Goal: Answer question/provide support: Share knowledge or assist other users

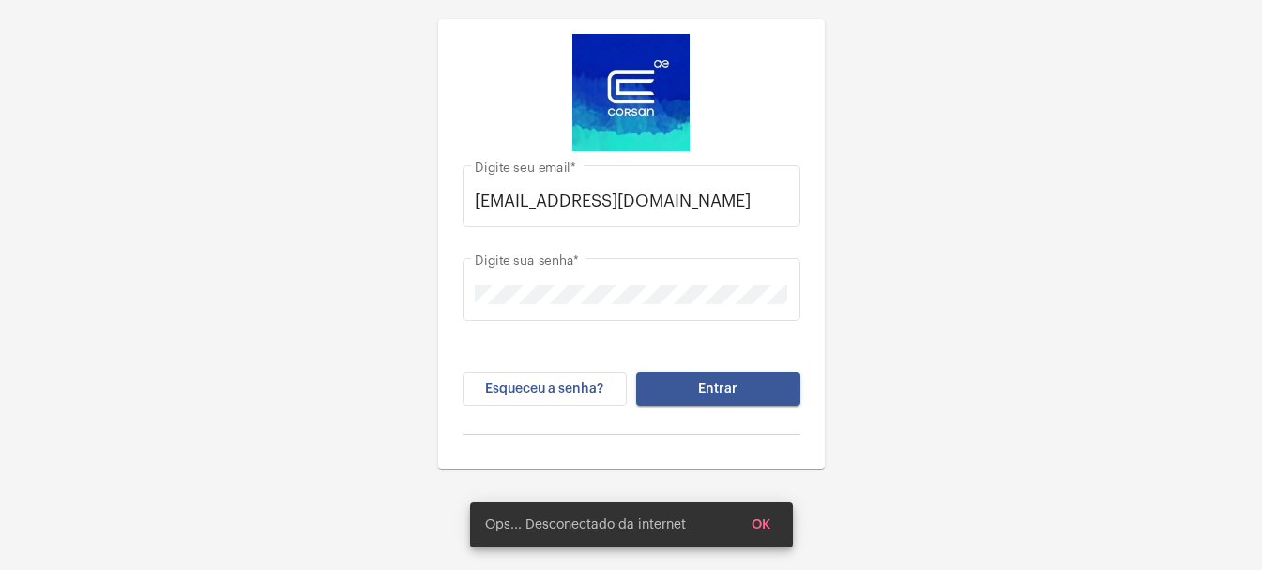
click at [766, 391] on button "Entrar" at bounding box center [718, 389] width 164 height 34
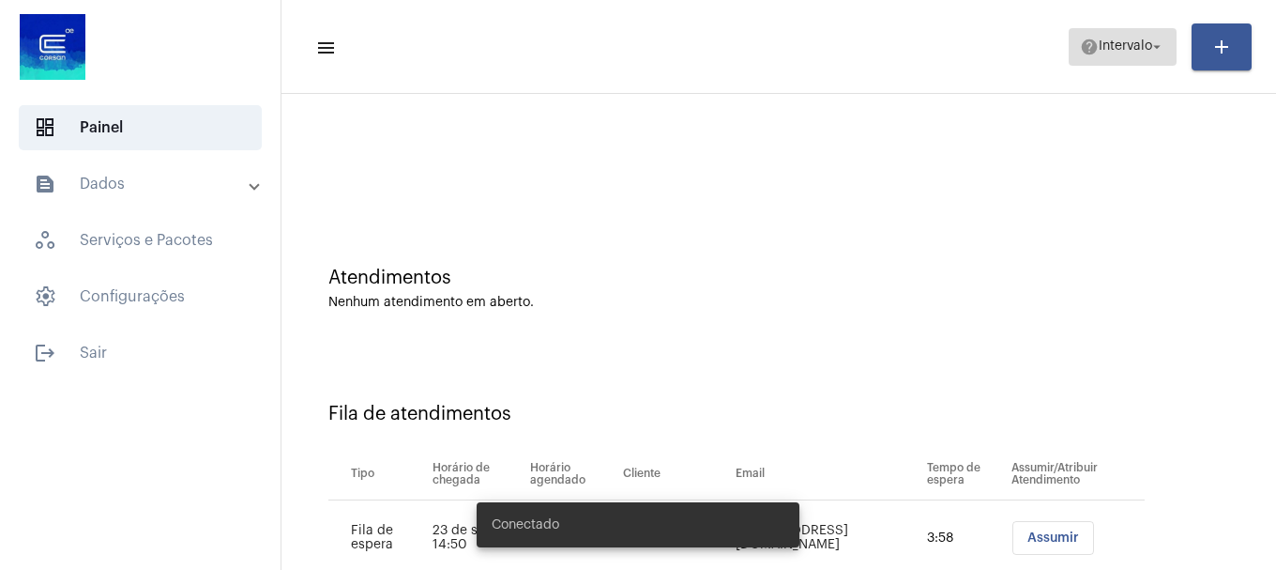
click at [1152, 60] on span "help Intervalo arrow_drop_down" at bounding box center [1122, 46] width 85 height 34
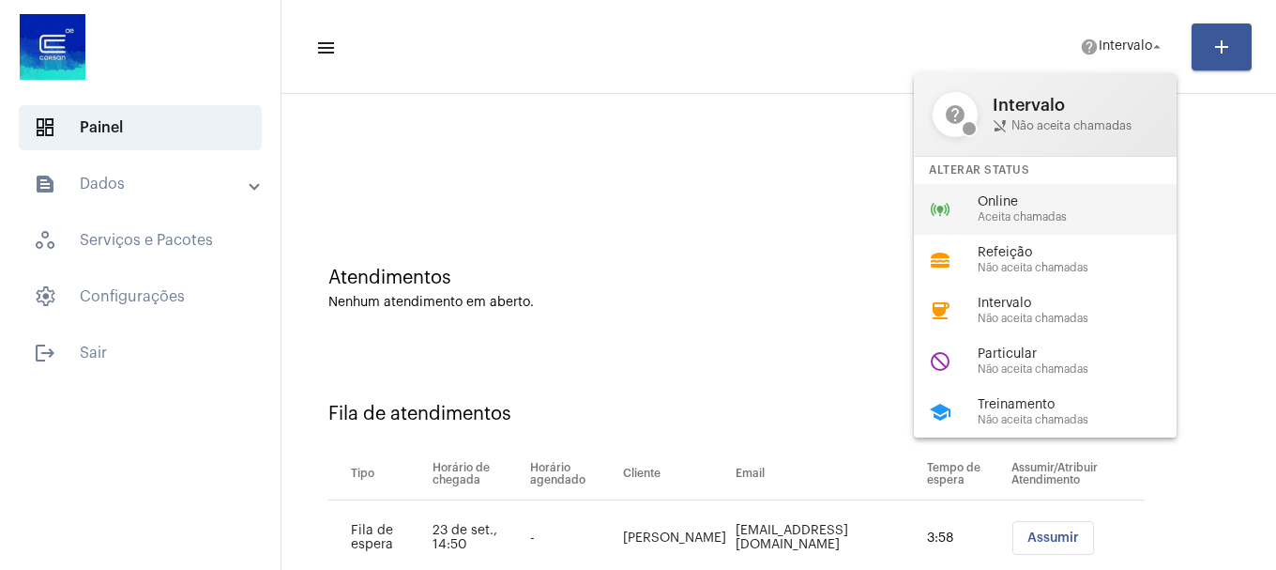
click at [1036, 211] on span "Aceita chamadas" at bounding box center [1085, 217] width 214 height 12
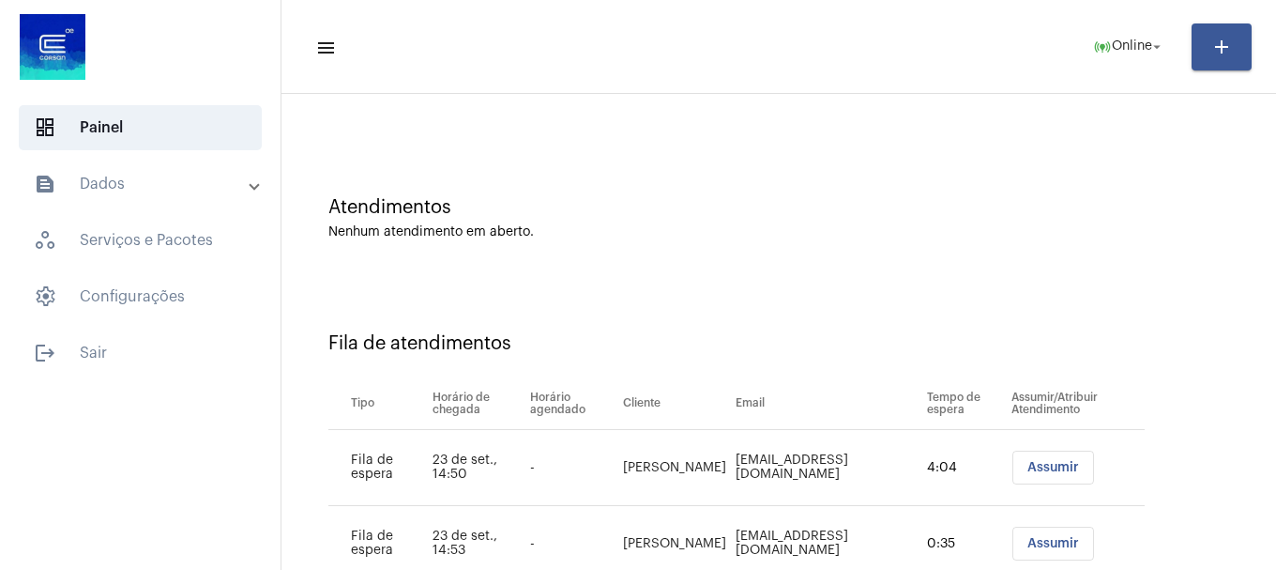
scroll to position [133, 0]
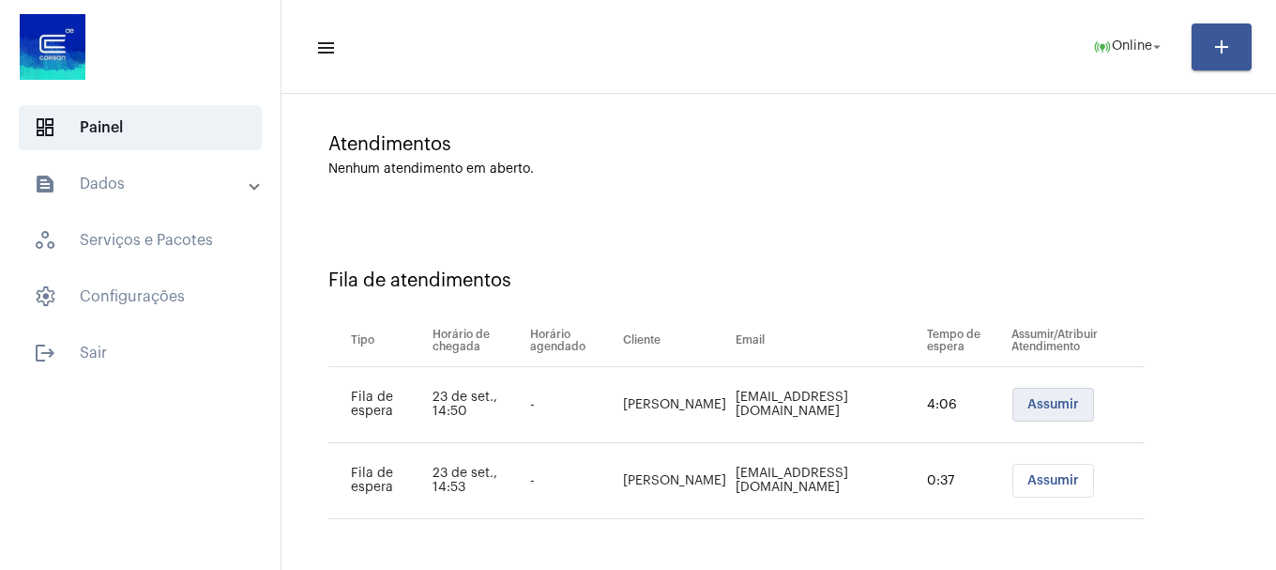
click at [1074, 404] on span "Assumir" at bounding box center [1054, 404] width 52 height 13
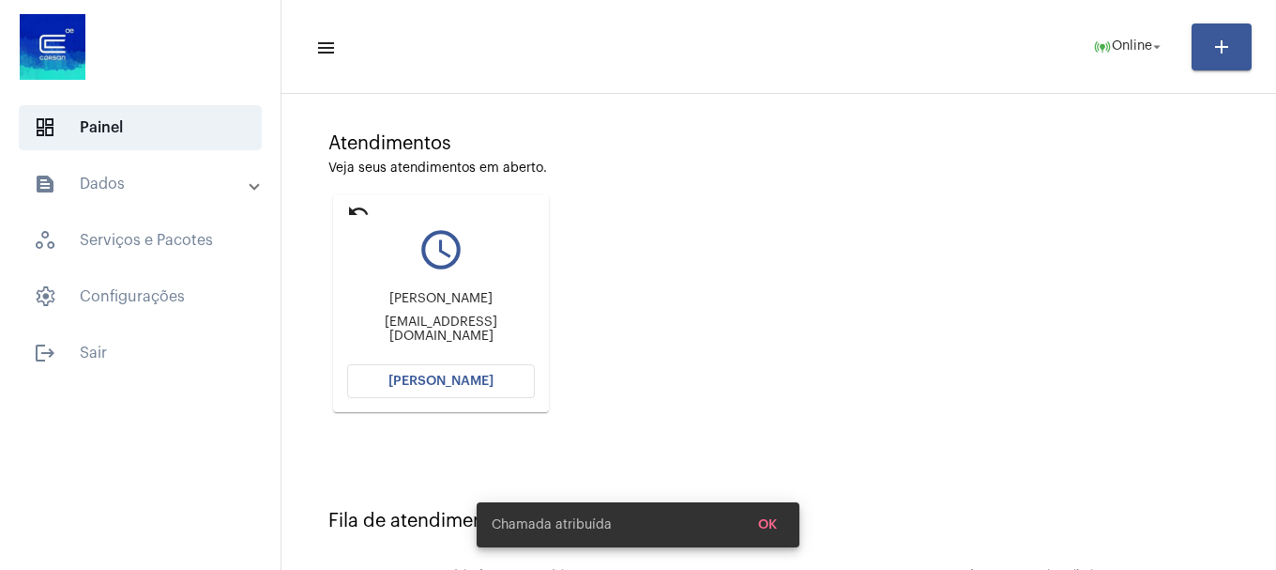
scroll to position [0, 0]
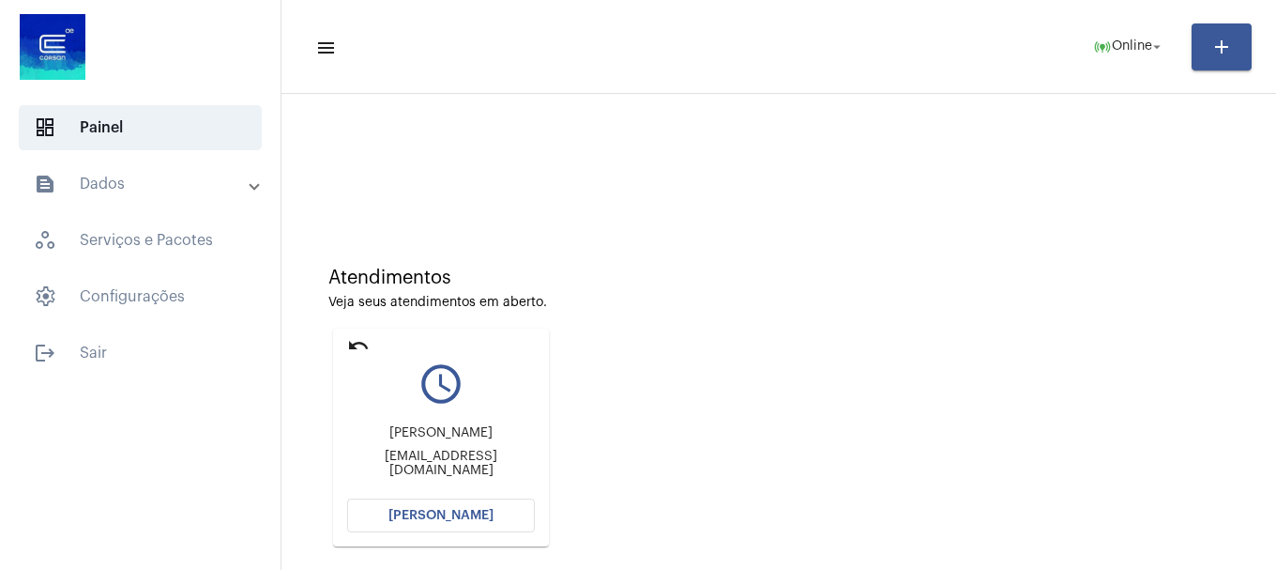
click at [496, 528] on mat-card "undo query_builder [PERSON_NAME] [EMAIL_ADDRESS][DOMAIN_NAME] [PERSON_NAME]" at bounding box center [441, 437] width 216 height 218
click at [496, 525] on button "[PERSON_NAME]" at bounding box center [441, 515] width 188 height 34
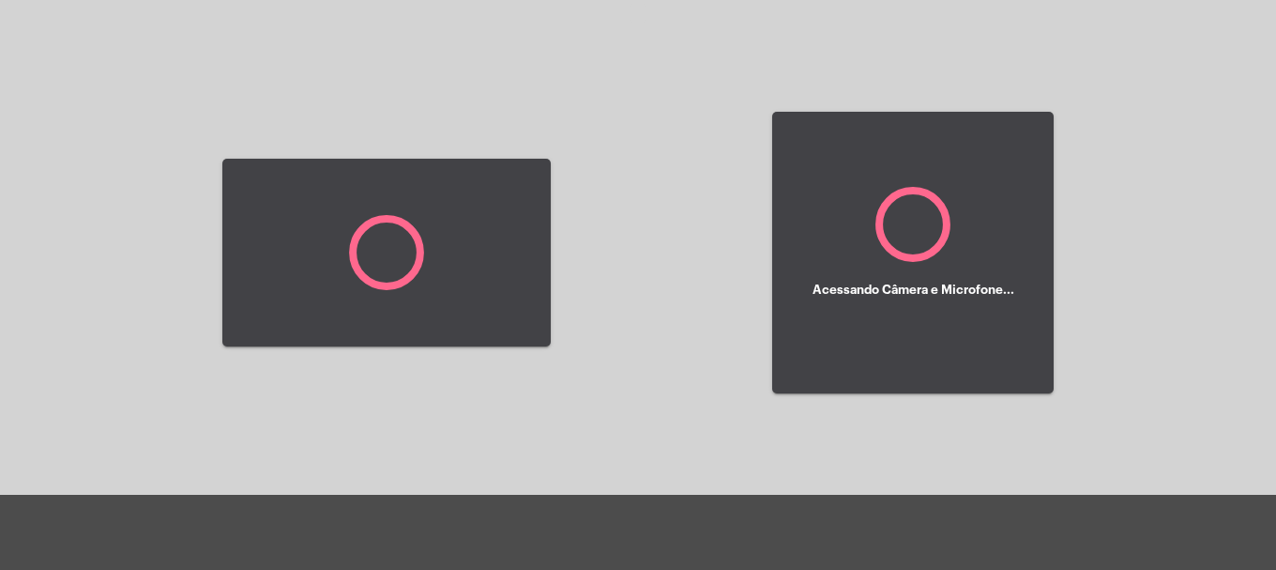
click at [502, 513] on div at bounding box center [638, 532] width 1276 height 75
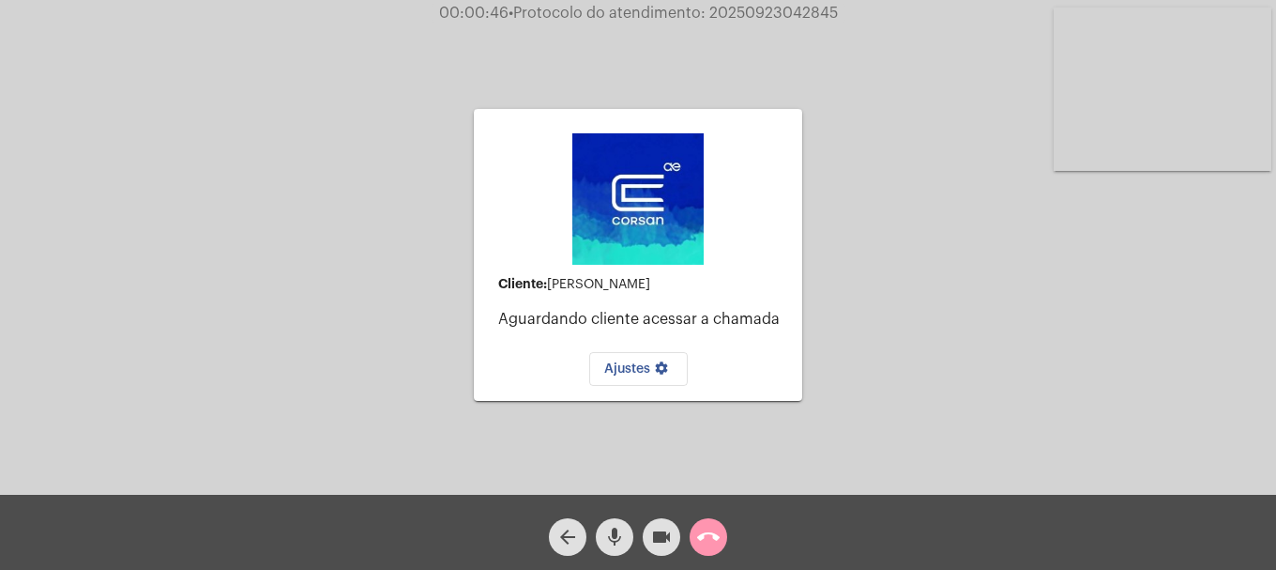
click at [709, 537] on mat-icon "call_end" at bounding box center [708, 537] width 23 height 23
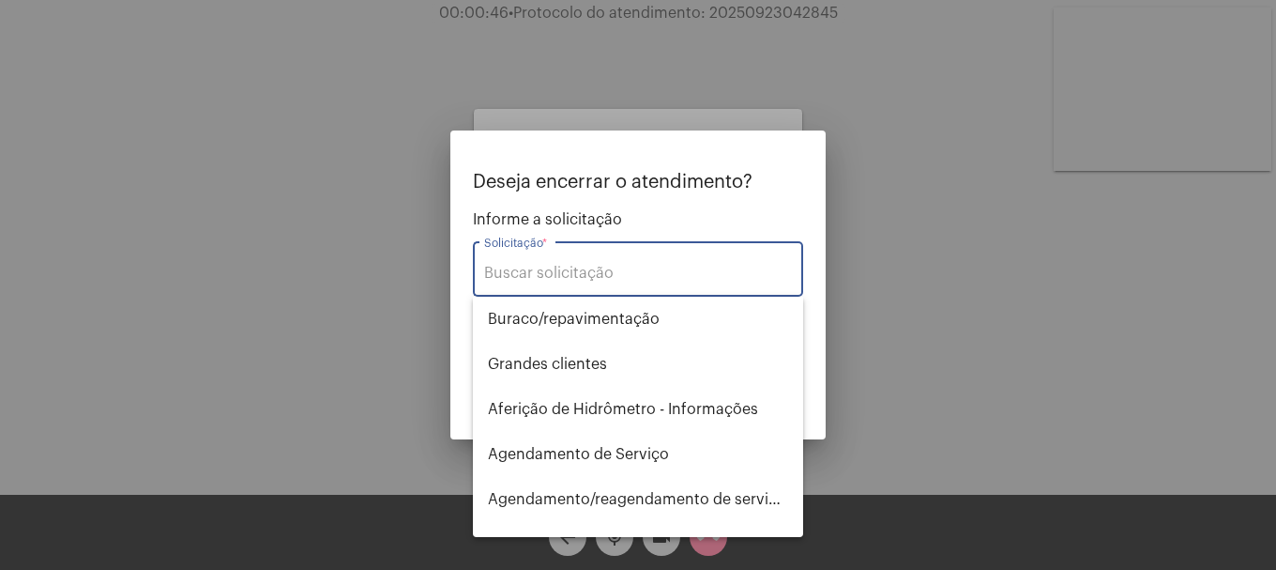
click at [674, 280] on input "Solicitação *" at bounding box center [638, 273] width 308 height 17
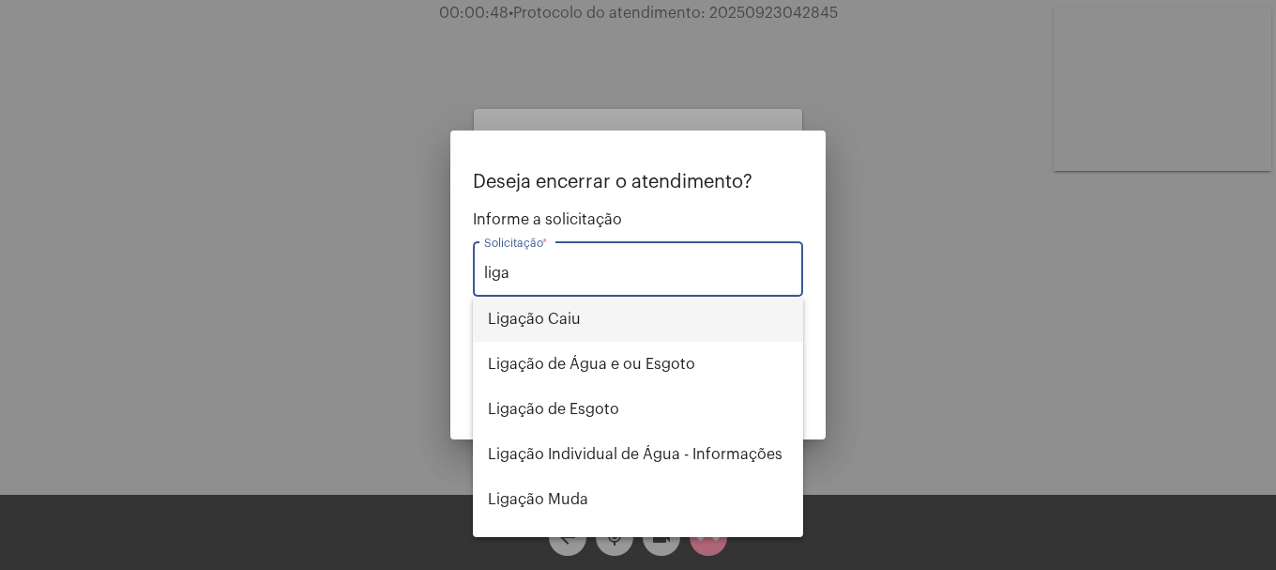
click at [685, 328] on span "Ligação Caiu" at bounding box center [638, 319] width 300 height 45
type input "Ligação Caiu"
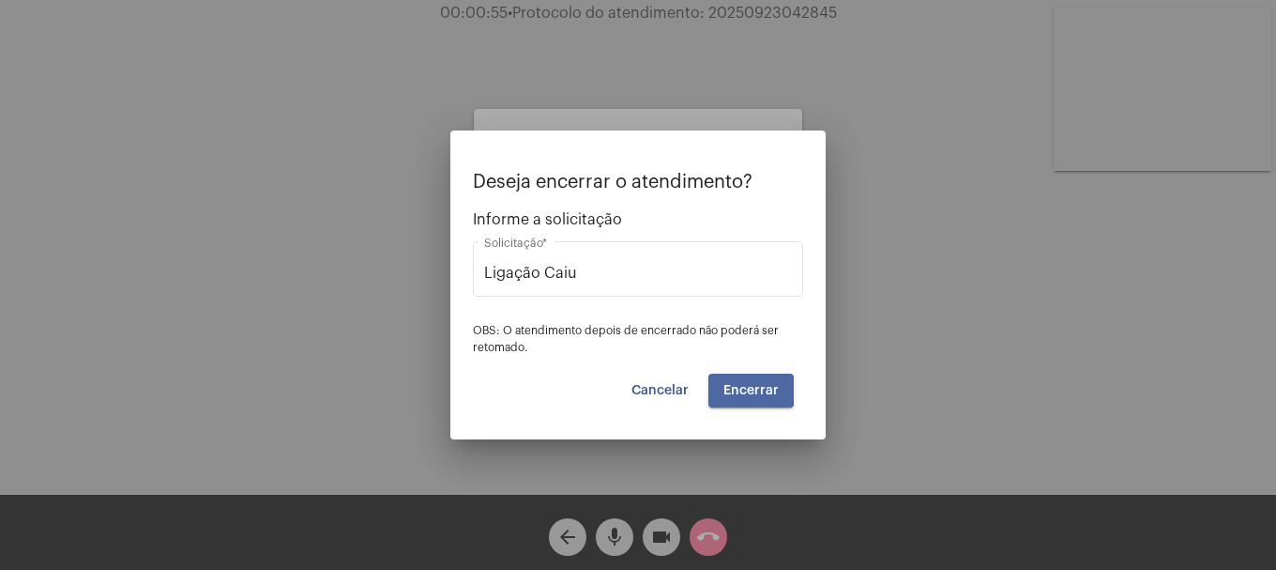
click at [742, 389] on span "Encerrar" at bounding box center [751, 390] width 55 height 13
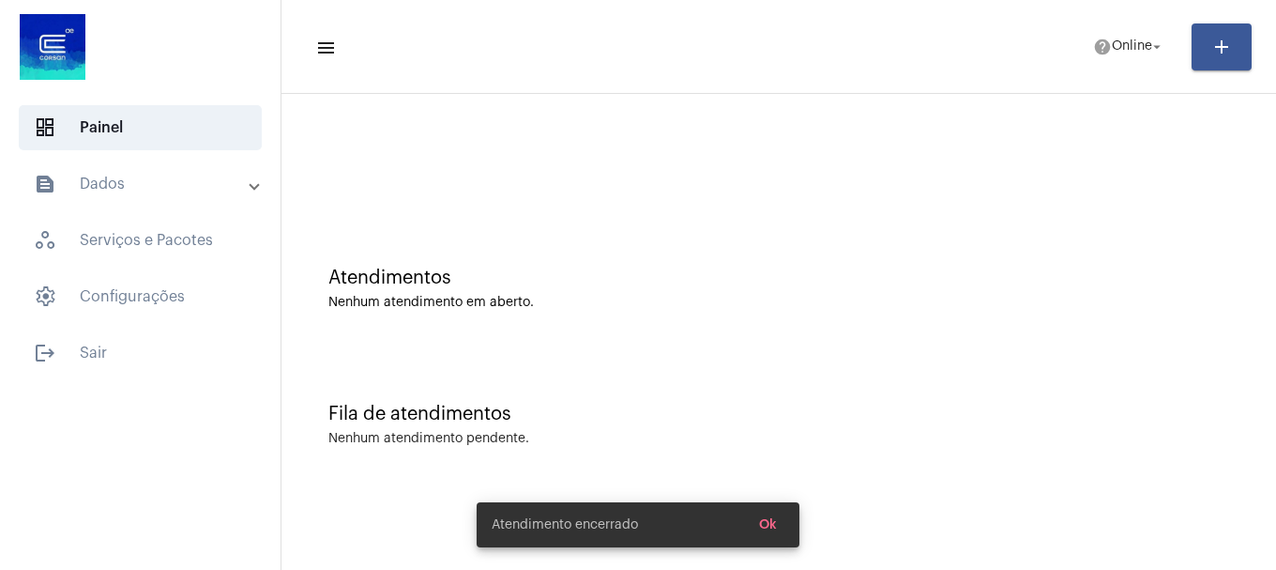
click at [771, 527] on span "Ok" at bounding box center [768, 524] width 18 height 13
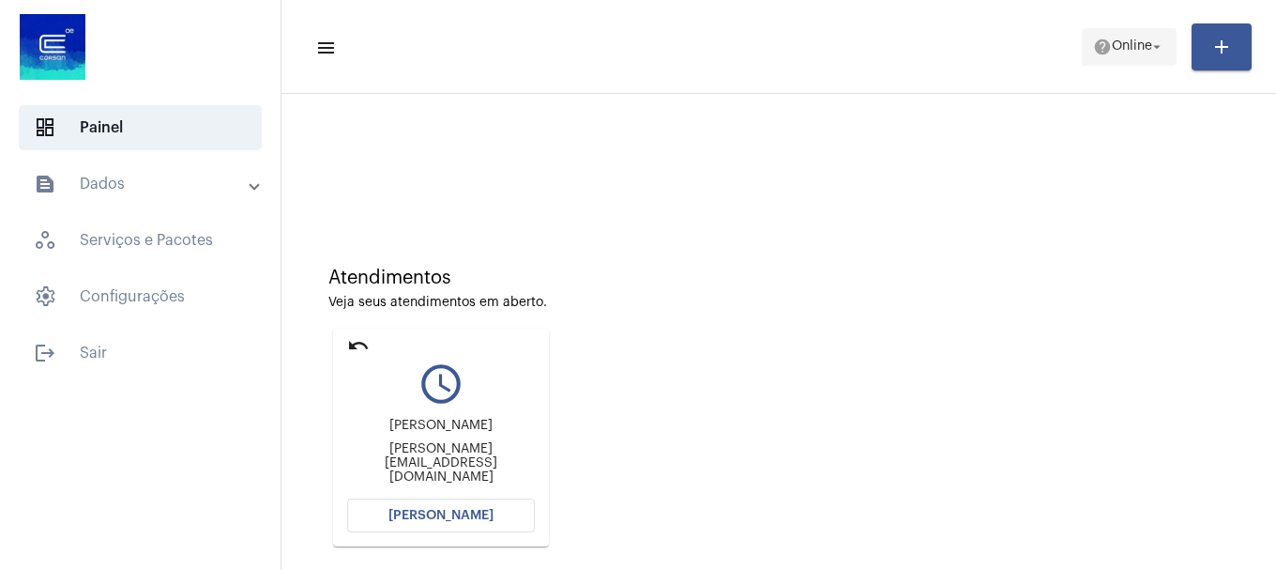
click at [1122, 41] on span "Online" at bounding box center [1132, 46] width 40 height 13
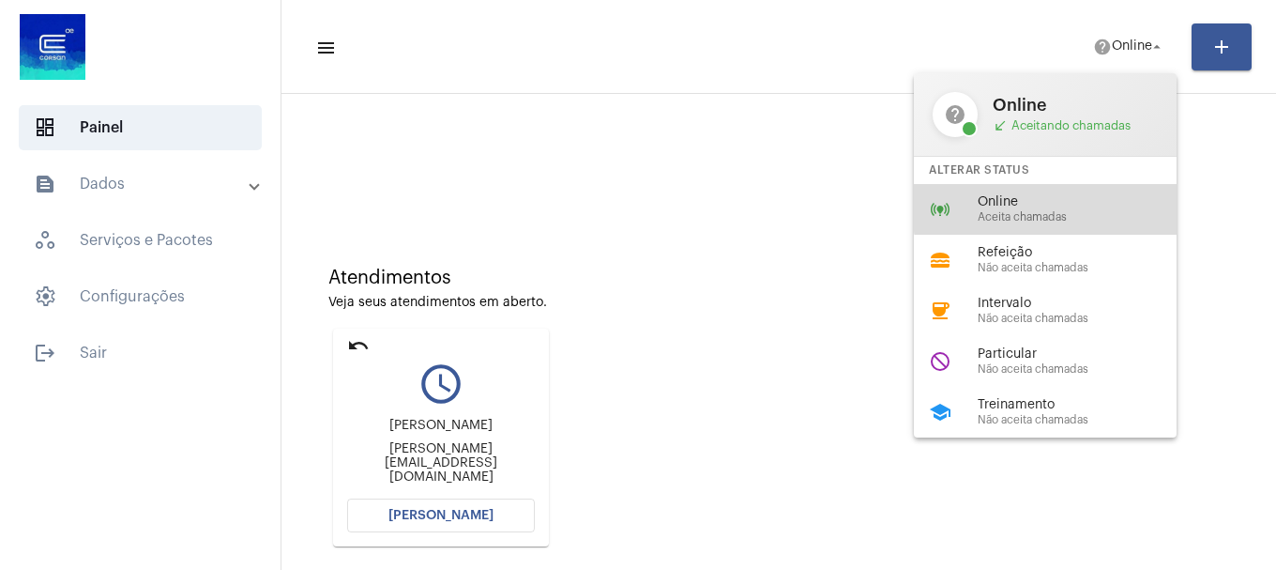
click at [1075, 202] on span "Online" at bounding box center [1085, 202] width 214 height 14
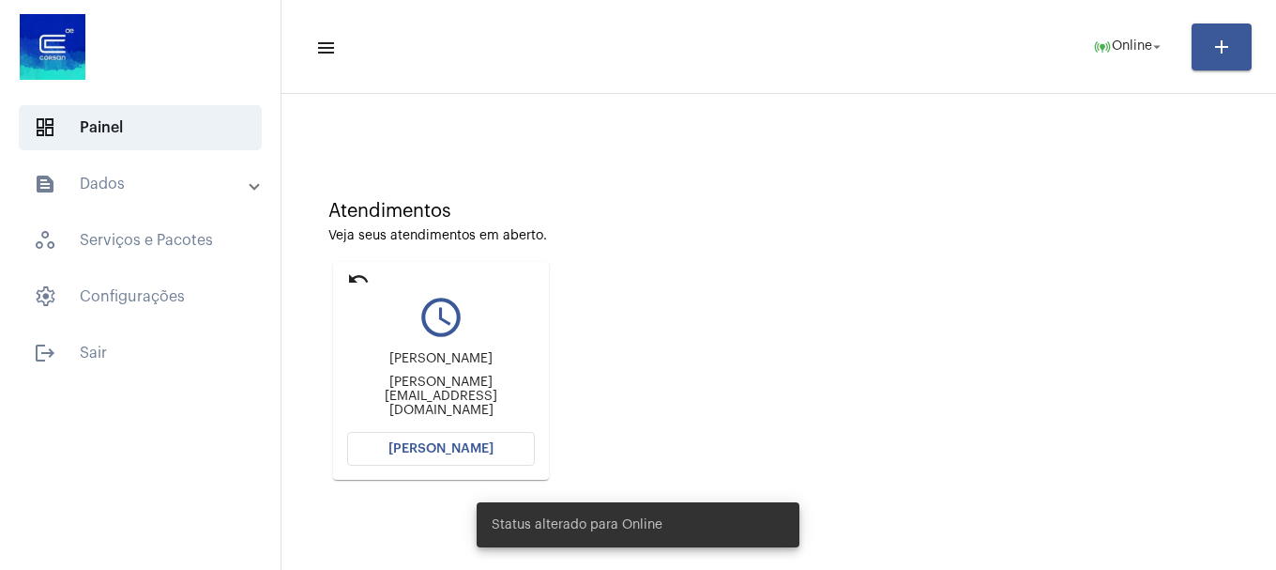
scroll to position [164, 0]
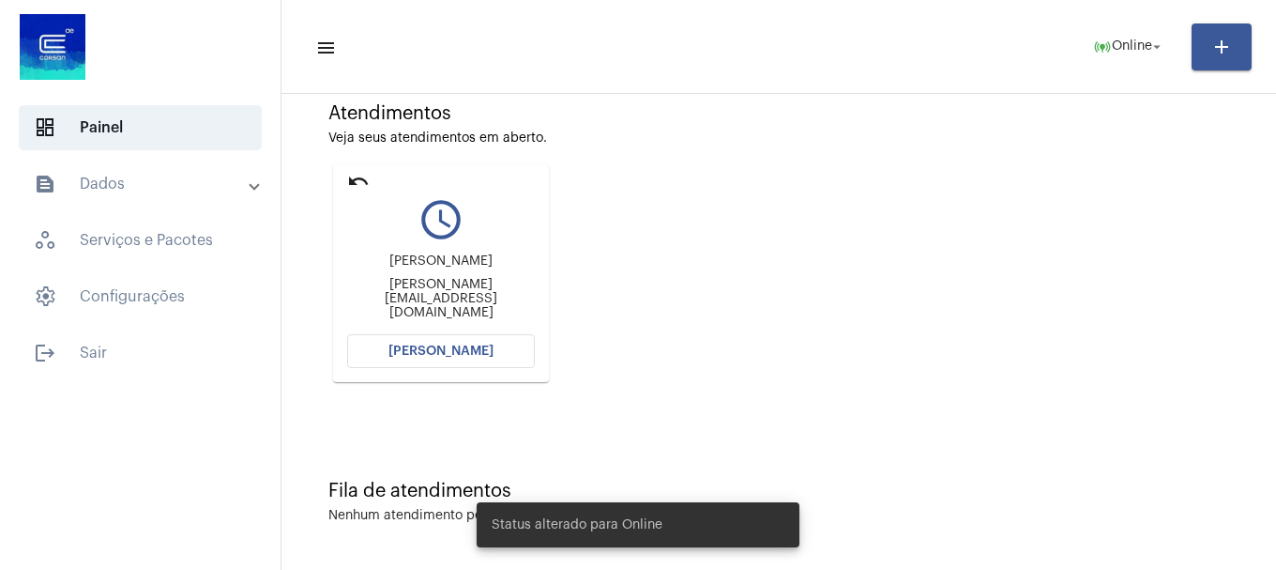
click at [464, 349] on span "[PERSON_NAME]" at bounding box center [441, 350] width 105 height 13
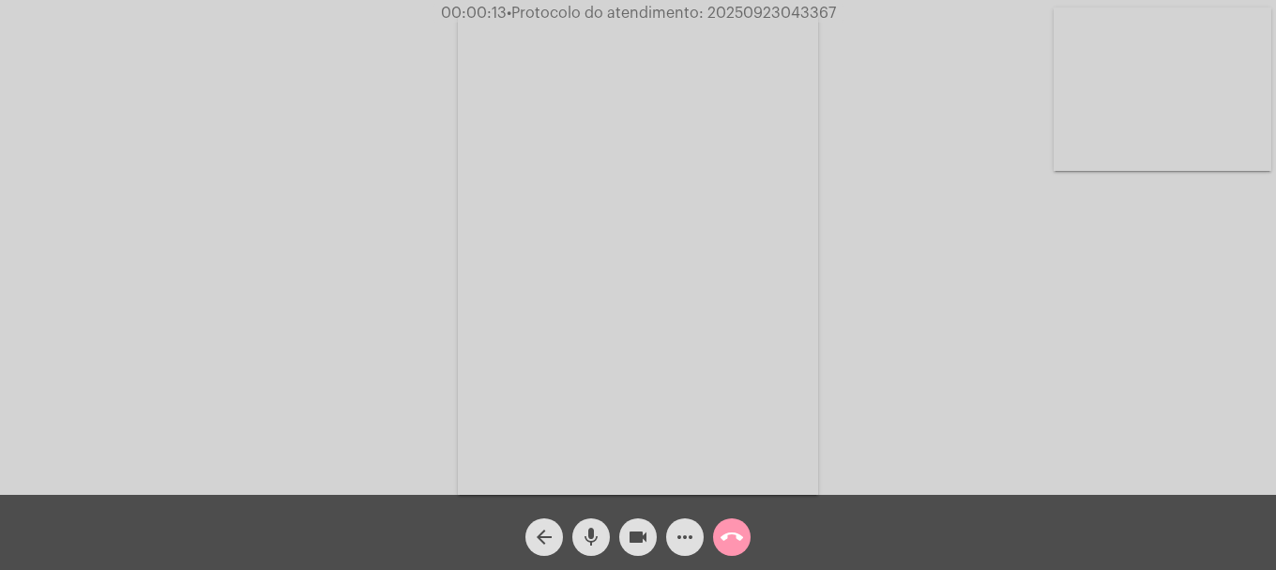
click at [595, 533] on mat-icon "mic" at bounding box center [591, 537] width 23 height 23
click at [595, 533] on mat-icon "mic_off" at bounding box center [591, 537] width 23 height 23
click at [1183, 90] on video at bounding box center [1163, 89] width 218 height 163
drag, startPoint x: 642, startPoint y: 542, endPoint x: 616, endPoint y: 532, distance: 27.9
click at [641, 542] on mat-icon "videocam" at bounding box center [638, 537] width 23 height 23
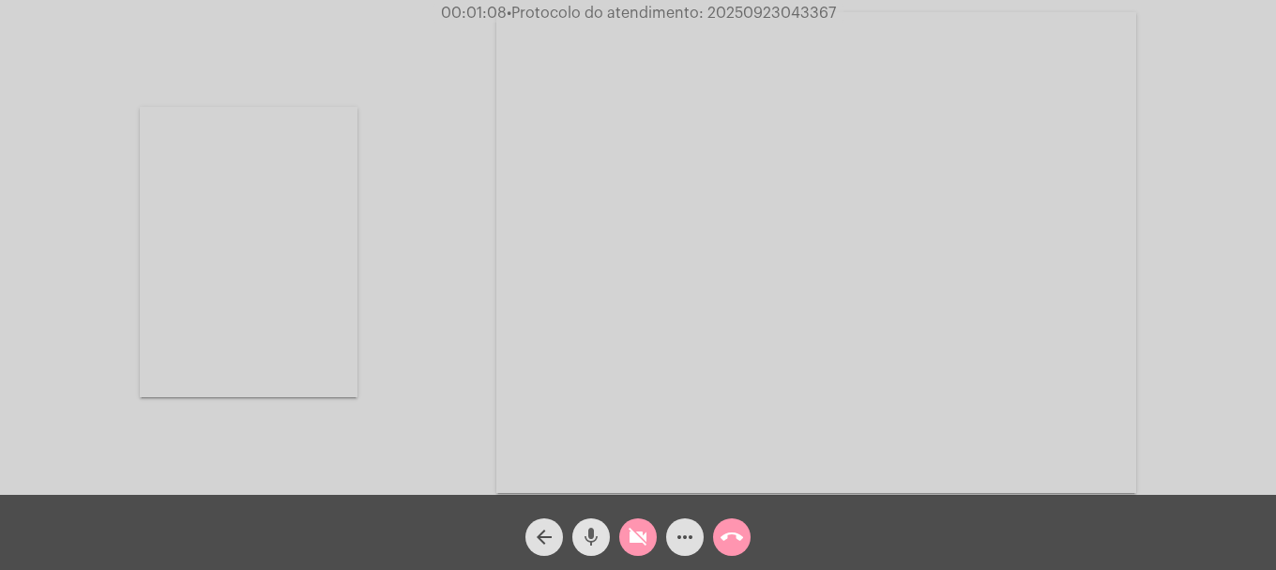
click at [606, 530] on button "mic" at bounding box center [591, 537] width 38 height 38
click at [581, 529] on mat-icon "mic_off" at bounding box center [591, 537] width 23 height 23
click at [634, 553] on span "videocam_off" at bounding box center [638, 537] width 23 height 38
click at [739, 541] on mat-icon "call_end" at bounding box center [732, 537] width 23 height 23
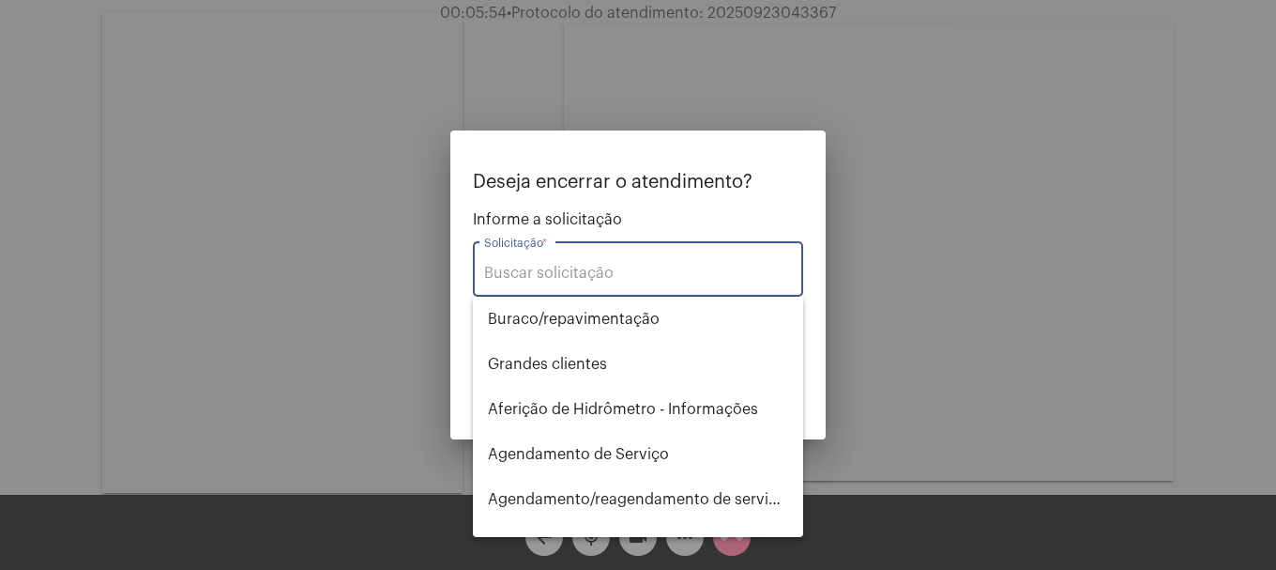
click at [604, 276] on input "Solicitação *" at bounding box center [638, 273] width 308 height 17
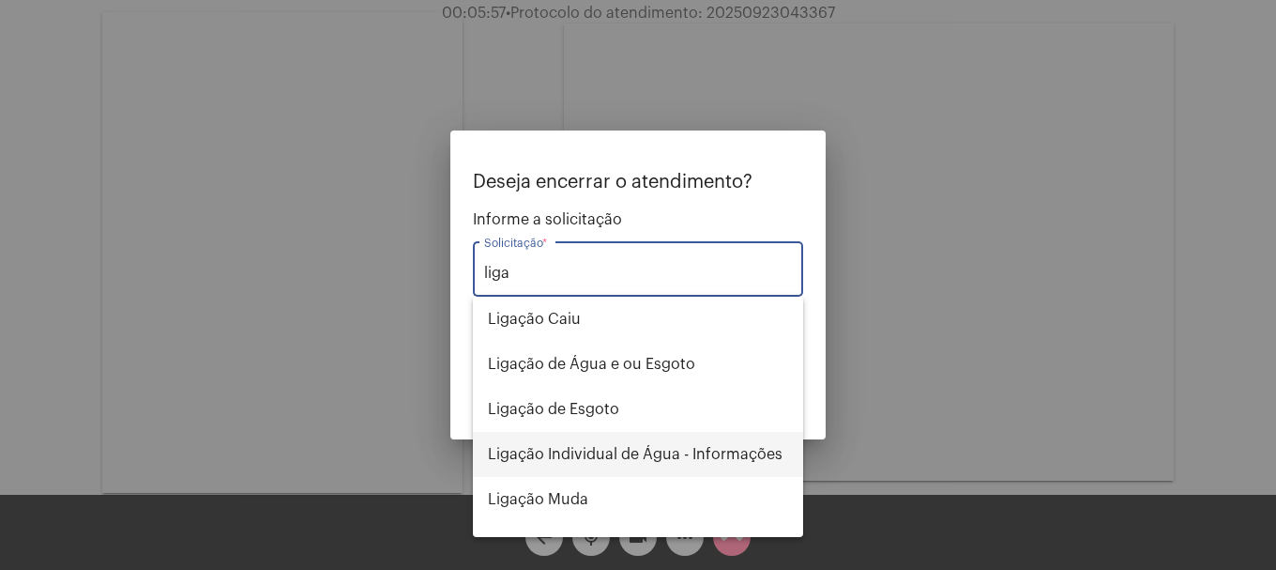
click at [710, 455] on span "Ligação Individual de Água - Informações" at bounding box center [638, 454] width 300 height 45
type input "Ligação Individual de Água - Informações"
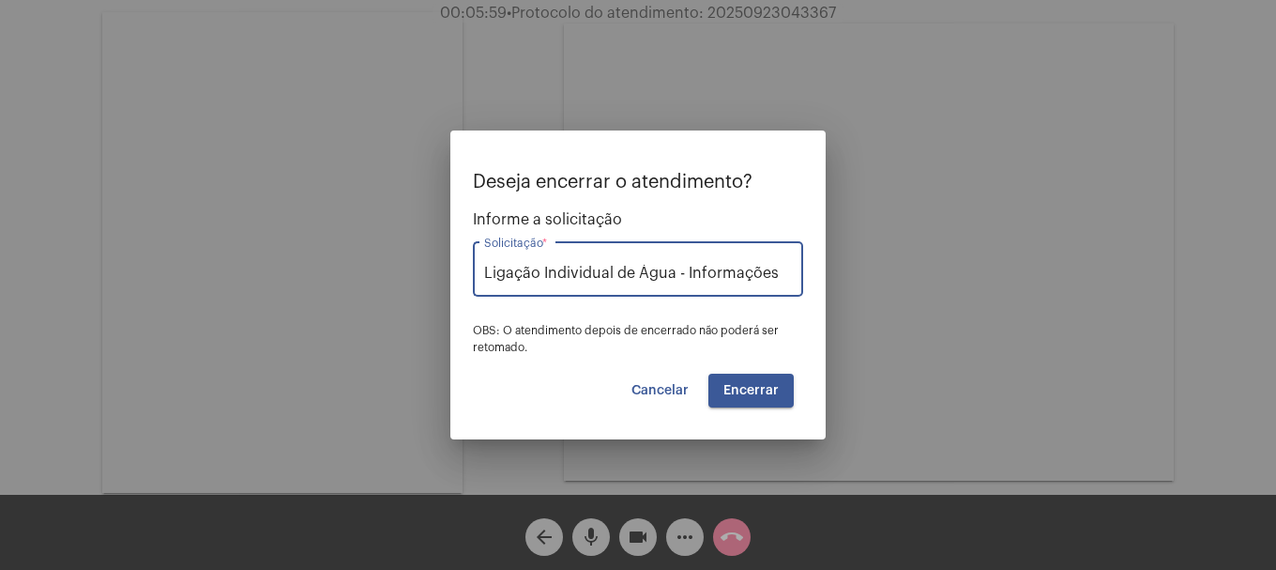
click at [775, 387] on span "Encerrar" at bounding box center [751, 390] width 55 height 13
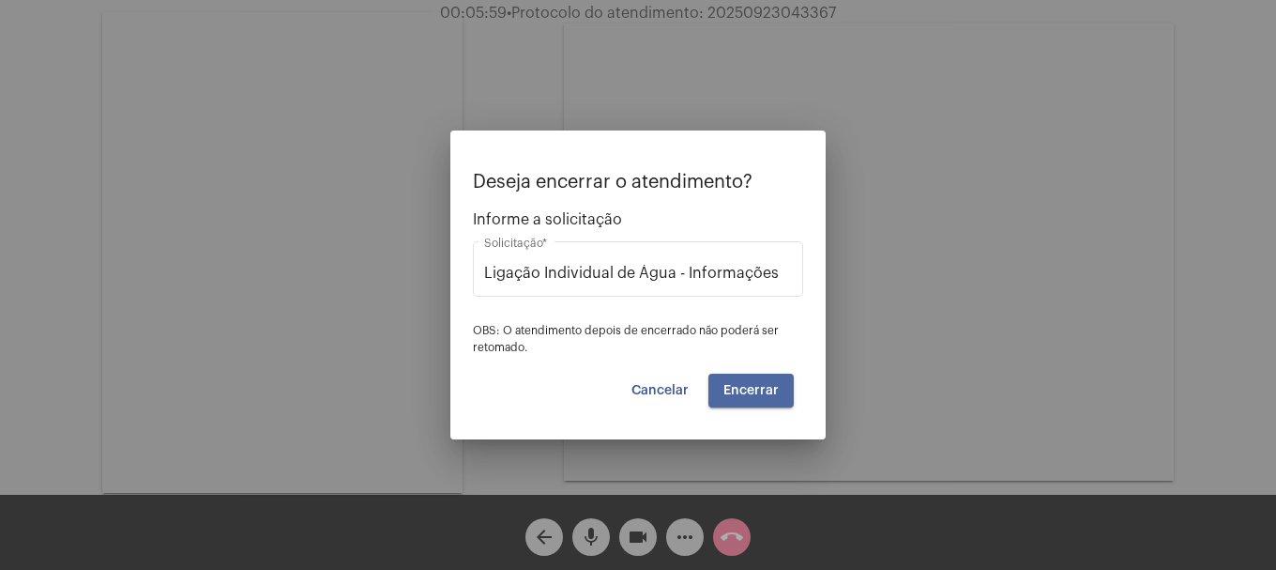
click at [775, 387] on span "Encerrar" at bounding box center [751, 390] width 55 height 13
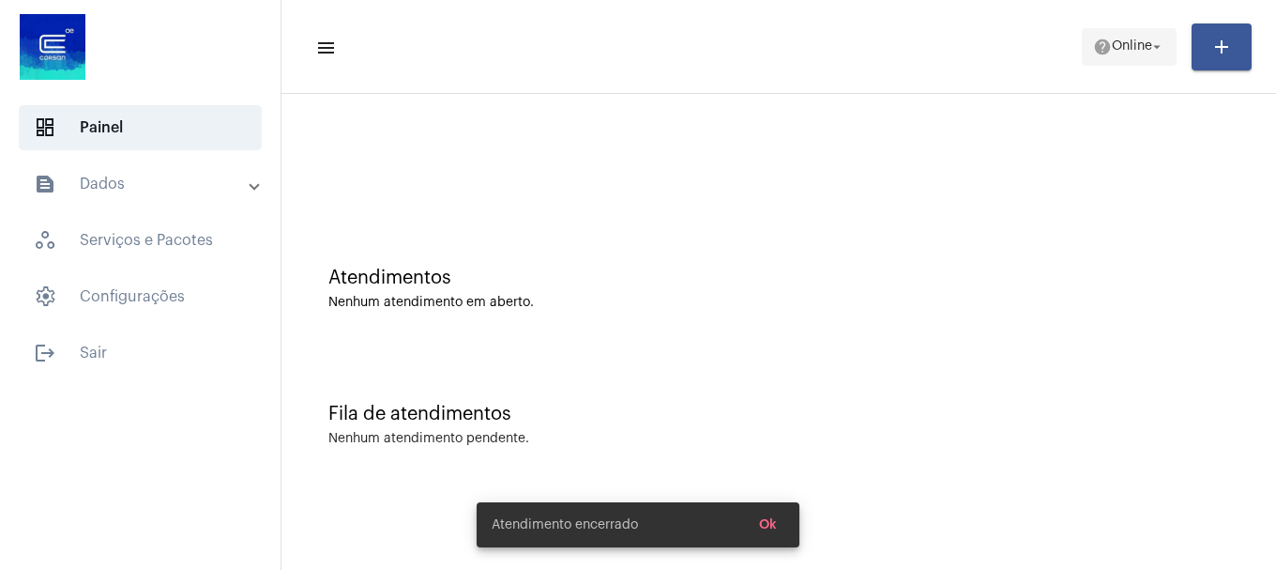
click at [1120, 37] on span "help Online arrow_drop_down" at bounding box center [1129, 46] width 72 height 34
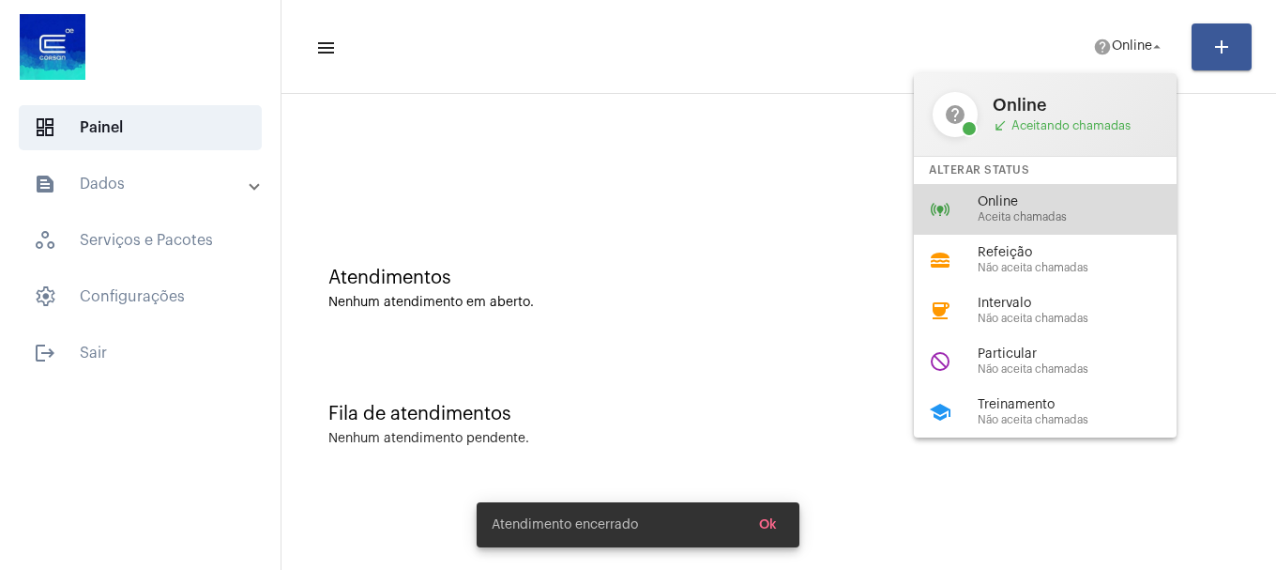
click at [1002, 193] on div "online_prediction Online Aceita chamadas" at bounding box center [1060, 209] width 293 height 51
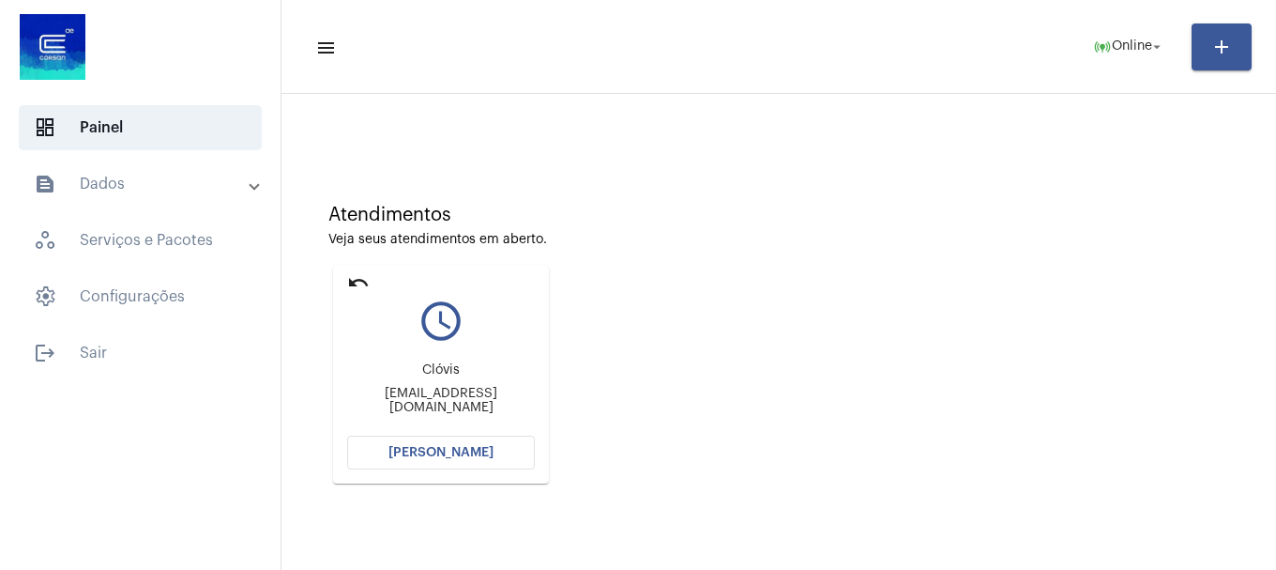
scroll to position [164, 0]
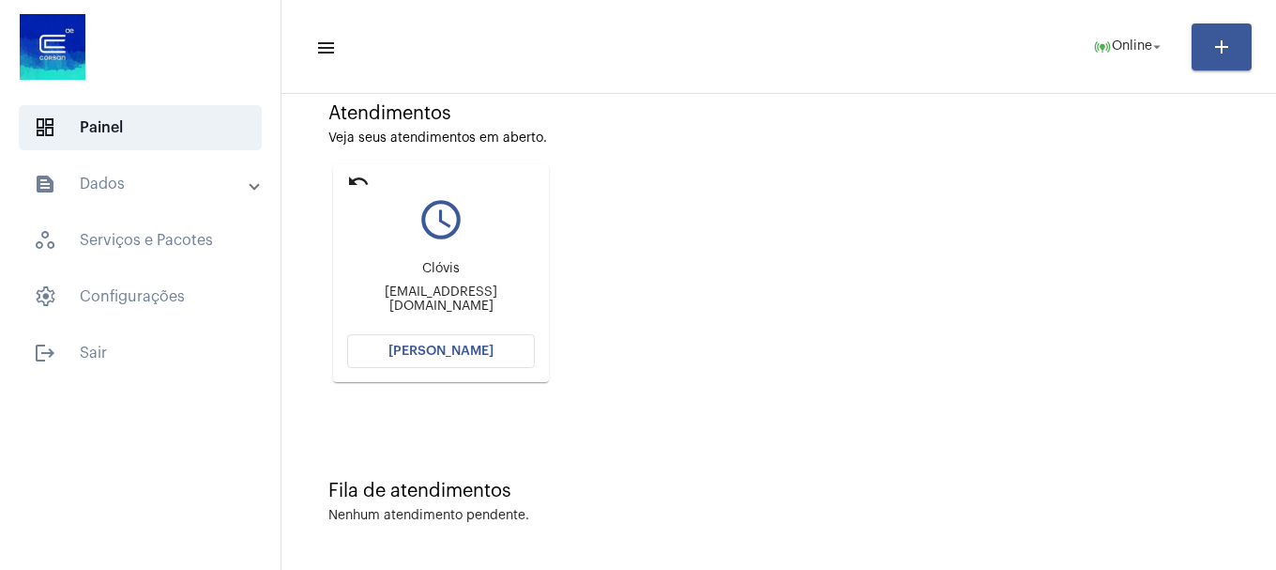
click at [450, 364] on button "[PERSON_NAME]" at bounding box center [441, 351] width 188 height 34
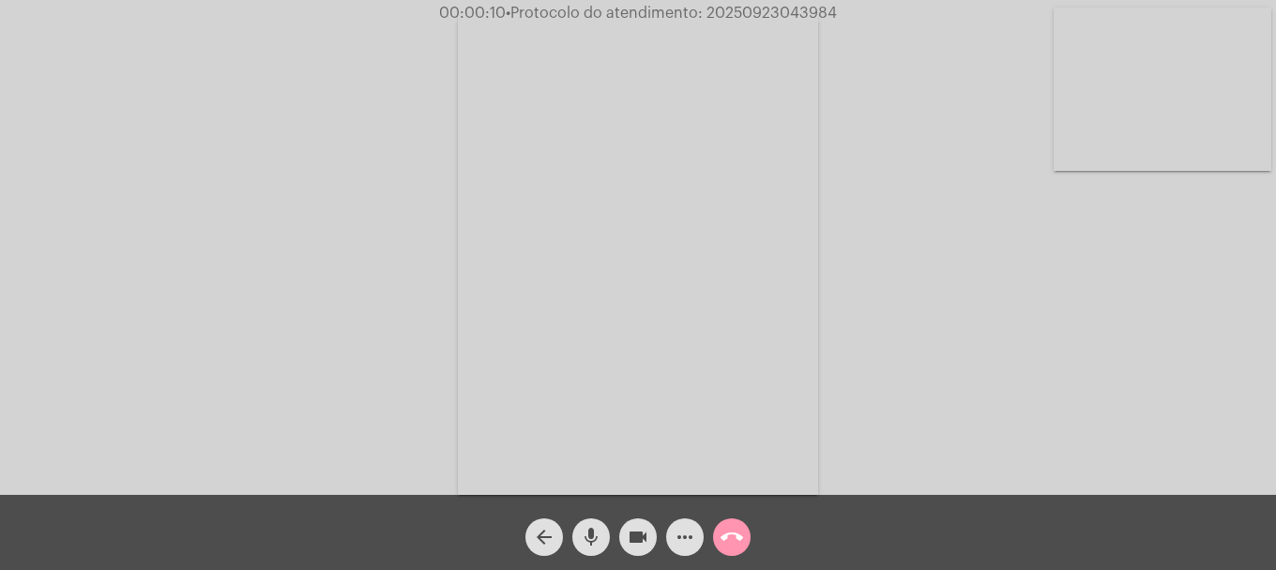
click at [600, 532] on mat-icon "mic" at bounding box center [591, 537] width 23 height 23
click at [600, 532] on mat-icon "mic_off" at bounding box center [591, 537] width 23 height 23
click at [1202, 148] on video at bounding box center [1163, 89] width 218 height 163
click at [602, 552] on span "mic" at bounding box center [591, 537] width 23 height 38
click at [602, 552] on span "mic_off" at bounding box center [591, 537] width 23 height 38
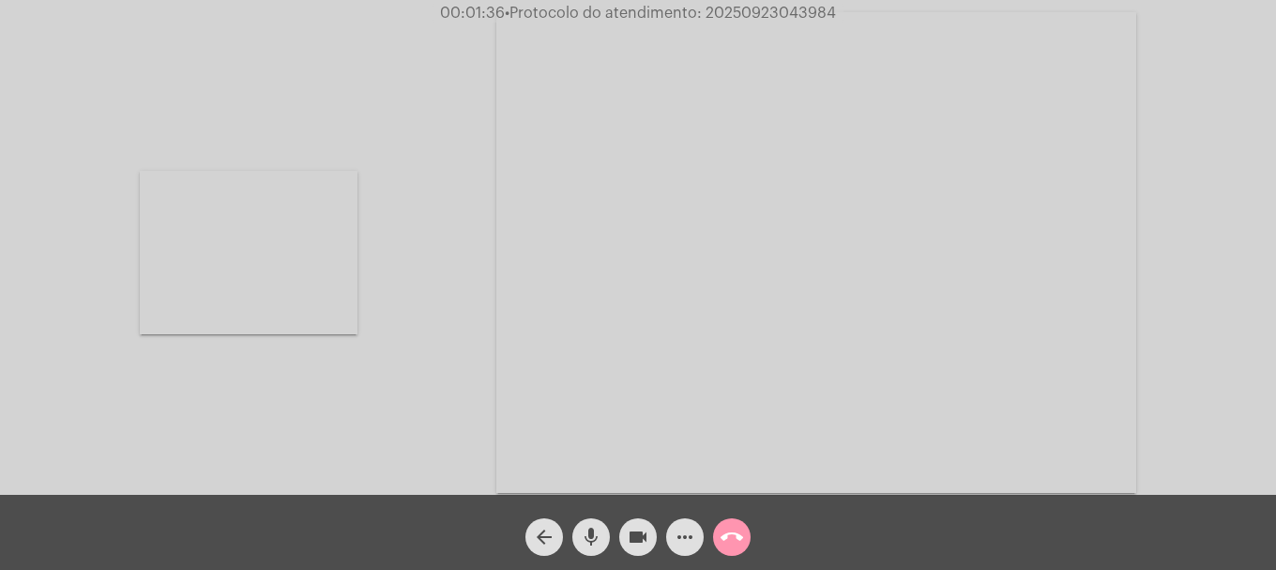
click at [899, 419] on video at bounding box center [816, 252] width 640 height 481
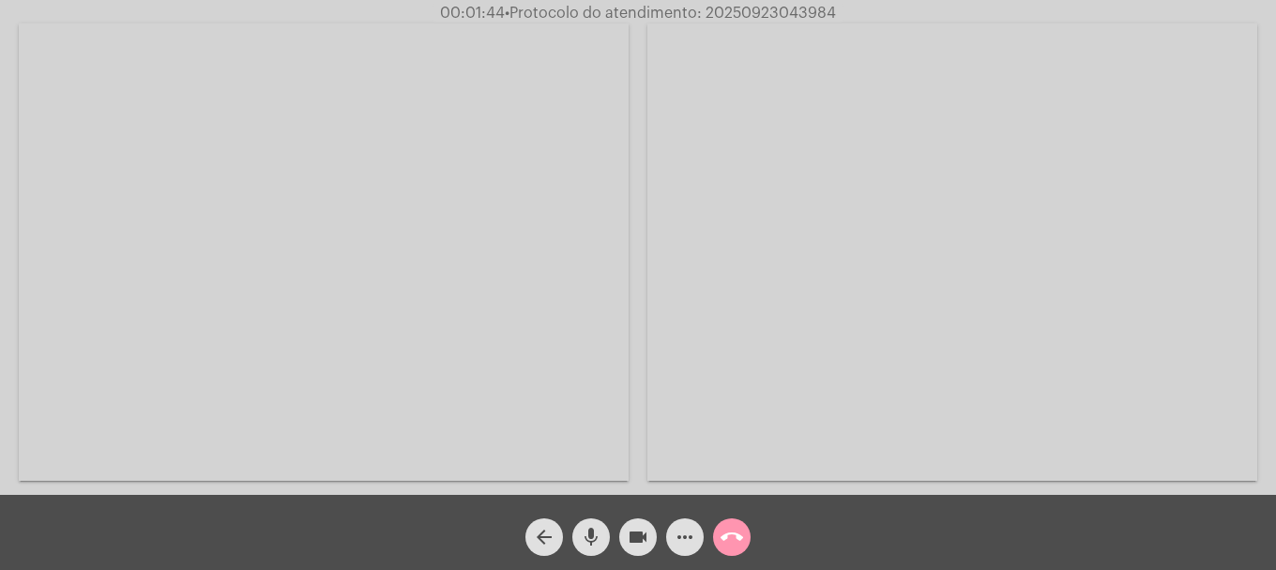
click at [1105, 306] on video at bounding box center [953, 251] width 610 height 457
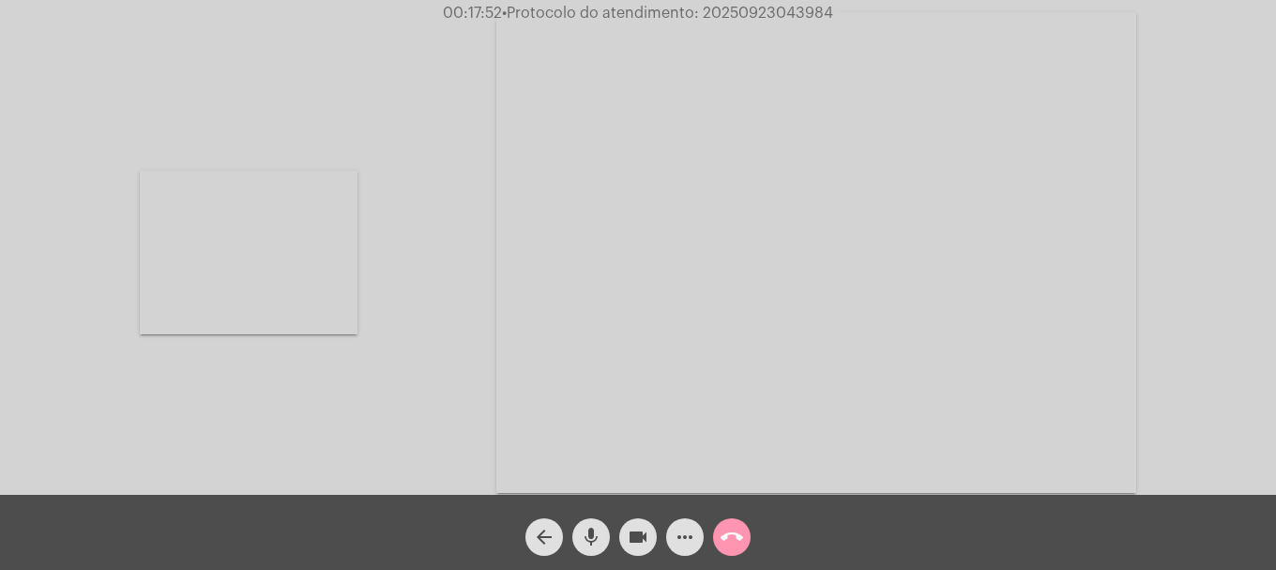
click at [719, 13] on span "• Protocolo do atendimento: 20250923043984" at bounding box center [667, 13] width 331 height 15
click at [719, 13] on span "• Protocolo do atendimento: 20250923043984" at bounding box center [668, 13] width 331 height 15
copy span "20250923043984"
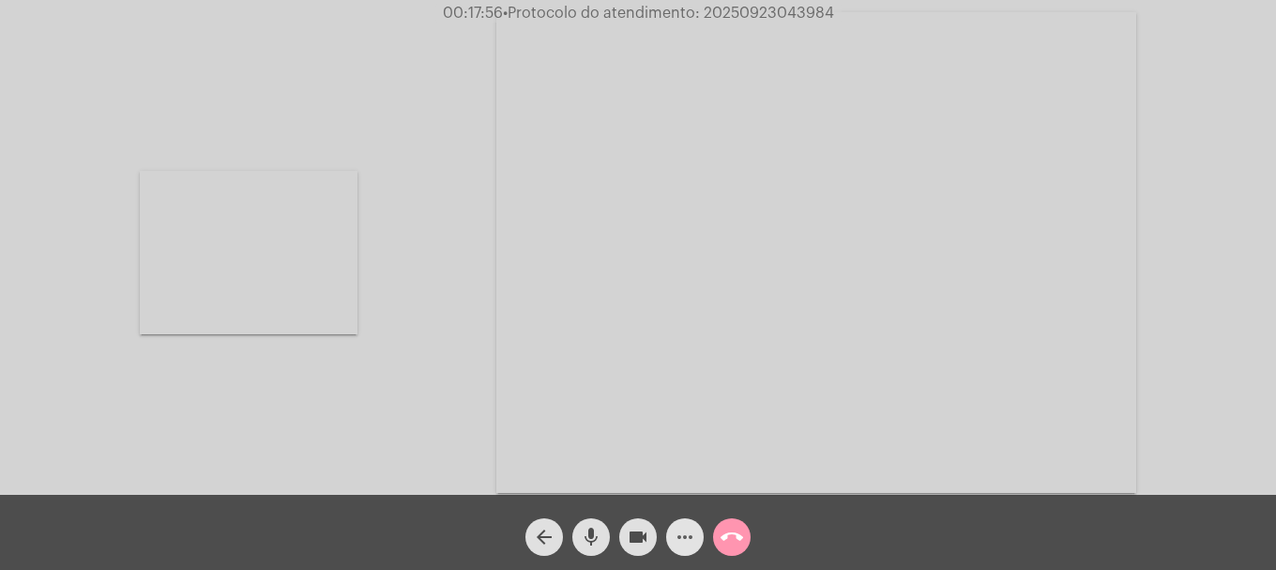
click at [699, 542] on button "more_horiz" at bounding box center [685, 537] width 38 height 38
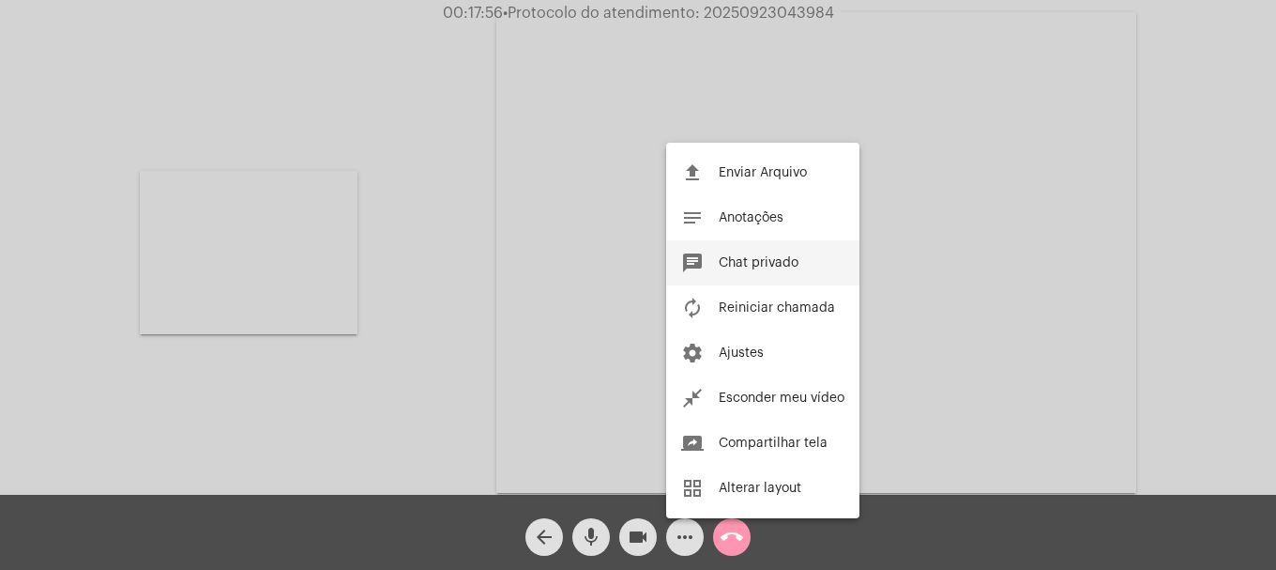
click at [786, 267] on span "Chat privado" at bounding box center [759, 262] width 80 height 13
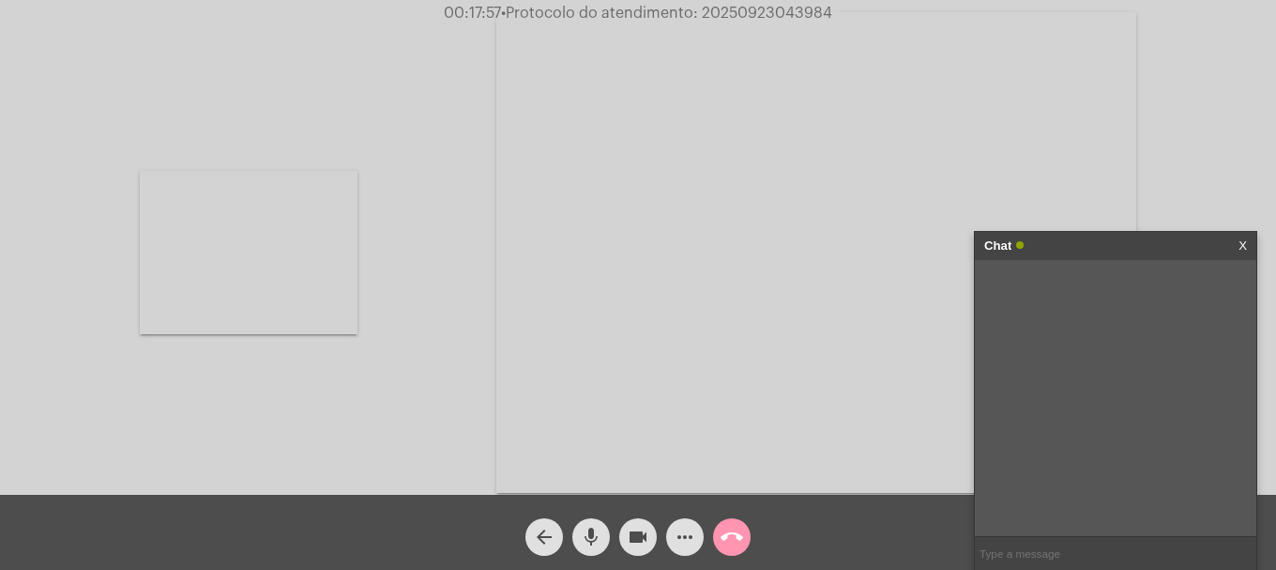
click at [1034, 553] on input "text" at bounding box center [1116, 553] width 282 height 33
paste input "20250923043984"
type input "20250923043984"
click at [721, 540] on mat-icon "call_end" at bounding box center [732, 537] width 23 height 23
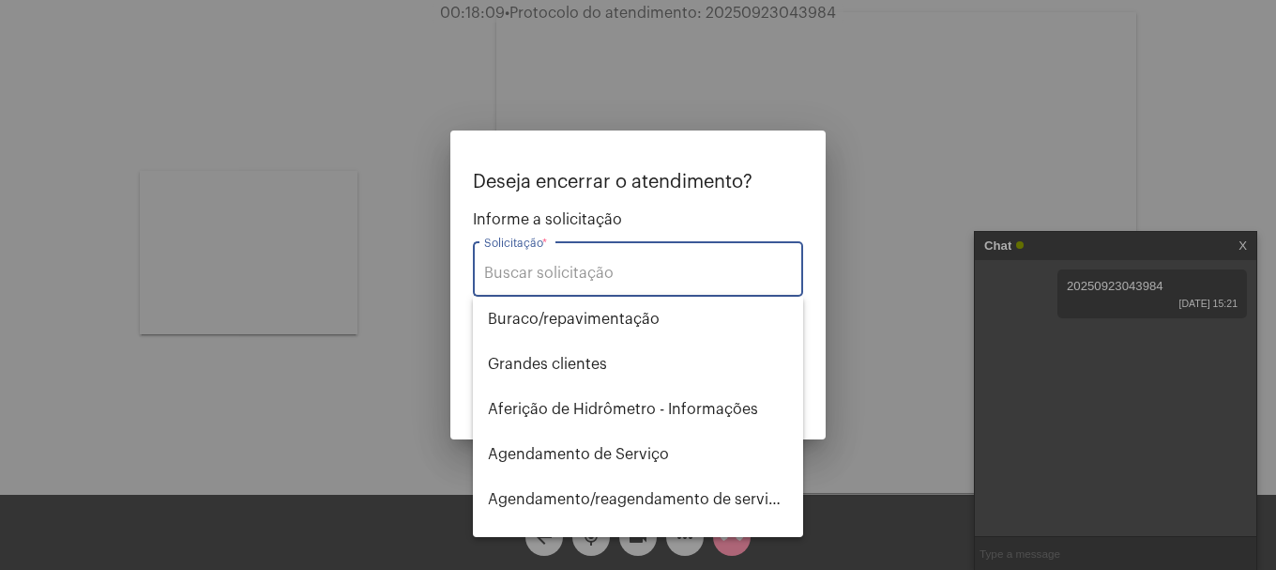
click at [615, 266] on input "Solicitação *" at bounding box center [638, 273] width 308 height 17
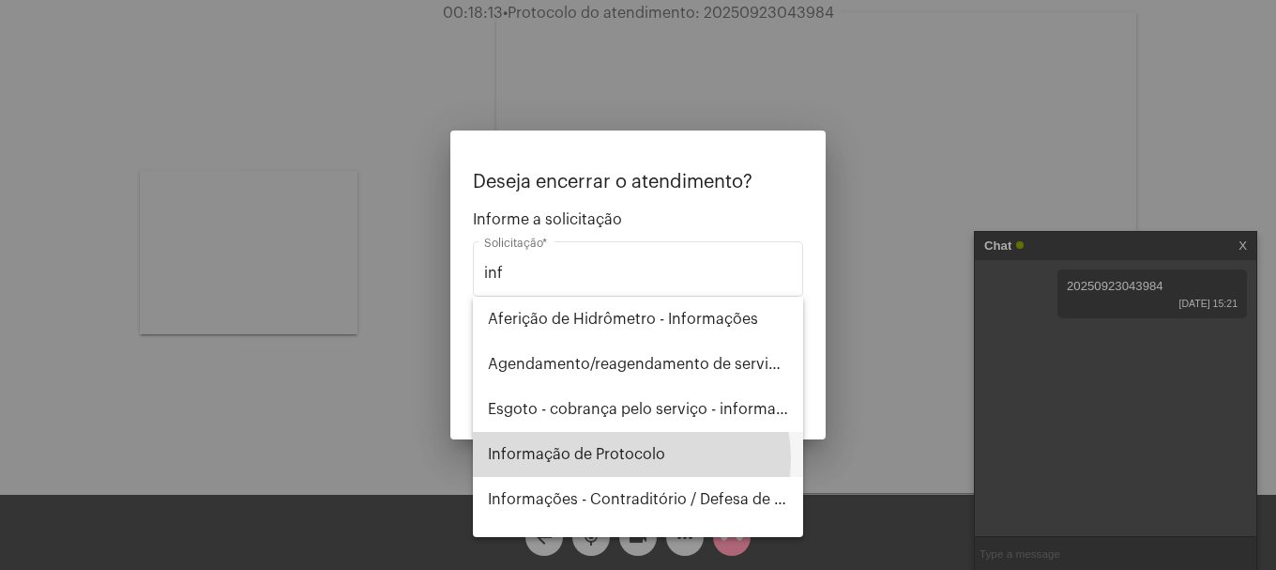
click at [629, 459] on span "Informação de Protocolo" at bounding box center [638, 454] width 300 height 45
type input "Informação de Protocolo"
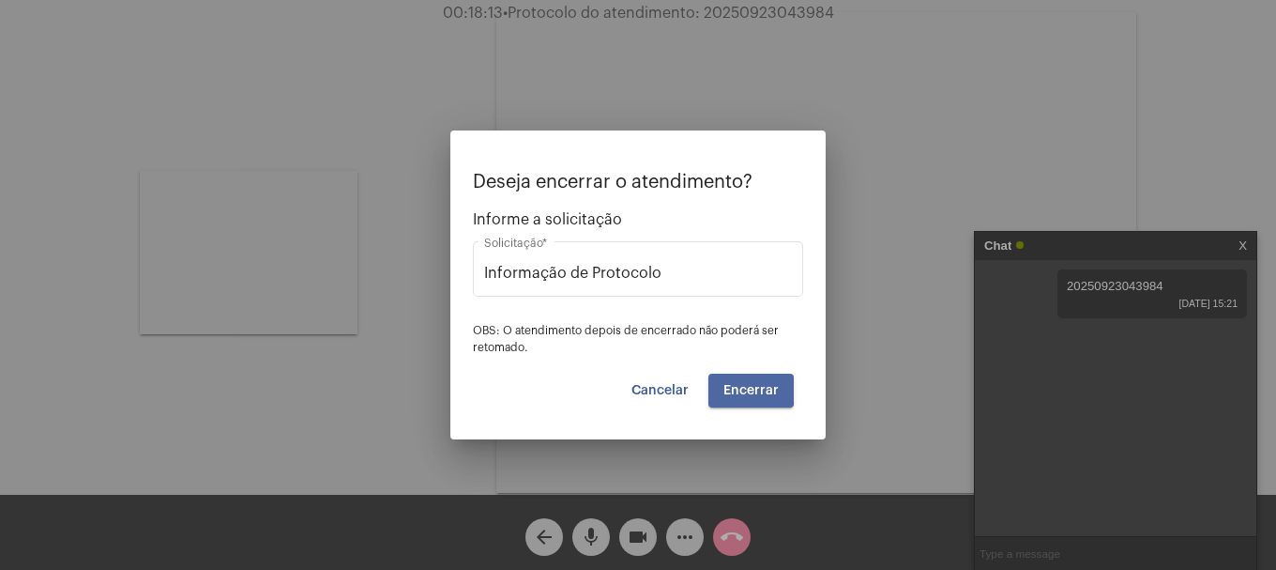
click at [738, 389] on span "Encerrar" at bounding box center [751, 390] width 55 height 13
click at [737, 390] on span "Encerrar" at bounding box center [751, 390] width 55 height 13
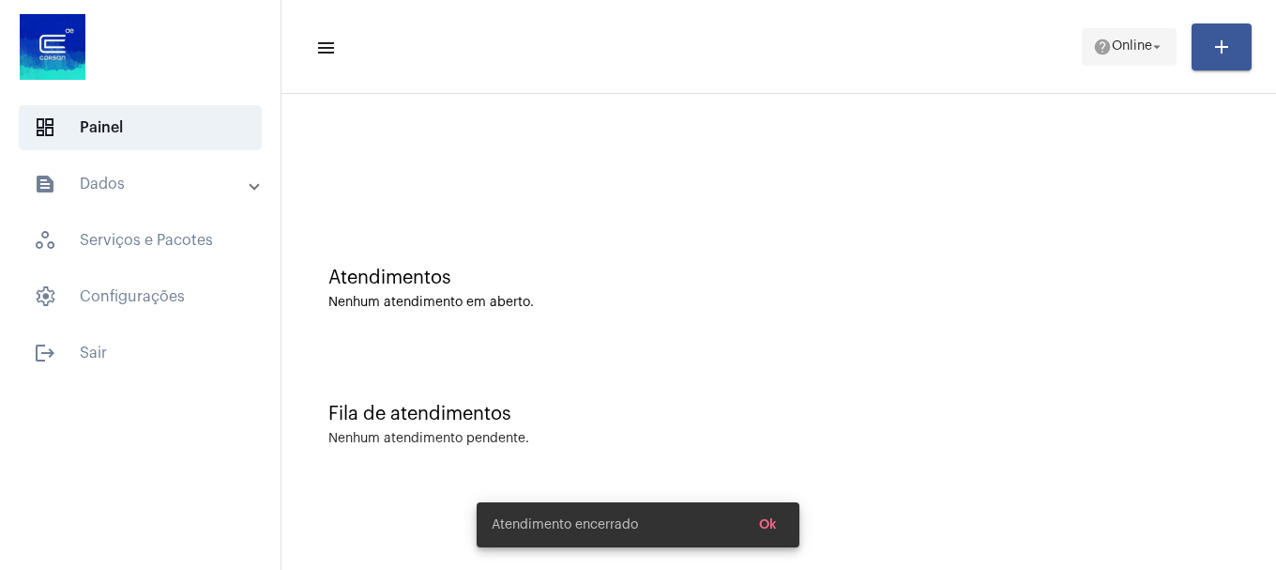
click at [1095, 43] on mat-icon "help" at bounding box center [1102, 47] width 19 height 19
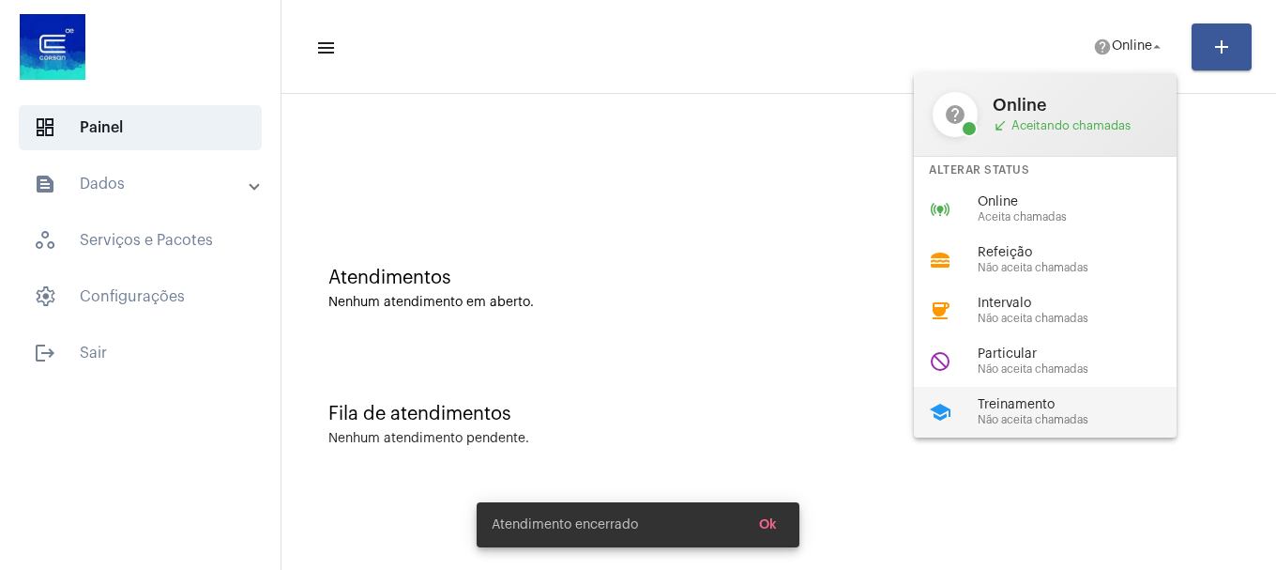
click at [1042, 400] on span "Treinamento" at bounding box center [1085, 405] width 214 height 14
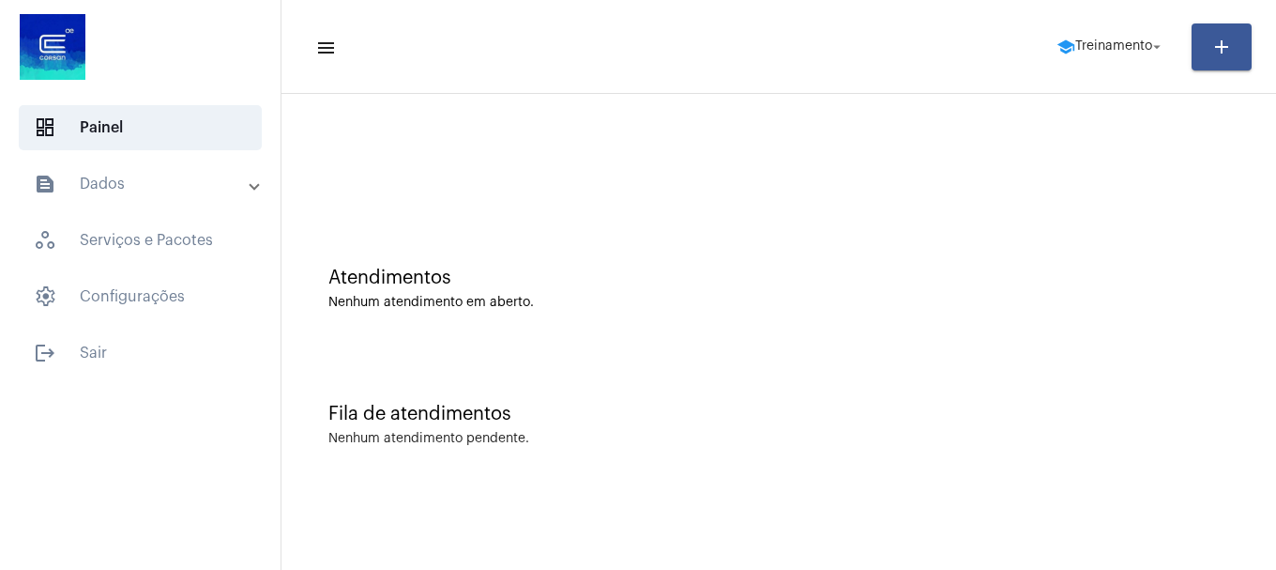
click at [182, 195] on mat-expansion-panel-header "text_snippet_outlined Dados" at bounding box center [145, 183] width 269 height 45
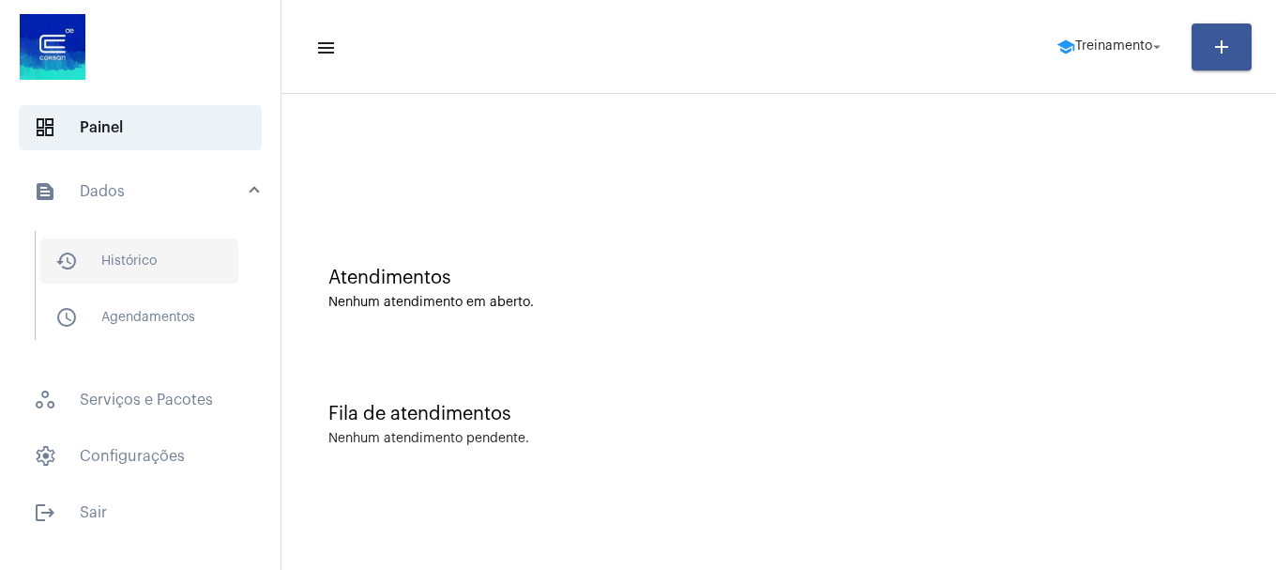
click at [205, 267] on span "history_outlined Histórico" at bounding box center [139, 260] width 198 height 45
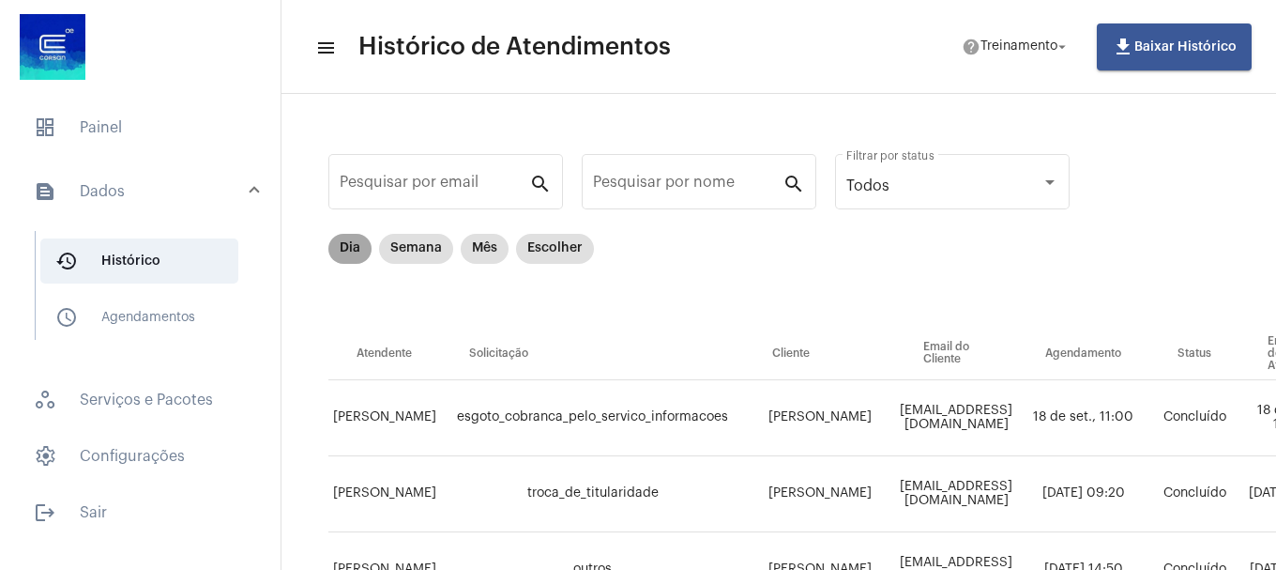
click at [356, 244] on mat-chip "Dia" at bounding box center [349, 249] width 43 height 30
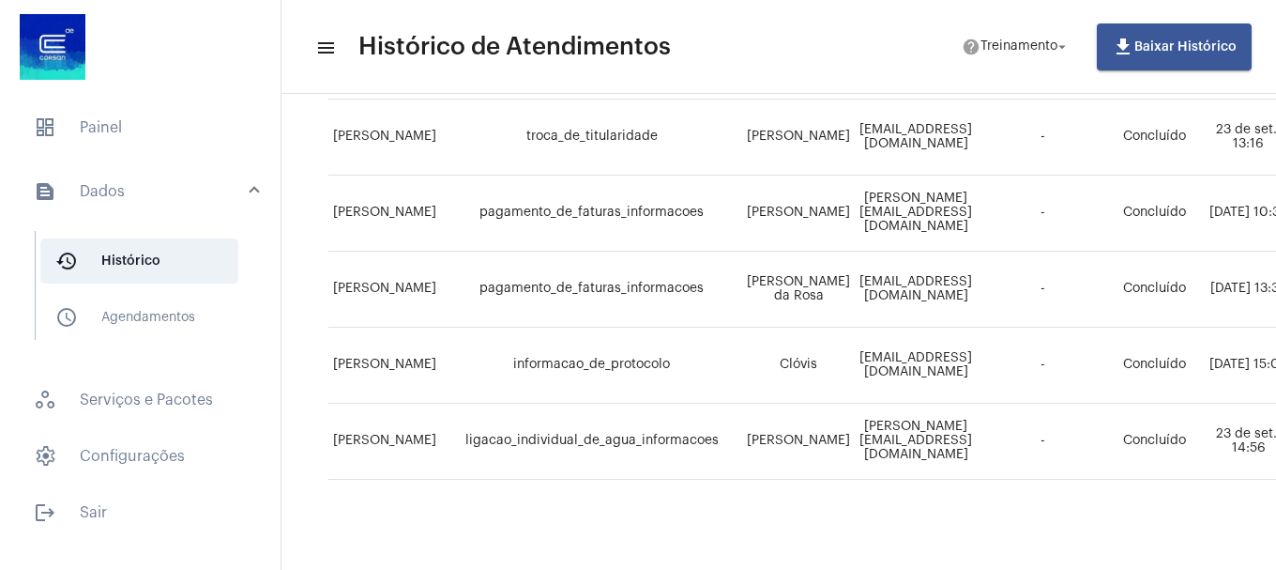
scroll to position [912, 0]
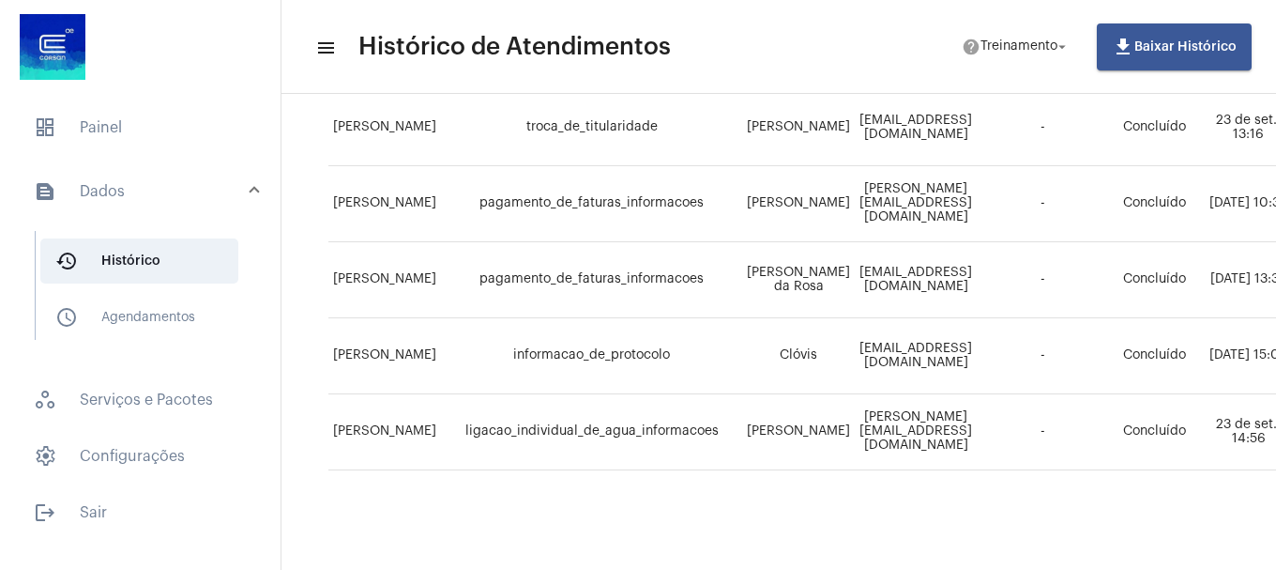
drag, startPoint x: 757, startPoint y: 335, endPoint x: 802, endPoint y: 334, distance: 45.1
click at [802, 334] on td "Clóvis" at bounding box center [798, 356] width 113 height 76
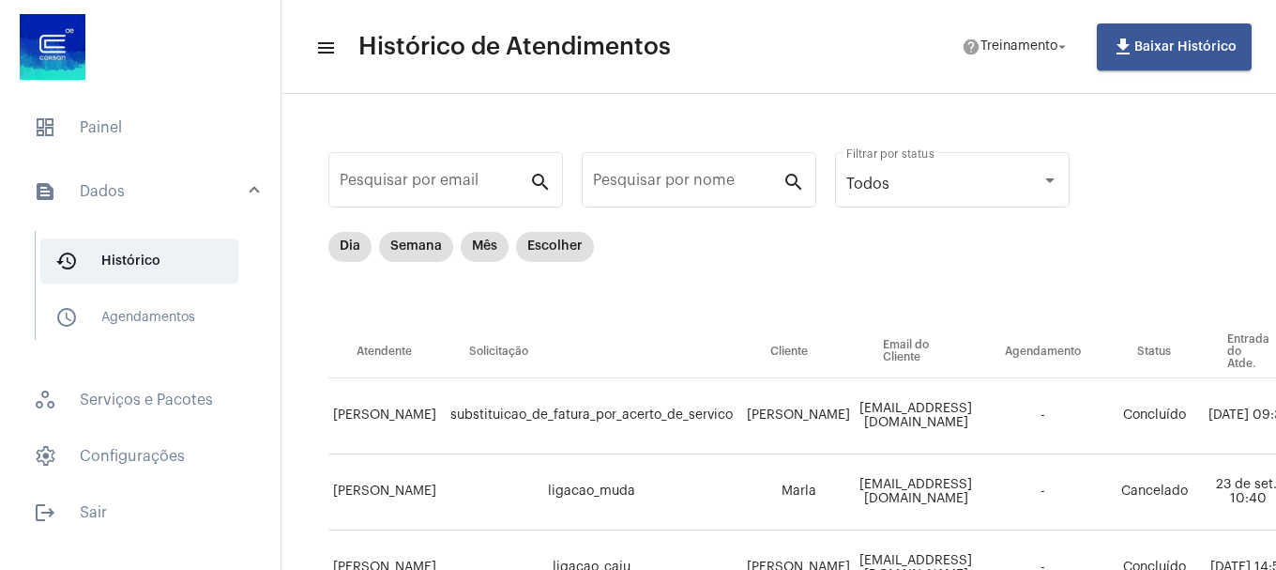
scroll to position [0, 0]
click at [995, 45] on span "Treinamento" at bounding box center [1019, 46] width 77 height 13
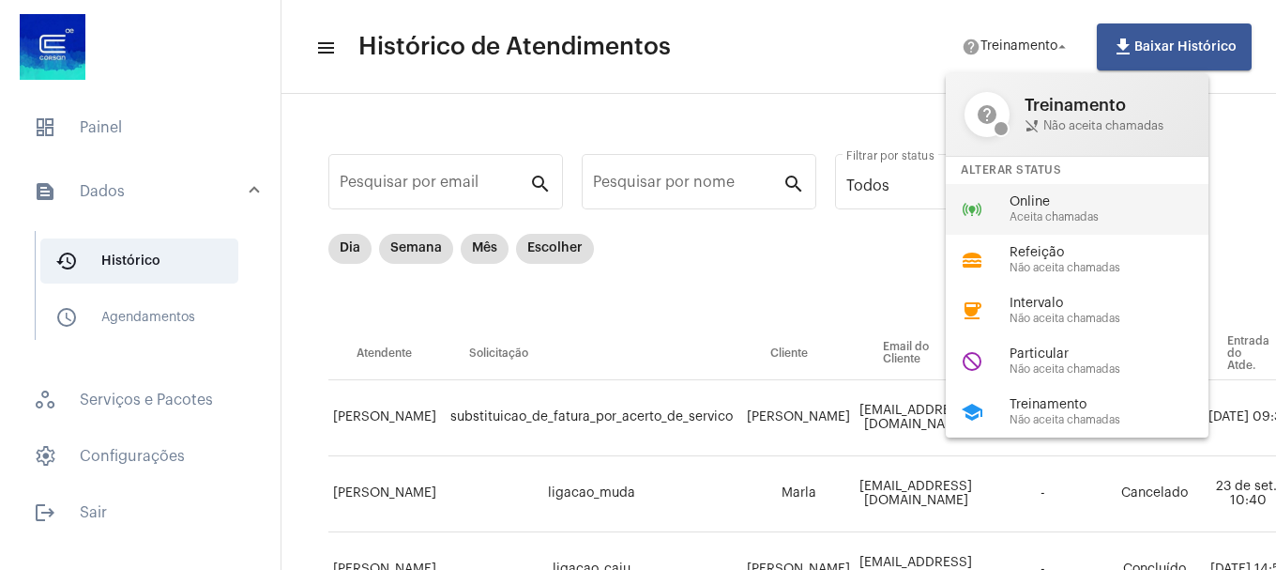
click at [1030, 198] on span "Online" at bounding box center [1117, 202] width 214 height 14
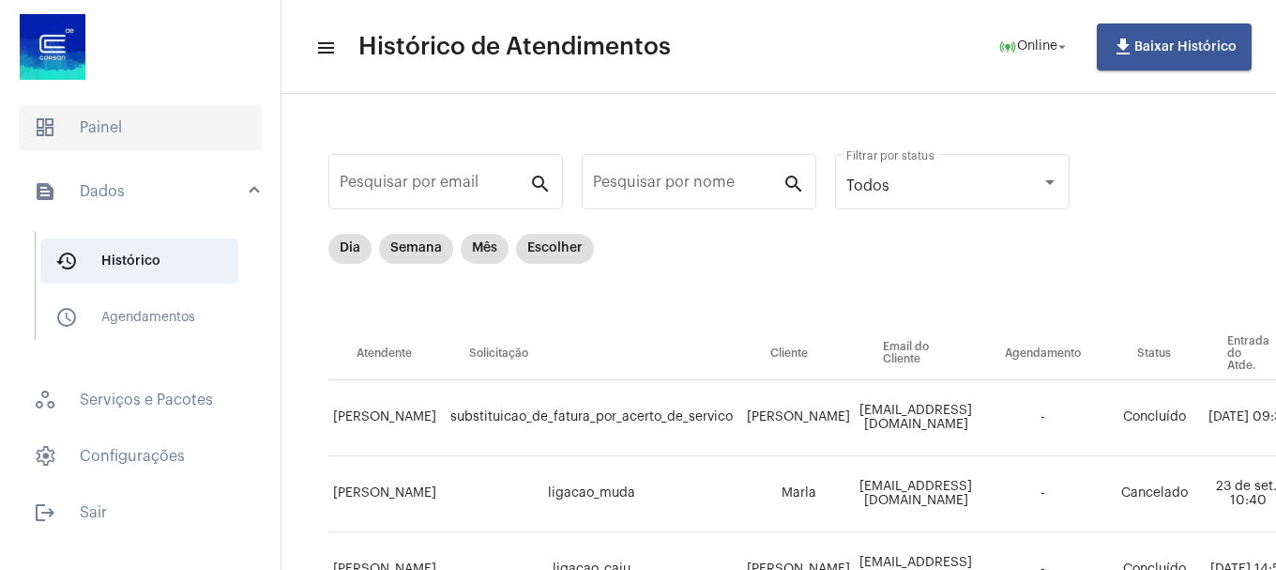
click at [125, 124] on span "dashboard Painel" at bounding box center [140, 127] width 243 height 45
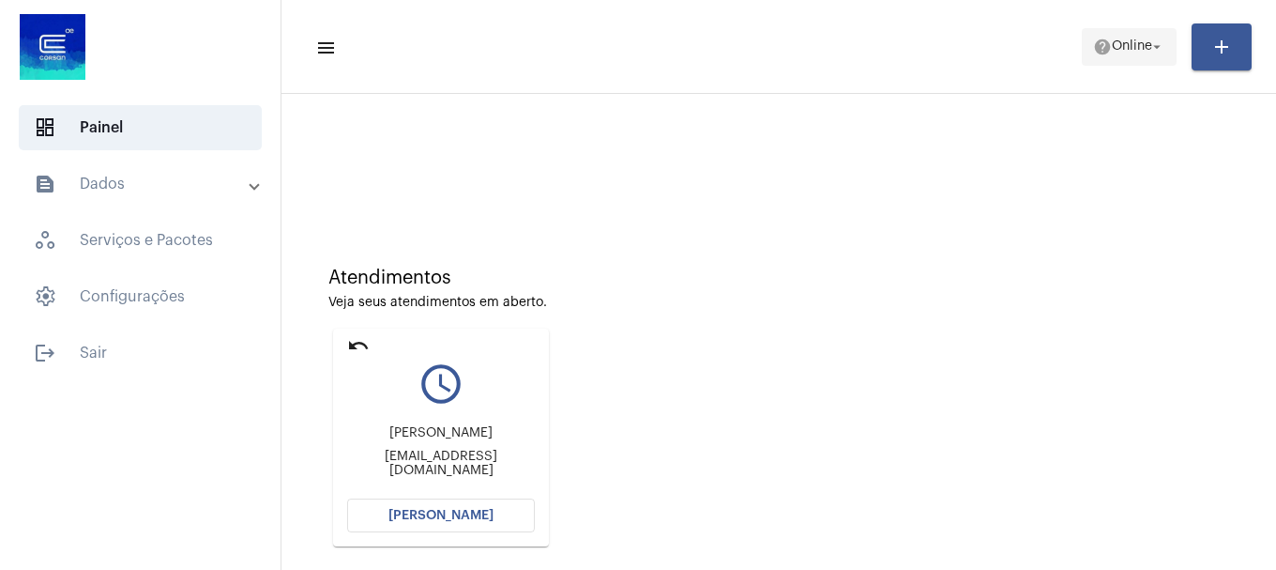
click at [1146, 31] on mat-toolbar-row "menu help Online arrow_drop_down add" at bounding box center [779, 47] width 995 height 60
click at [1145, 35] on span "help Online arrow_drop_down" at bounding box center [1129, 46] width 72 height 34
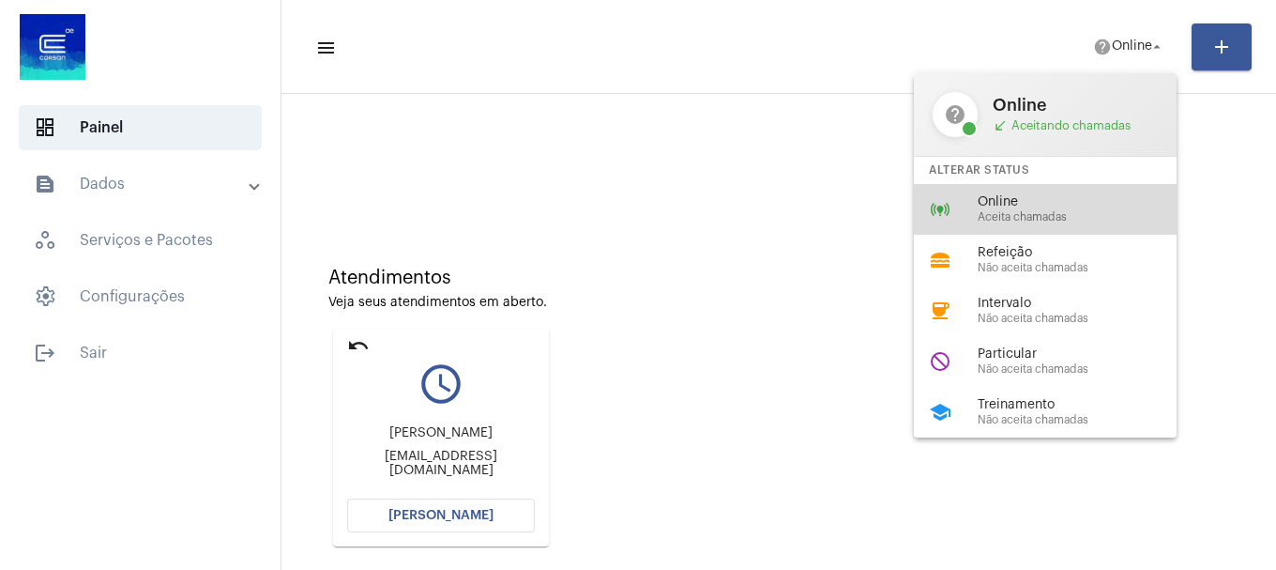
click at [1111, 201] on span "Online" at bounding box center [1085, 202] width 214 height 14
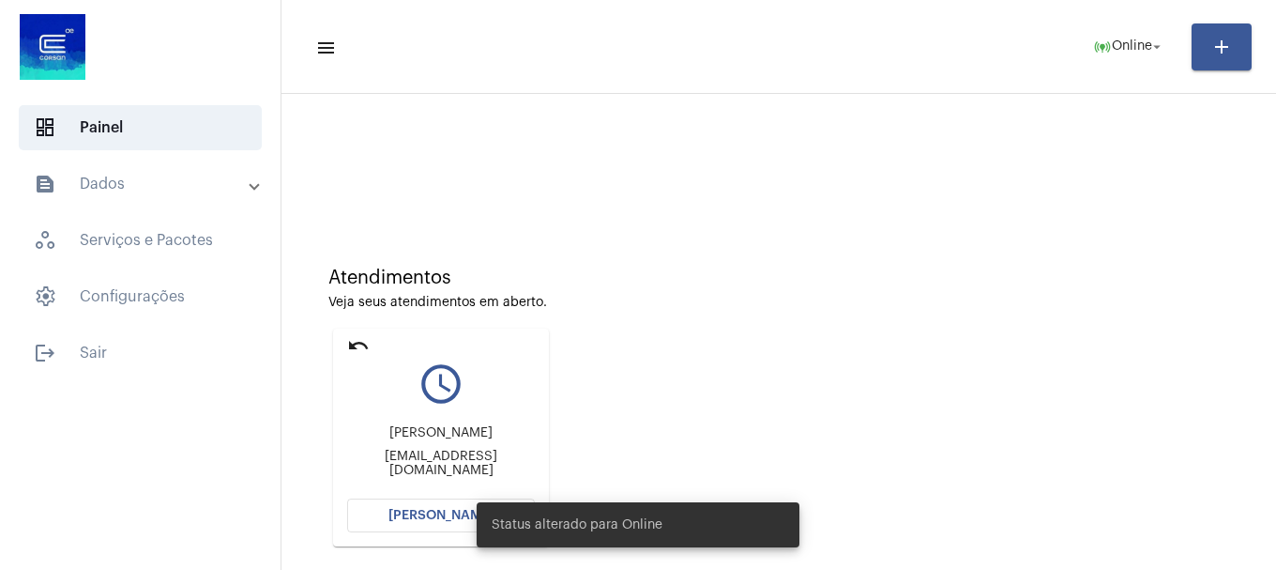
click at [410, 519] on span "[PERSON_NAME]" at bounding box center [441, 515] width 105 height 13
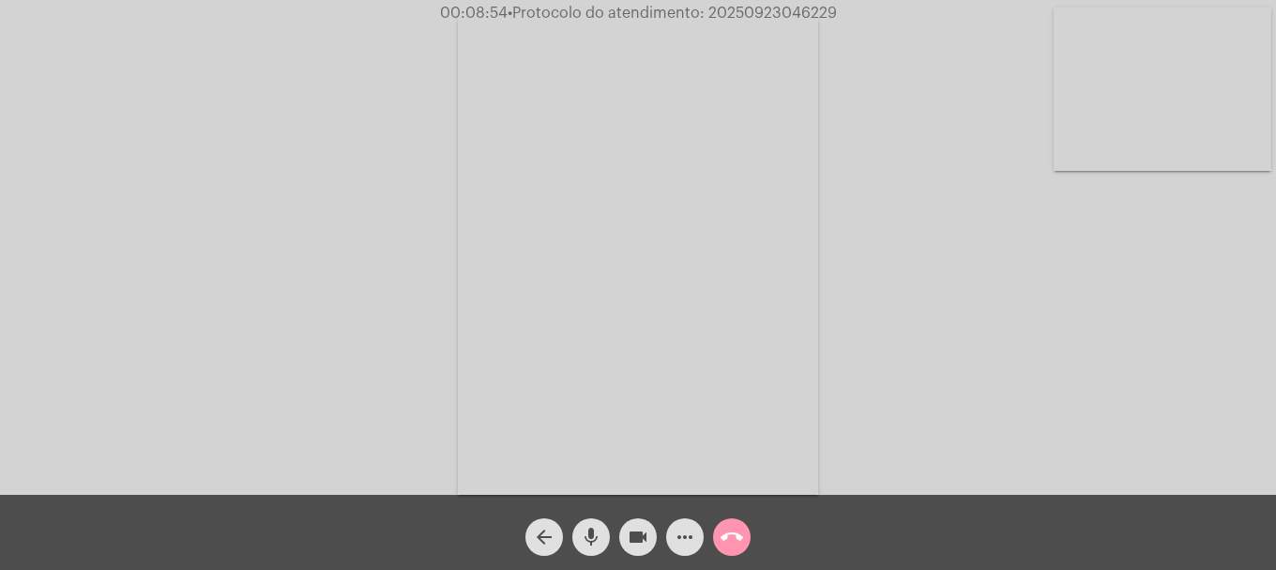
click at [1217, 90] on video at bounding box center [1163, 89] width 218 height 163
click at [197, 298] on video at bounding box center [249, 252] width 218 height 290
click at [781, 10] on span "• Protocolo do atendimento: 20250923046229" at bounding box center [672, 13] width 329 height 15
copy span "20250923046229"
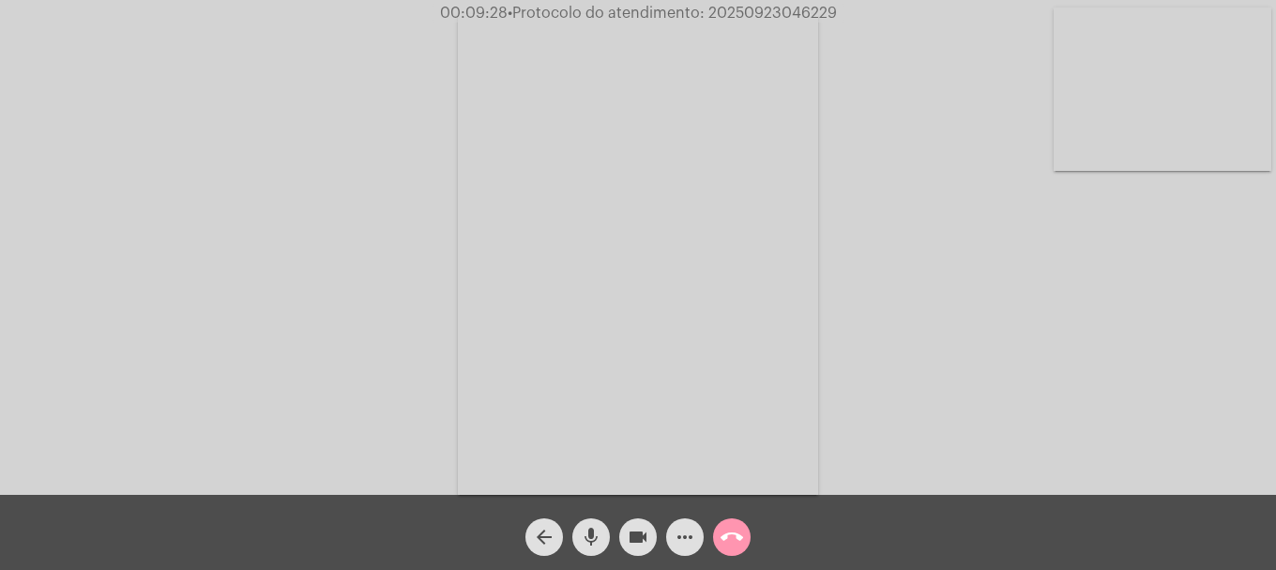
click at [678, 542] on mat-icon "more_horiz" at bounding box center [685, 537] width 23 height 23
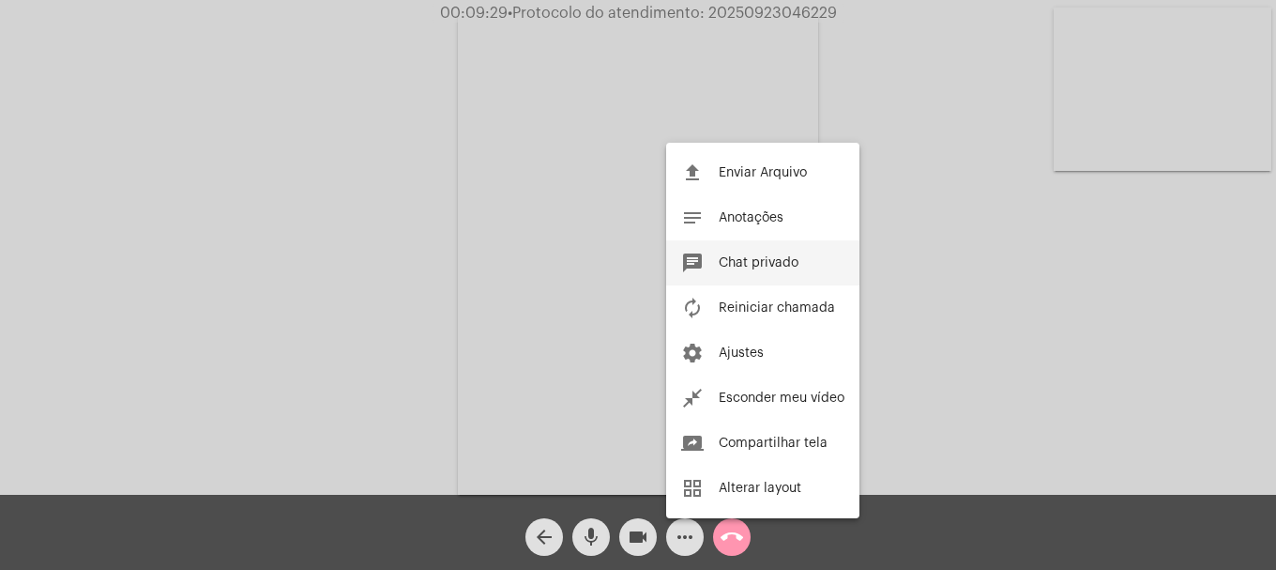
click at [741, 274] on button "chat Chat privado" at bounding box center [762, 262] width 193 height 45
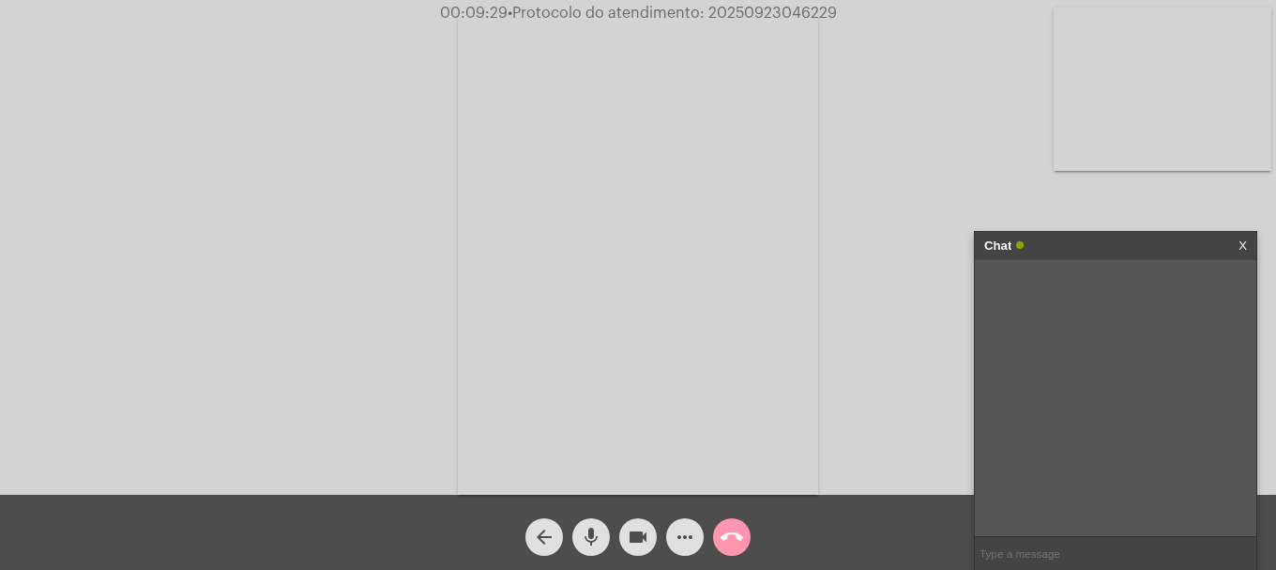
click at [1099, 569] on input "text" at bounding box center [1116, 553] width 282 height 33
paste input "20250923046229"
type input "20250923046229"
click at [740, 525] on span "call_end" at bounding box center [732, 537] width 23 height 38
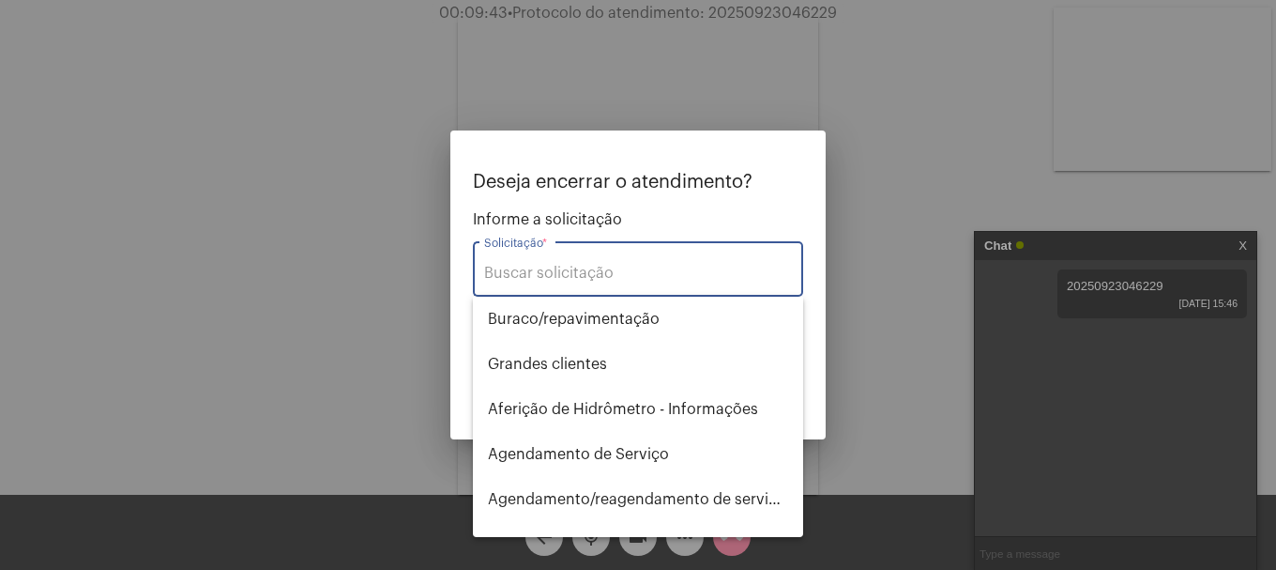
click at [635, 266] on input "Solicitação *" at bounding box center [638, 273] width 308 height 17
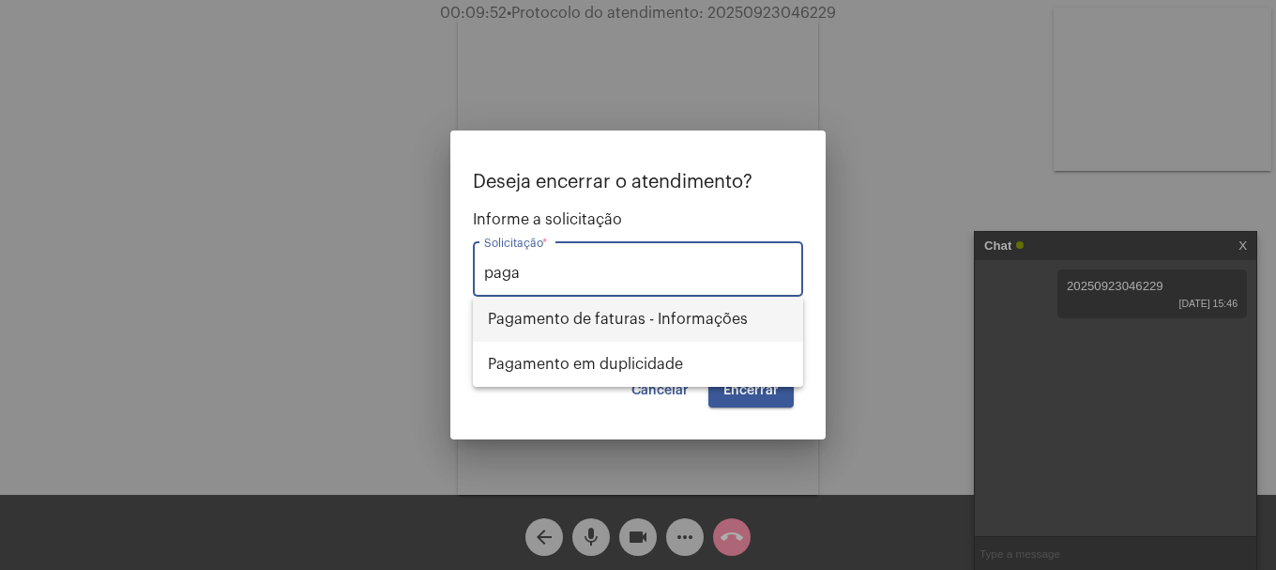
click at [650, 336] on span "Pagamento de faturas - Informações" at bounding box center [638, 319] width 300 height 45
type input "Pagamento de faturas - Informações"
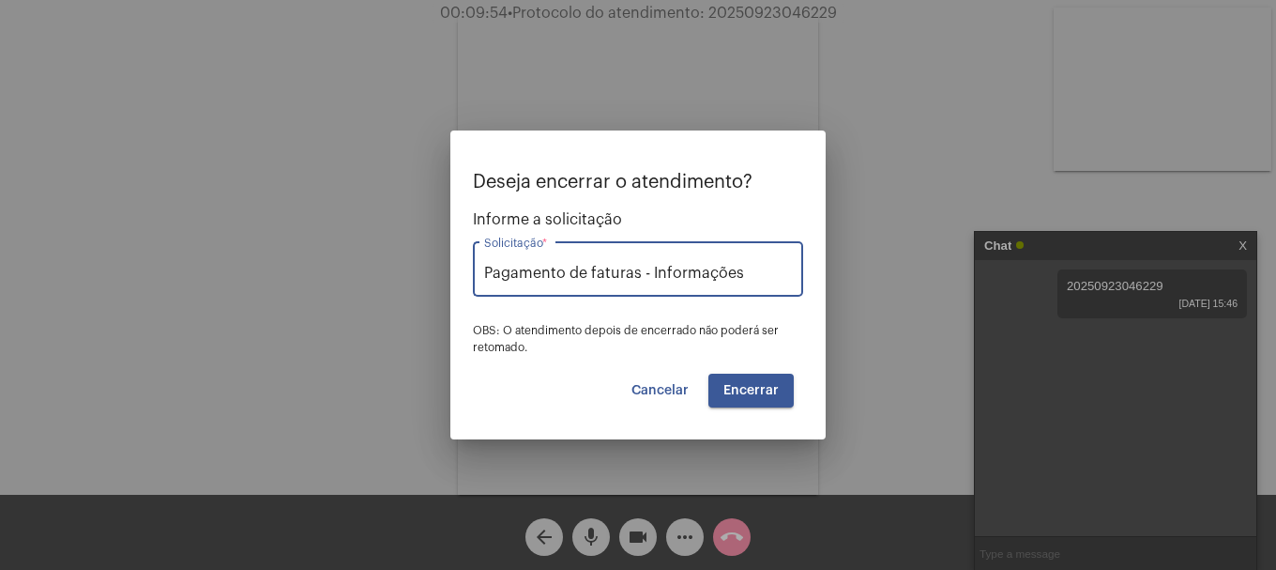
click at [768, 389] on span "Encerrar" at bounding box center [751, 390] width 55 height 13
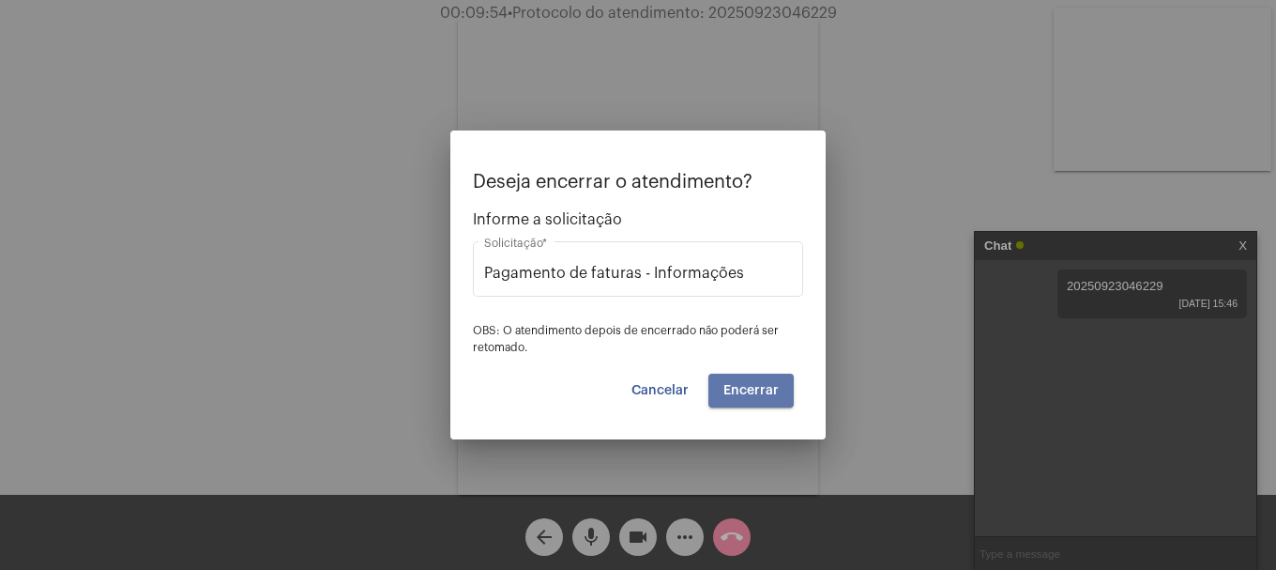
click at [768, 389] on span "Encerrar" at bounding box center [751, 390] width 55 height 13
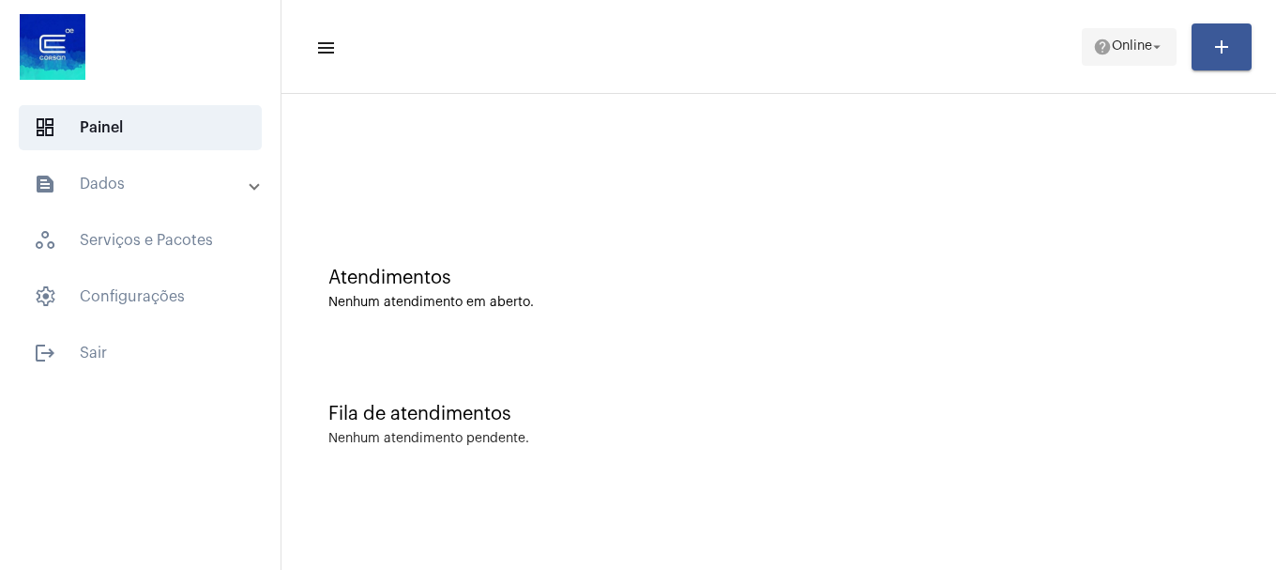
click at [1117, 56] on span "help Online arrow_drop_down" at bounding box center [1129, 46] width 72 height 34
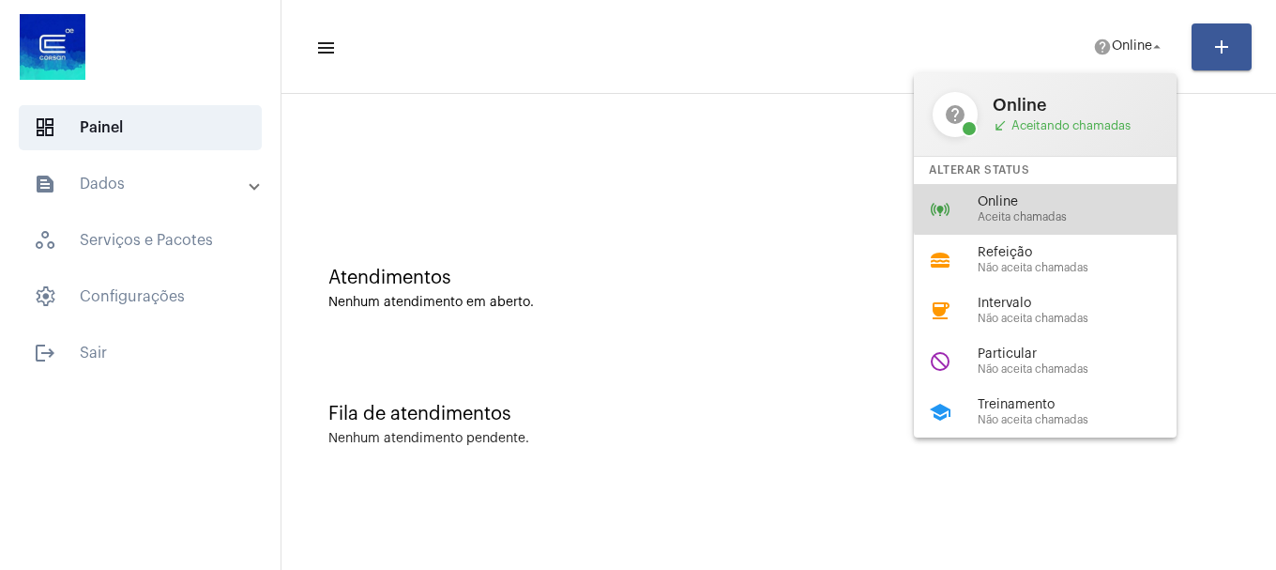
click at [1102, 195] on span "Online" at bounding box center [1085, 202] width 214 height 14
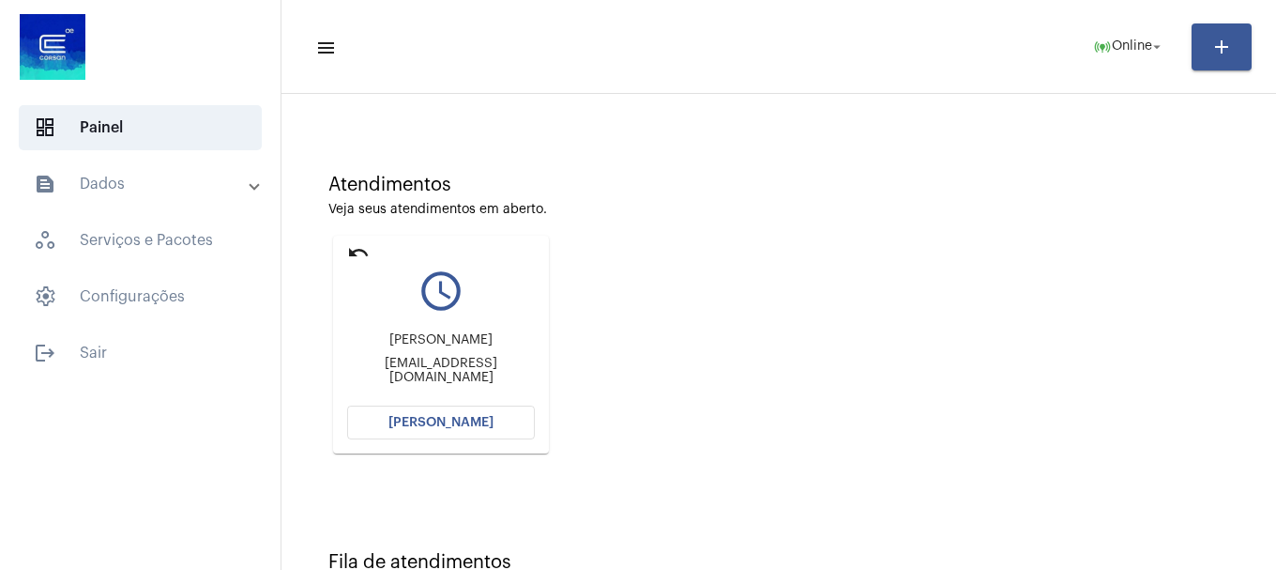
scroll to position [94, 0]
click at [496, 433] on button "[PERSON_NAME]" at bounding box center [441, 421] width 188 height 34
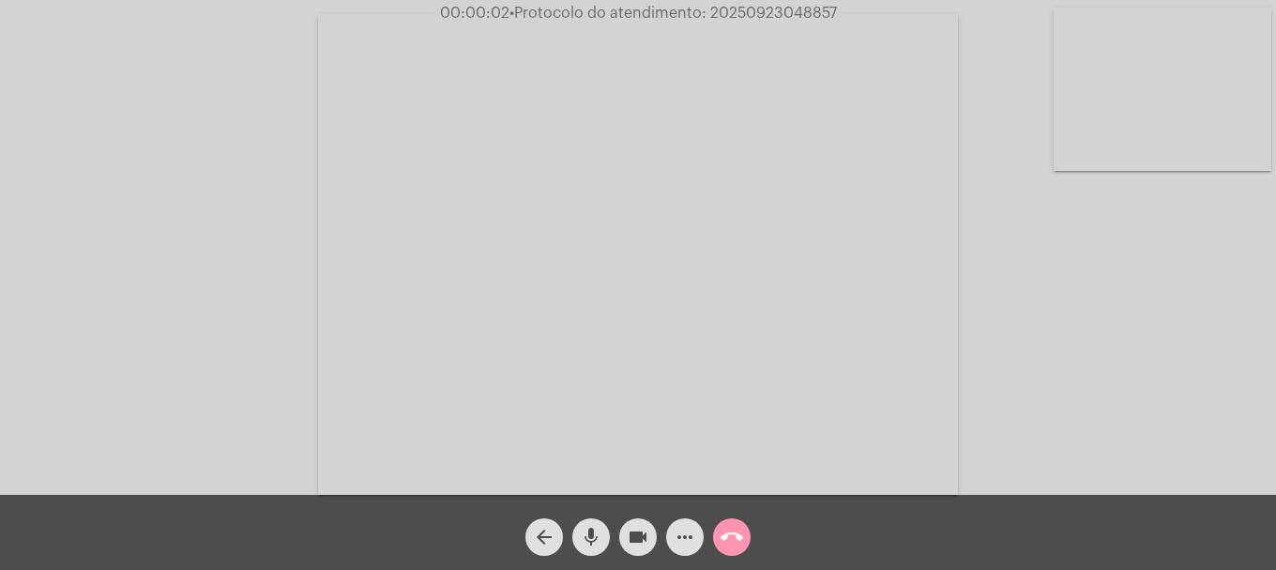
click at [582, 545] on mat-icon "mic" at bounding box center [591, 537] width 23 height 23
click at [582, 545] on mat-icon "mic_off" at bounding box center [591, 537] width 23 height 23
click at [582, 545] on mat-icon "mic" at bounding box center [591, 537] width 23 height 23
click at [582, 545] on mat-icon "mic_off" at bounding box center [591, 537] width 23 height 23
click at [606, 542] on button "mic" at bounding box center [591, 537] width 38 height 38
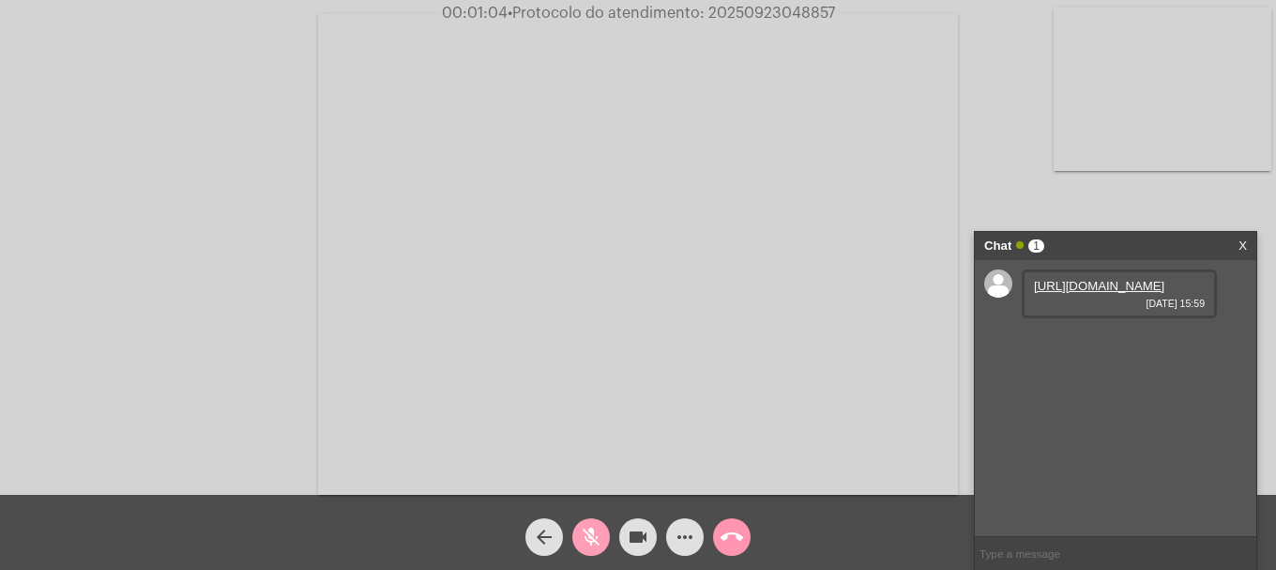
drag, startPoint x: 587, startPoint y: 531, endPoint x: 726, endPoint y: 487, distance: 146.6
click at [588, 531] on mat-icon "mic_off" at bounding box center [591, 537] width 23 height 23
click at [1091, 293] on link "[URL][DOMAIN_NAME]" at bounding box center [1099, 286] width 130 height 14
click at [1154, 346] on link "[URL][DOMAIN_NAME]" at bounding box center [1099, 339] width 130 height 14
click at [747, 5] on span "00:09:55 • Protocolo do atendimento: 20250923048857" at bounding box center [638, 13] width 409 height 19
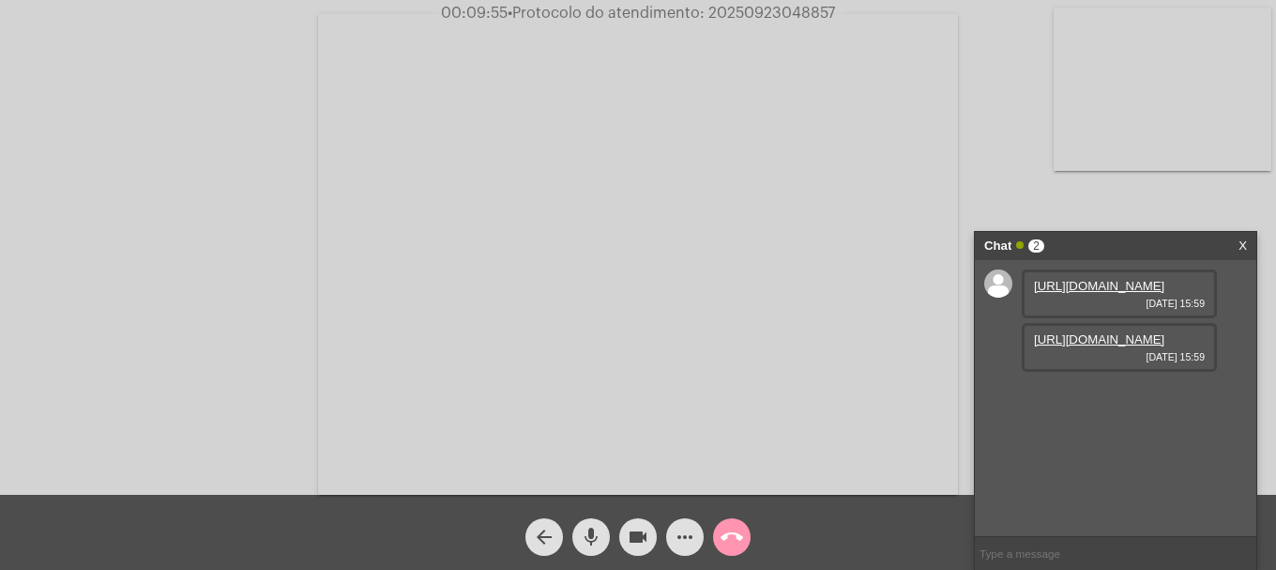
click at [747, 5] on span "00:09:55 • Protocolo do atendimento: 20250923048857" at bounding box center [638, 13] width 409 height 19
copy span "20250923048857"
click at [1096, 547] on input "text" at bounding box center [1116, 553] width 282 height 33
paste input "20250923048857"
type input "20250923048857"
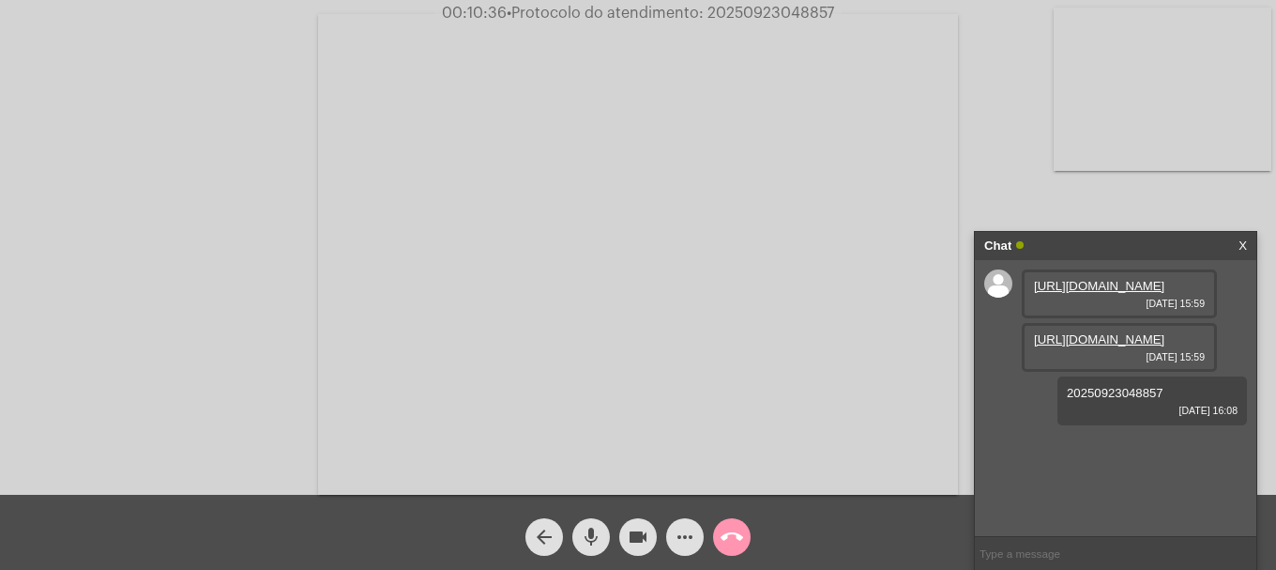
click at [685, 541] on mat-icon "more_horiz" at bounding box center [685, 537] width 23 height 23
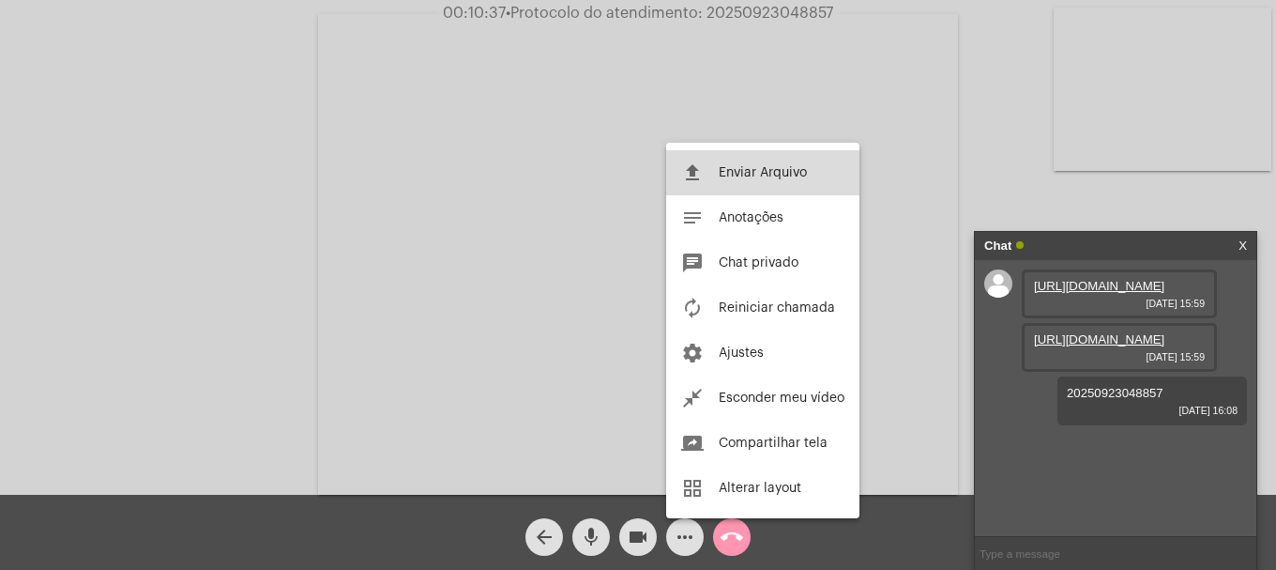
click at [716, 160] on button "file_upload Enviar Arquivo" at bounding box center [762, 172] width 193 height 45
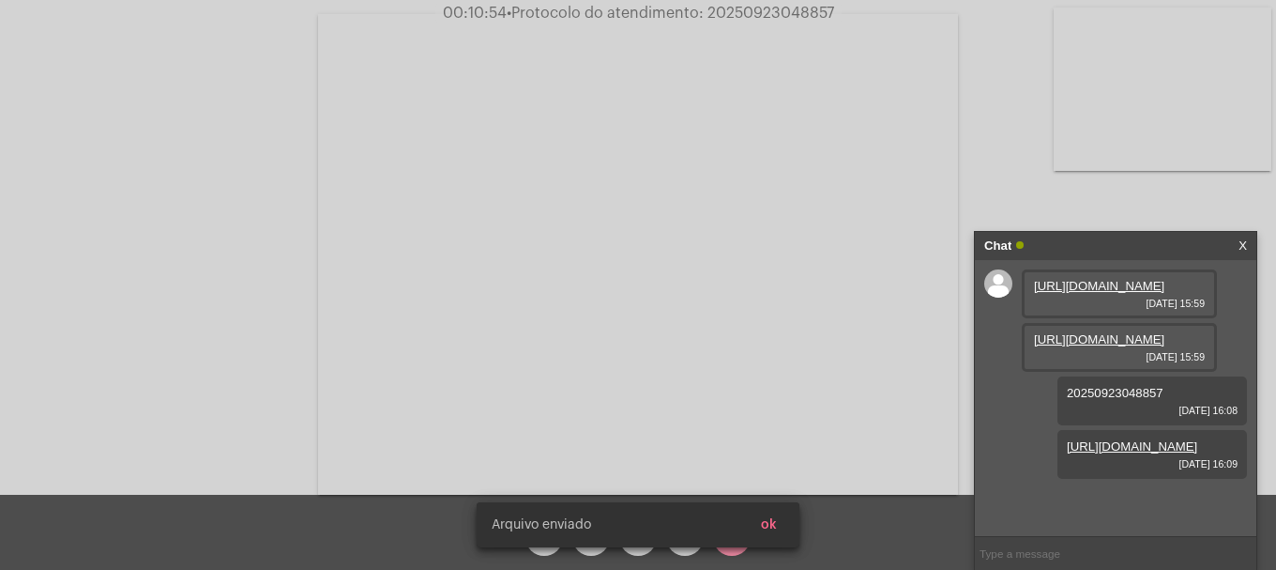
scroll to position [69, 0]
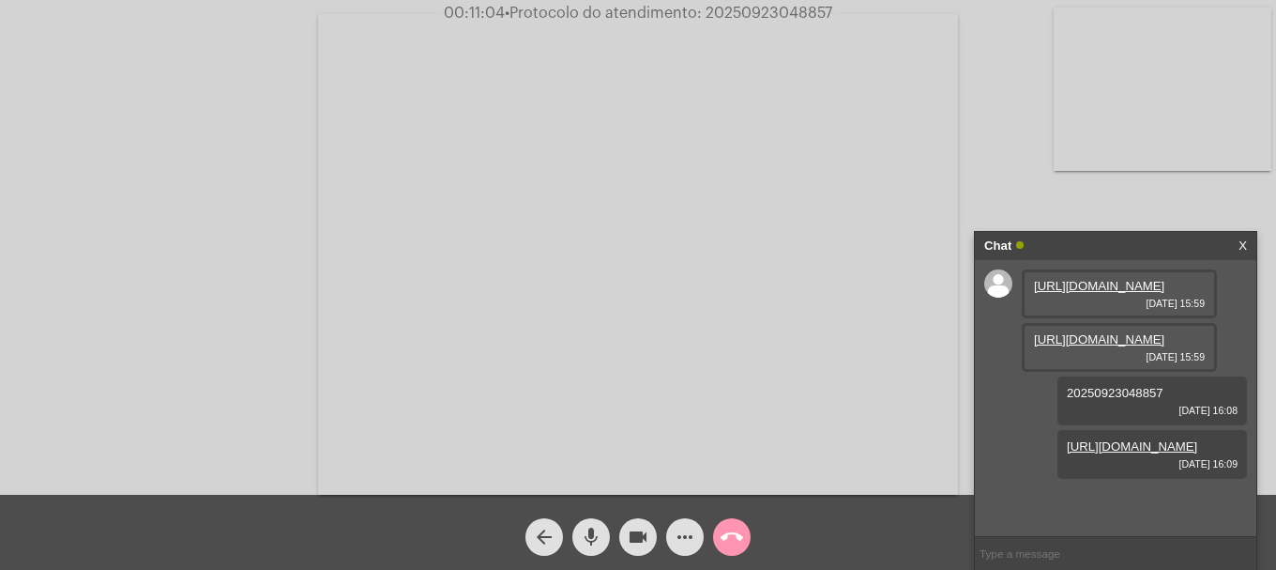
click at [714, 541] on button "call_end" at bounding box center [732, 537] width 38 height 38
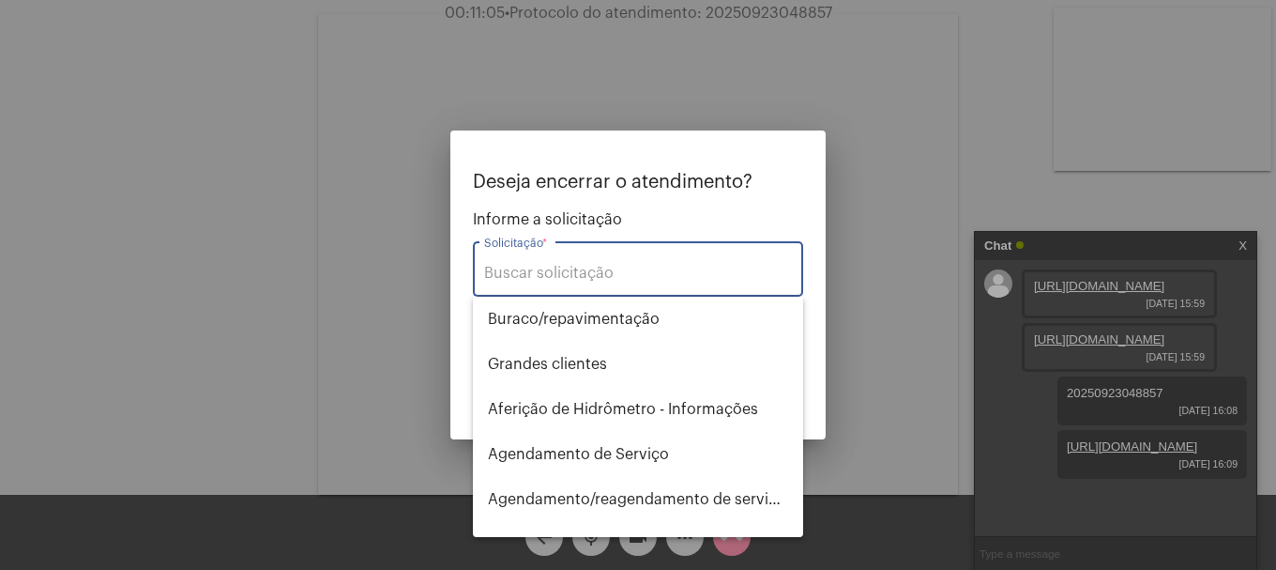
click at [627, 260] on div "Solicitação *" at bounding box center [638, 266] width 308 height 59
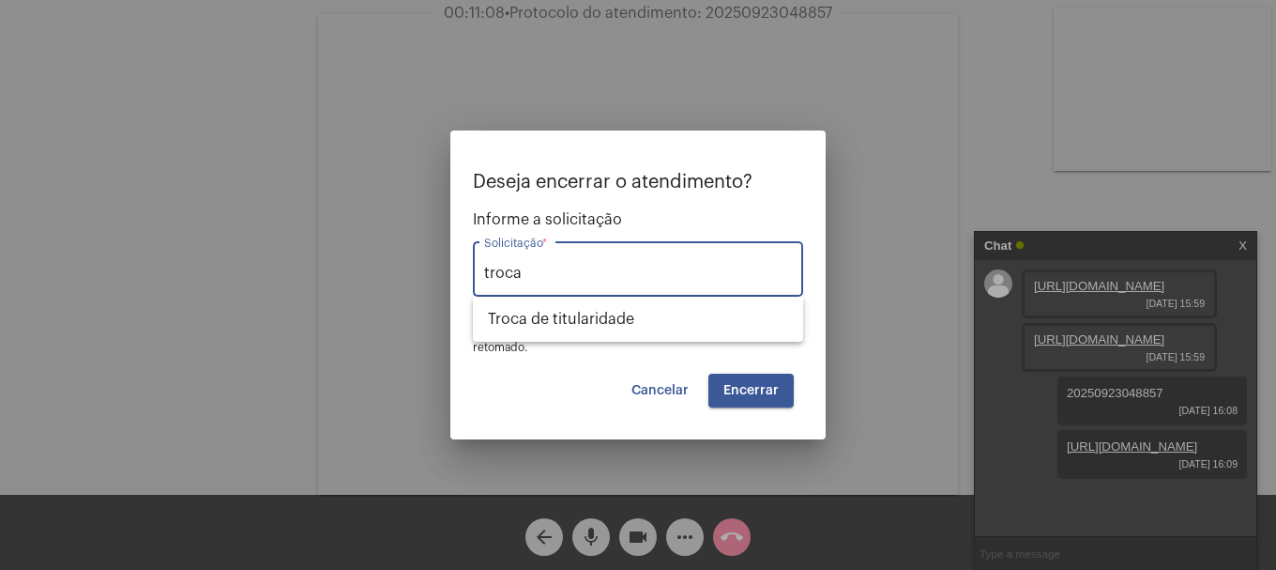
type input "troca"
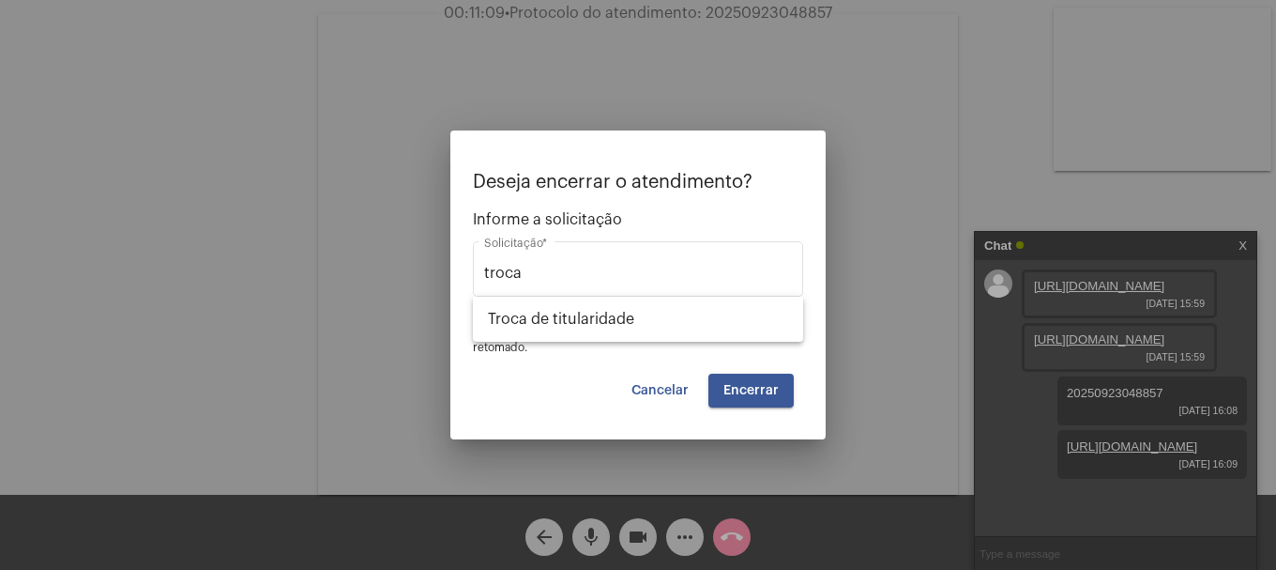
drag, startPoint x: 676, startPoint y: 160, endPoint x: 516, endPoint y: 228, distance: 173.6
click at [516, 228] on mat-dialog-container "Deseja encerrar o atendimento? Informe a solicitação troca Solicitação * OBS: O…" at bounding box center [637, 284] width 375 height 309
click at [669, 395] on span "Cancelar" at bounding box center [660, 390] width 57 height 13
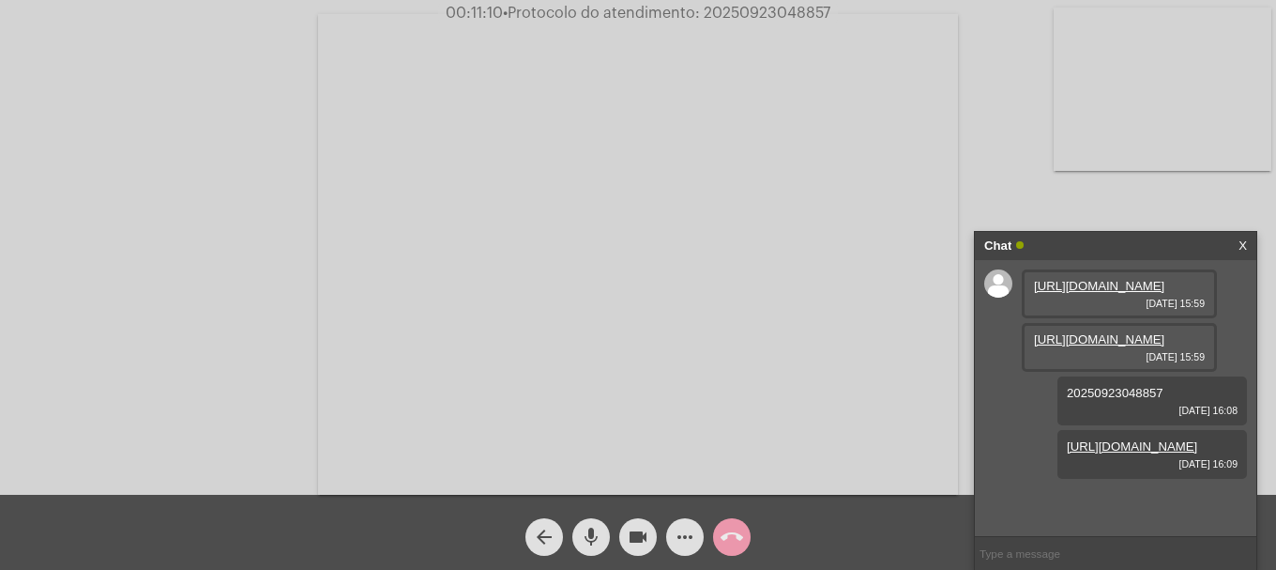
click at [738, 524] on span "call_end" at bounding box center [732, 537] width 23 height 38
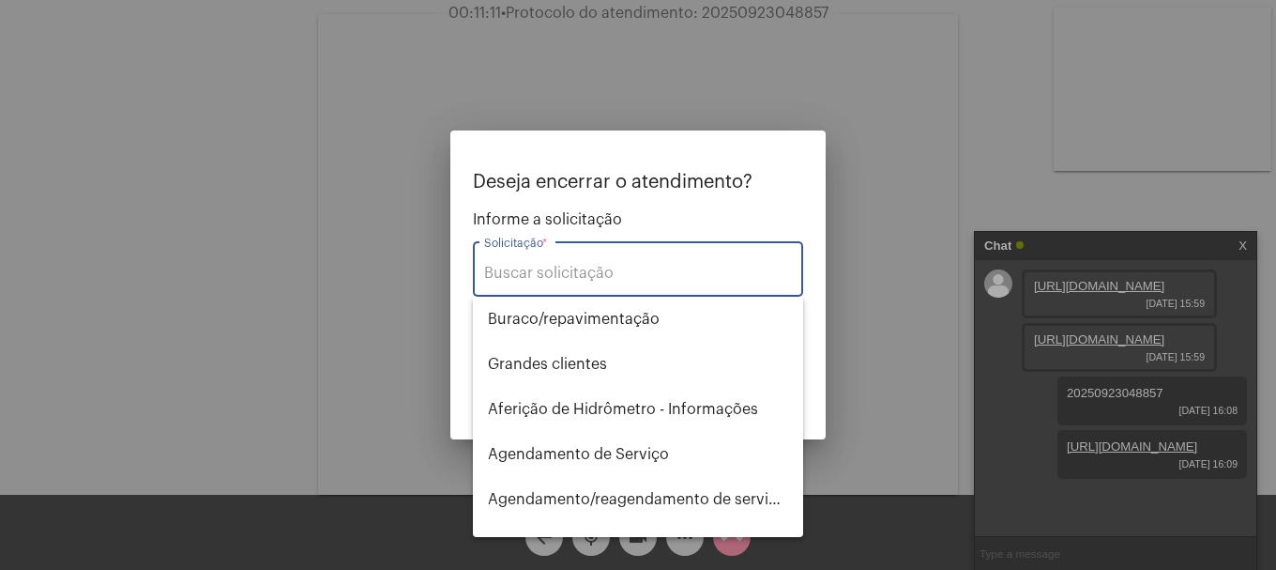
click at [657, 278] on input "Solicitação *" at bounding box center [638, 273] width 308 height 17
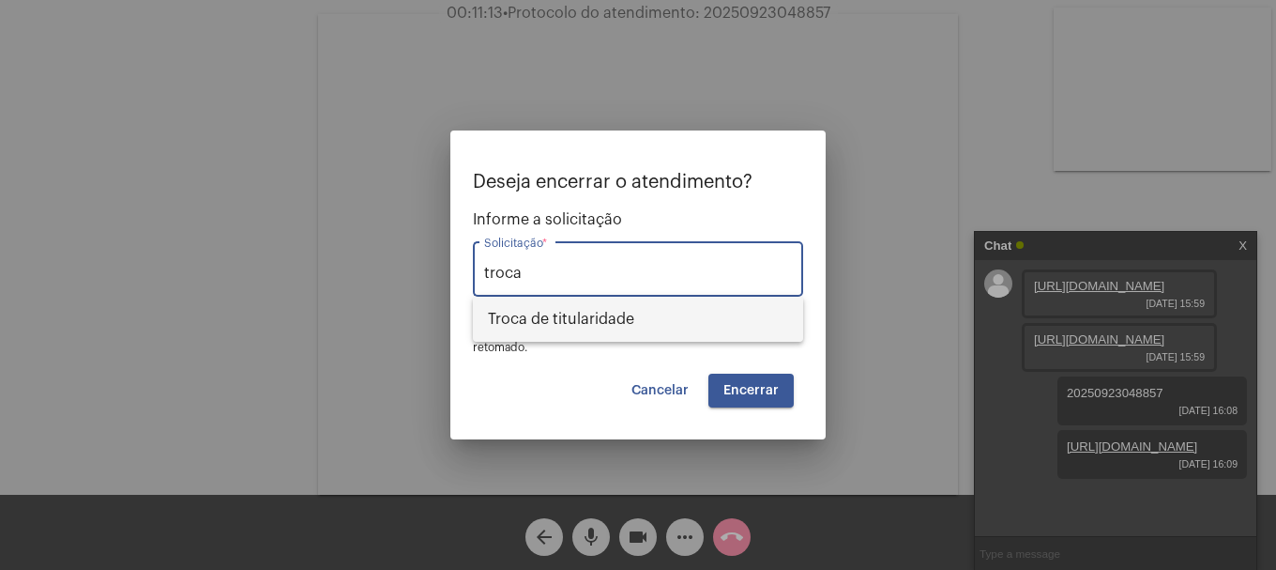
click at [669, 307] on span "Troca de titularidade" at bounding box center [638, 319] width 300 height 45
type input "Troca de titularidade"
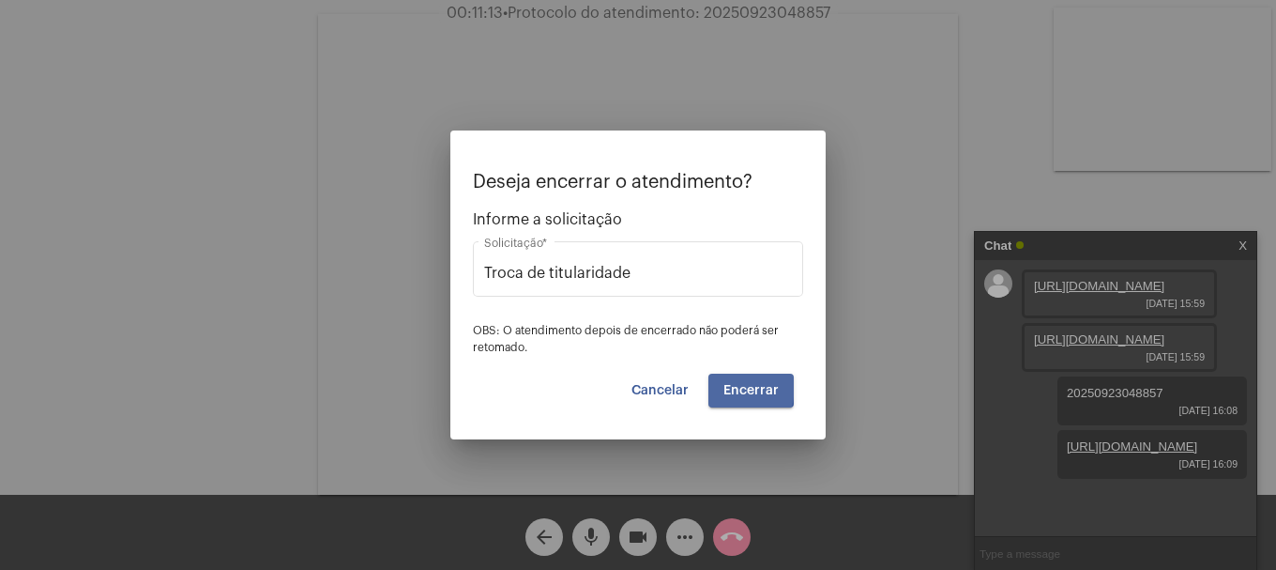
click at [713, 385] on button "Encerrar" at bounding box center [751, 391] width 85 height 34
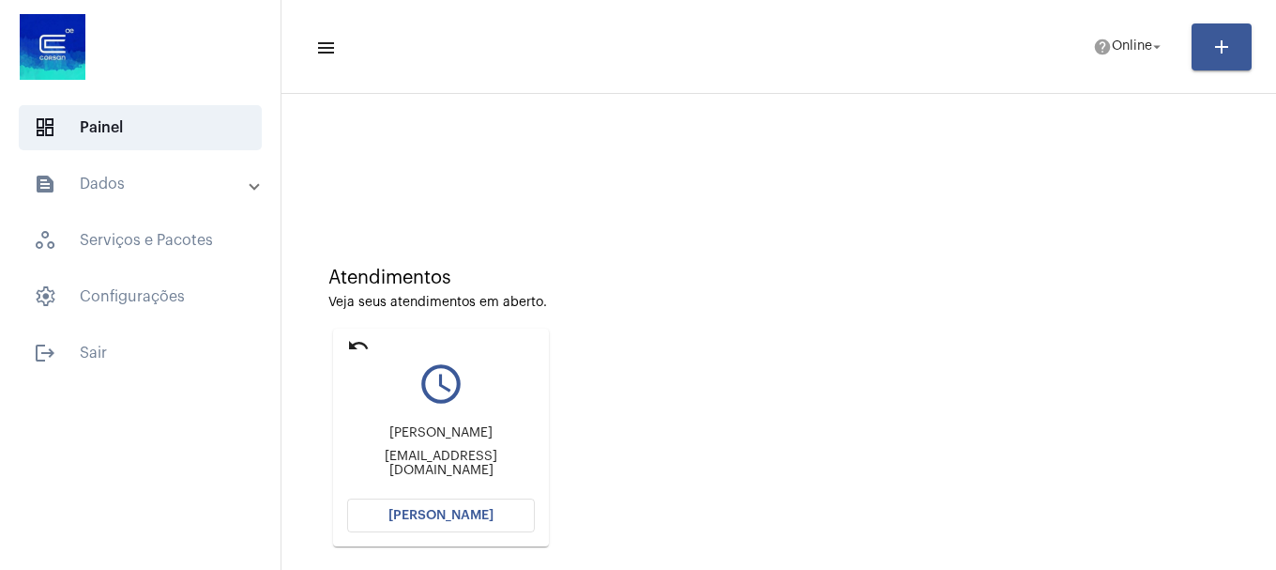
click at [423, 514] on span "[PERSON_NAME]" at bounding box center [441, 515] width 105 height 13
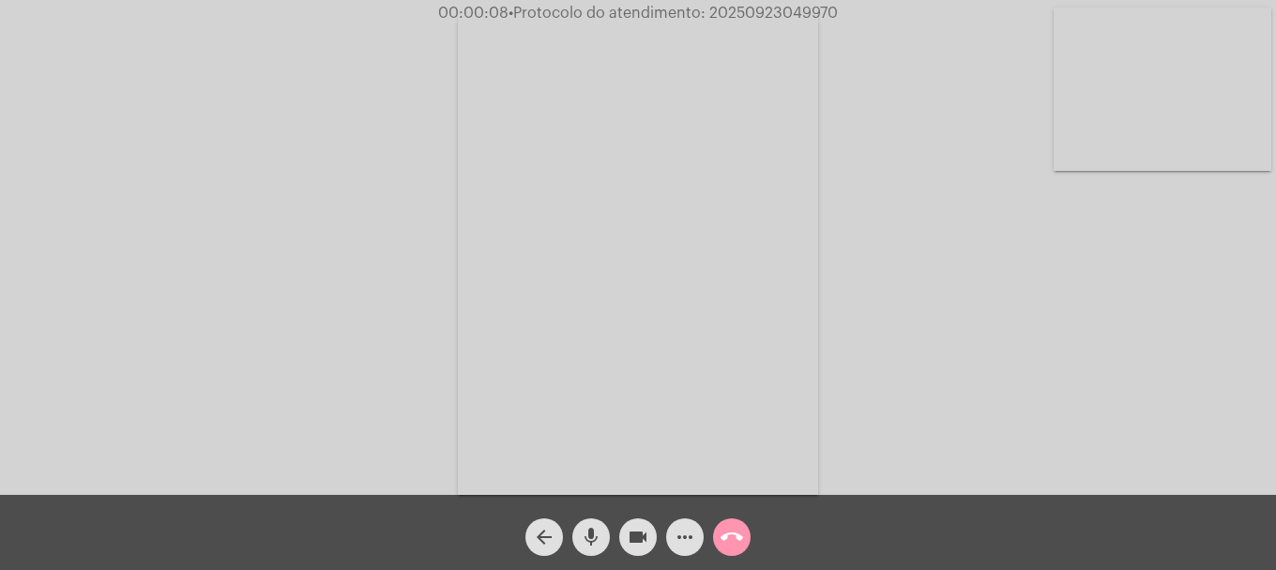
click at [576, 522] on div "mic" at bounding box center [591, 532] width 47 height 47
click at [596, 542] on mat-icon "mic_off" at bounding box center [591, 537] width 23 height 23
click at [1219, 170] on video at bounding box center [1163, 89] width 218 height 163
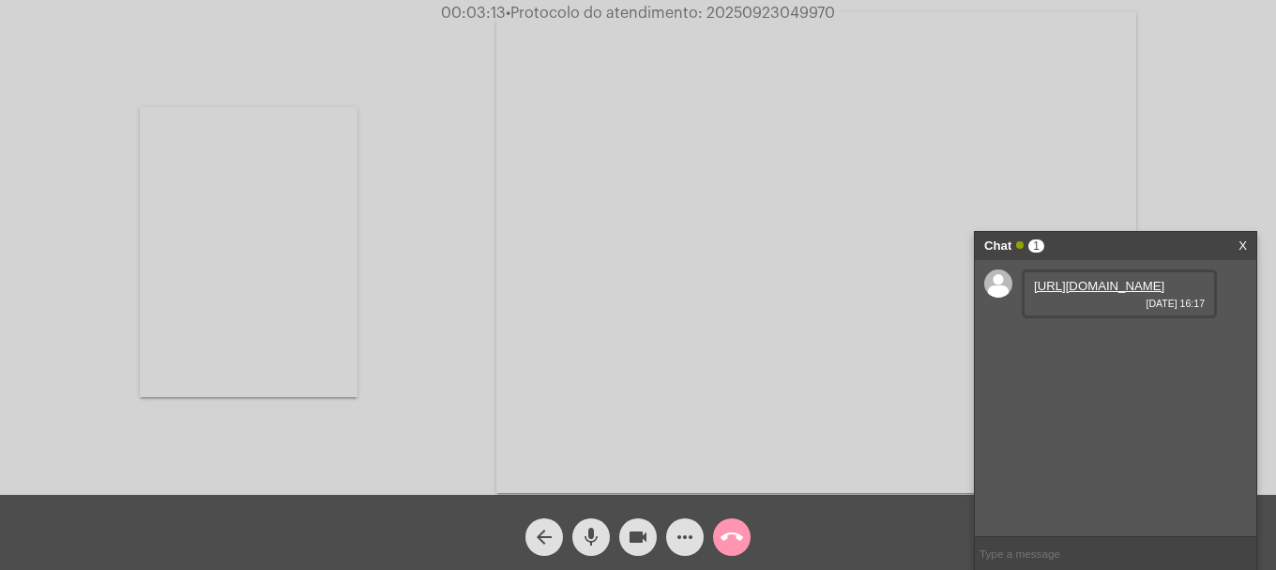
click at [1109, 283] on link "[URL][DOMAIN_NAME]" at bounding box center [1099, 286] width 130 height 14
click at [593, 524] on span "mic" at bounding box center [591, 537] width 23 height 38
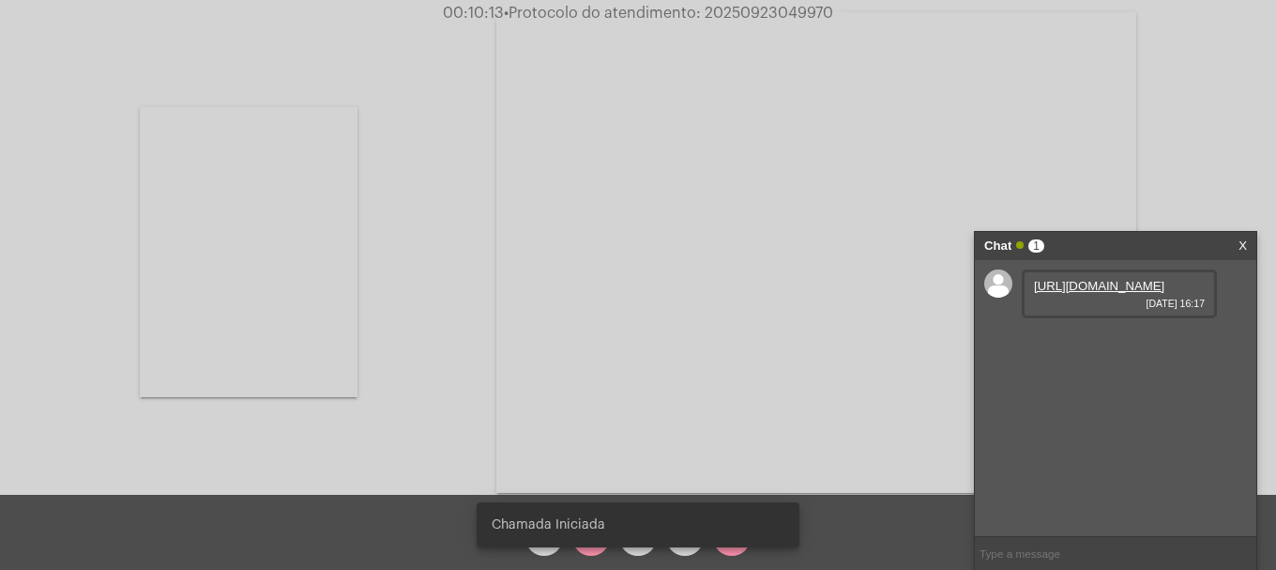
click at [581, 549] on div "Chamada Iniciada" at bounding box center [638, 525] width 368 height 90
click at [588, 549] on div "Chamada Iniciada" at bounding box center [638, 525] width 368 height 90
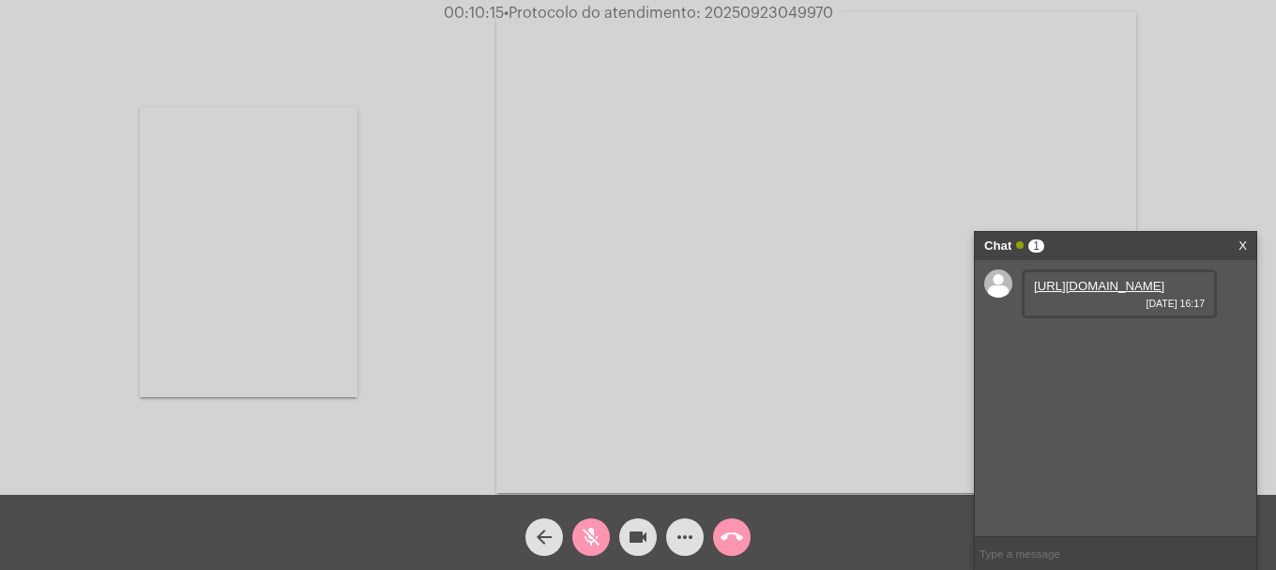
click at [595, 547] on mat-icon "mic_off" at bounding box center [591, 537] width 23 height 23
click at [360, 123] on div "Acessando Câmera e Microfone..." at bounding box center [638, 250] width 1273 height 495
click at [286, 202] on video at bounding box center [249, 252] width 218 height 290
click at [755, 14] on span "• Protocolo do atendimento: 20250923049970" at bounding box center [671, 13] width 329 height 15
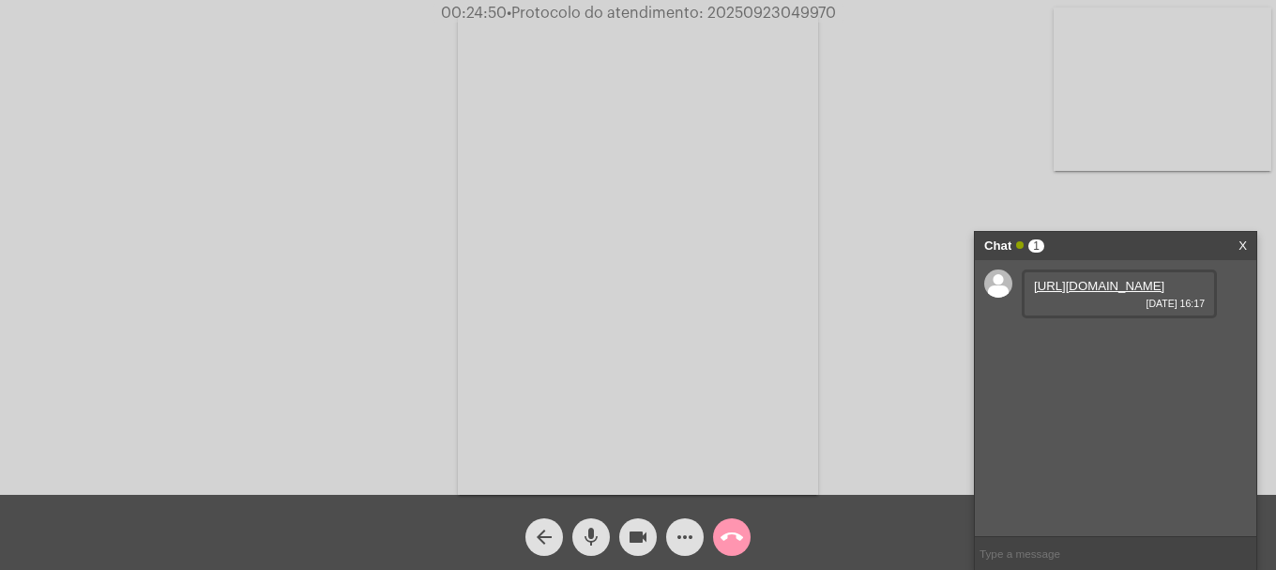
copy span "20250923049970"
click at [1033, 568] on input "text" at bounding box center [1116, 553] width 282 height 33
paste input "20250923049970"
type input "20250923049970"
click at [745, 549] on button "call_end" at bounding box center [732, 537] width 38 height 38
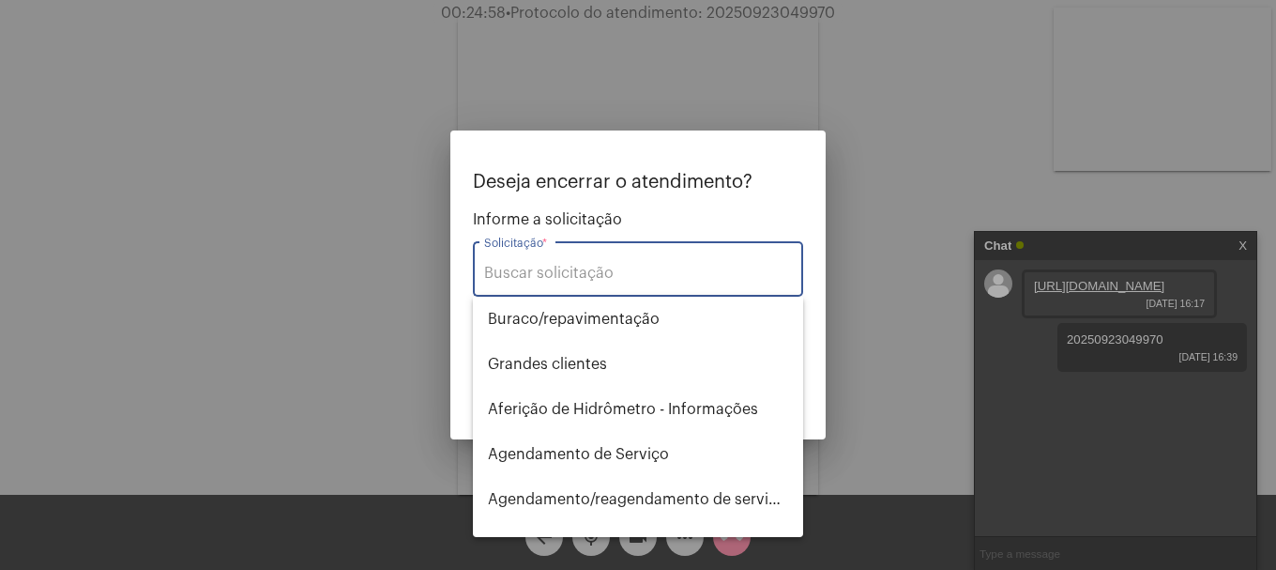
click at [629, 269] on input "Solicitação *" at bounding box center [638, 273] width 308 height 17
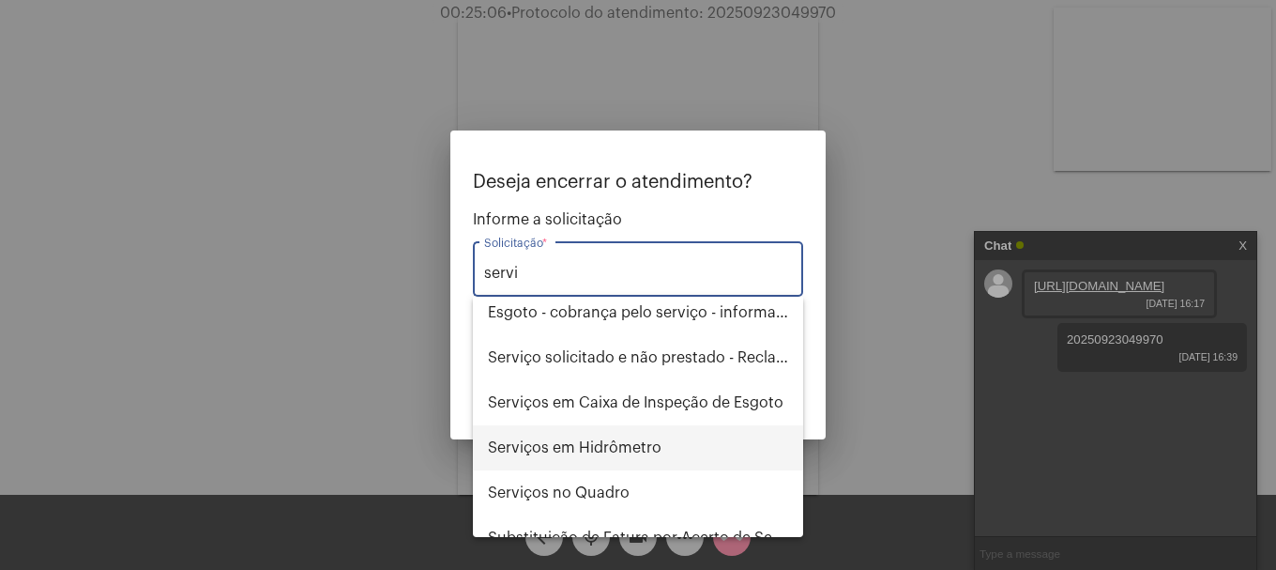
scroll to position [120, 0]
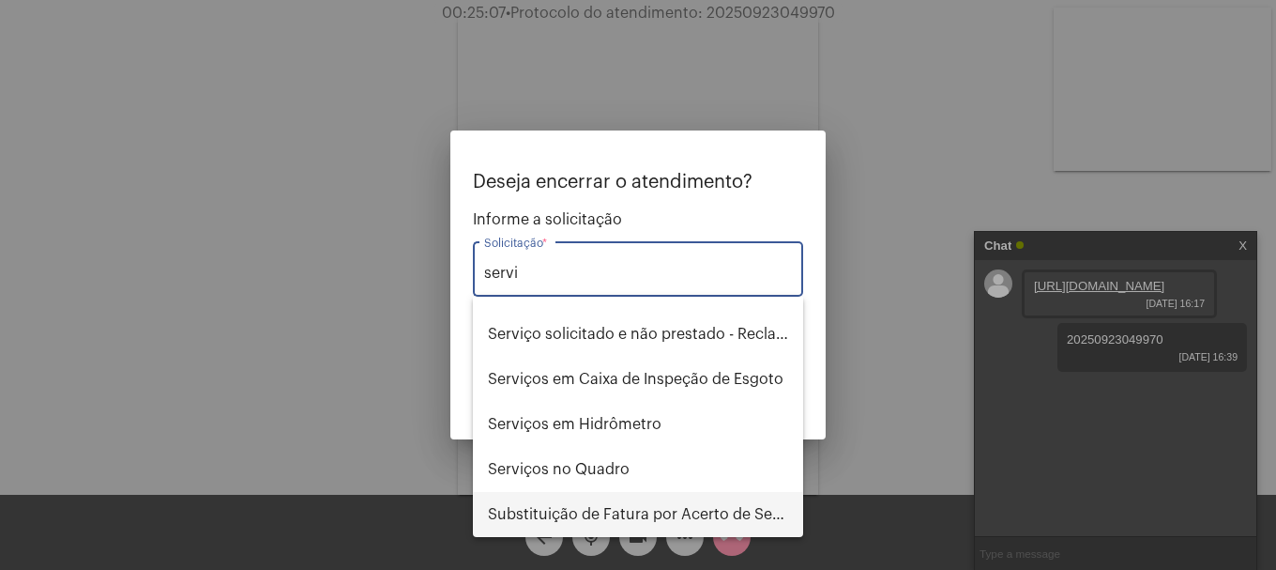
click at [729, 513] on span "Substituição de Fatura por Acerto de Serviço" at bounding box center [638, 514] width 300 height 45
type input "Substituição de Fatura por Acerto de Serviço"
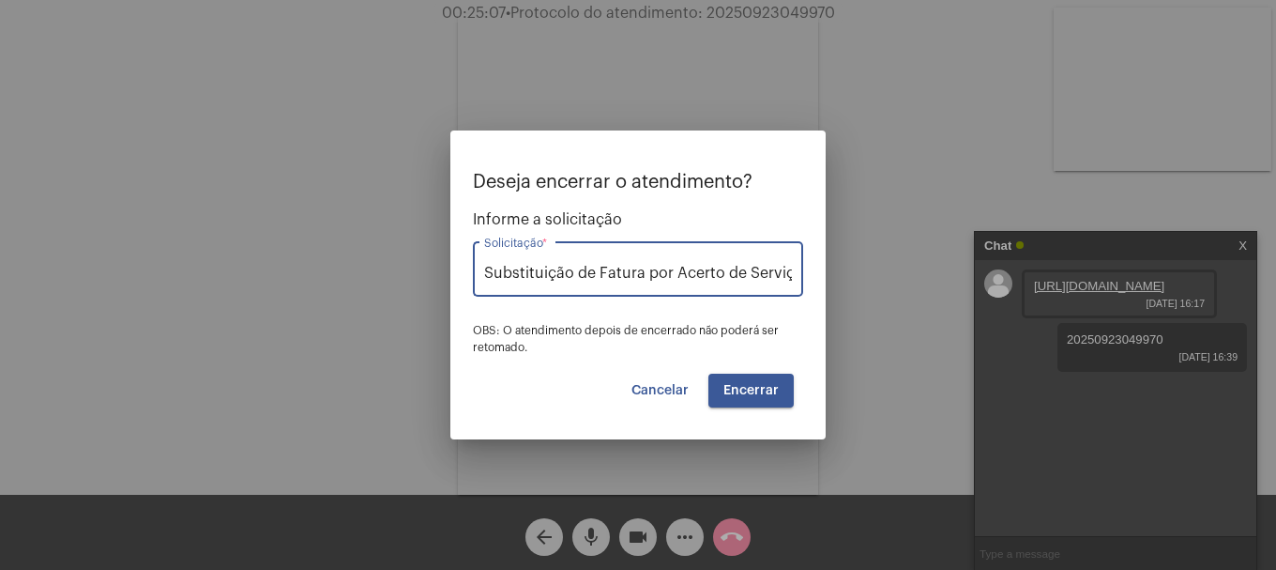
scroll to position [0, 8]
click at [775, 382] on button "Encerrar" at bounding box center [751, 391] width 85 height 34
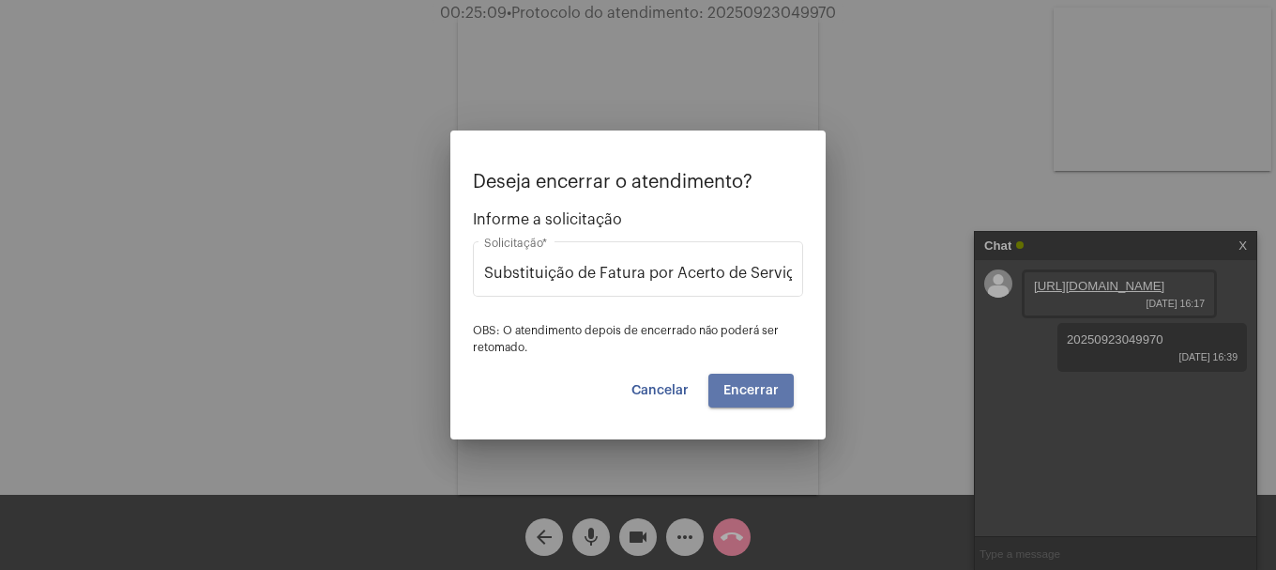
click at [775, 382] on button "Encerrar" at bounding box center [751, 391] width 85 height 34
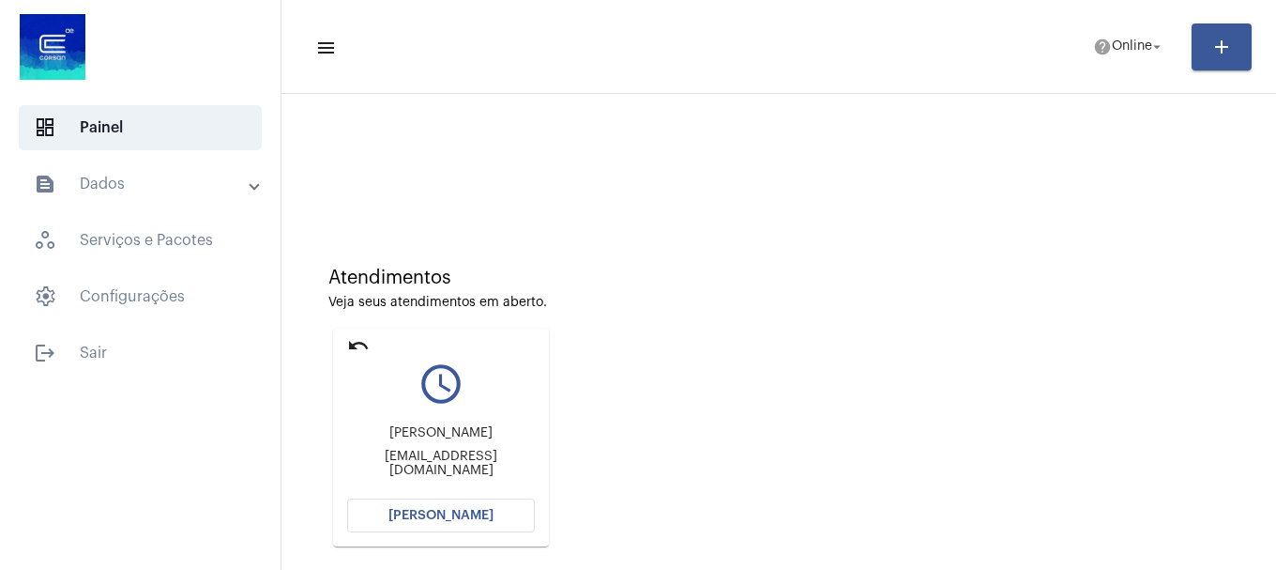
click at [427, 428] on div "[PERSON_NAME] [EMAIL_ADDRESS][DOMAIN_NAME]" at bounding box center [441, 451] width 188 height 84
click at [440, 505] on button "[PERSON_NAME]" at bounding box center [441, 515] width 188 height 34
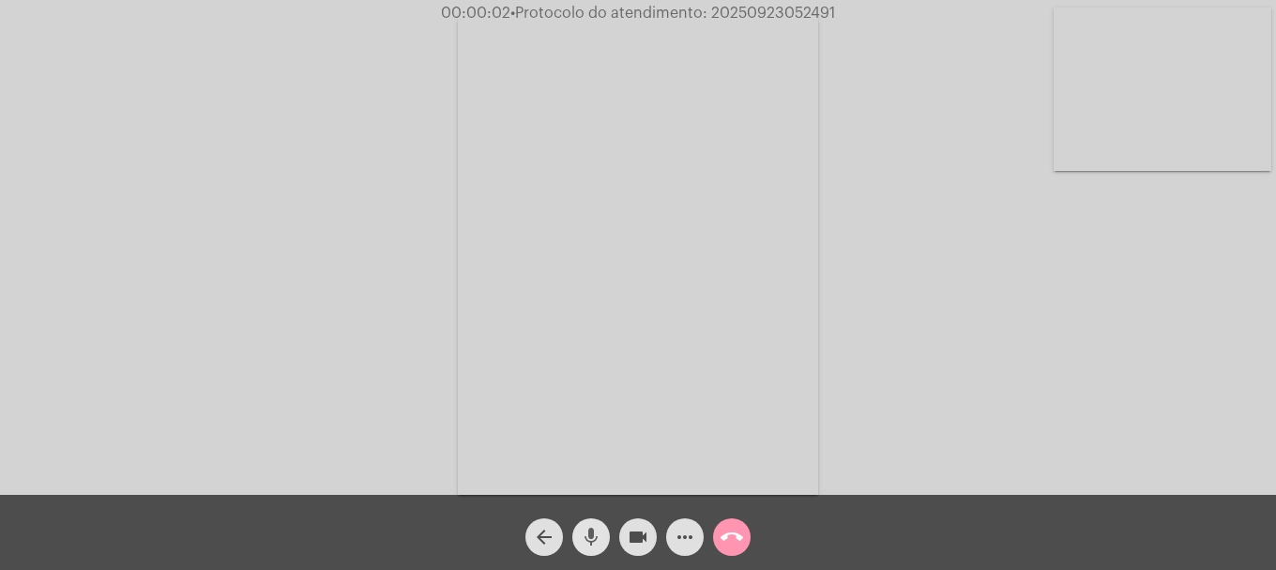
click at [581, 551] on span "mic" at bounding box center [591, 537] width 23 height 38
click at [581, 551] on span "mic_off" at bounding box center [591, 537] width 23 height 38
click at [1117, 130] on video at bounding box center [1163, 89] width 218 height 163
click at [827, 382] on video at bounding box center [816, 252] width 640 height 481
drag, startPoint x: 830, startPoint y: 384, endPoint x: 852, endPoint y: 404, distance: 30.6
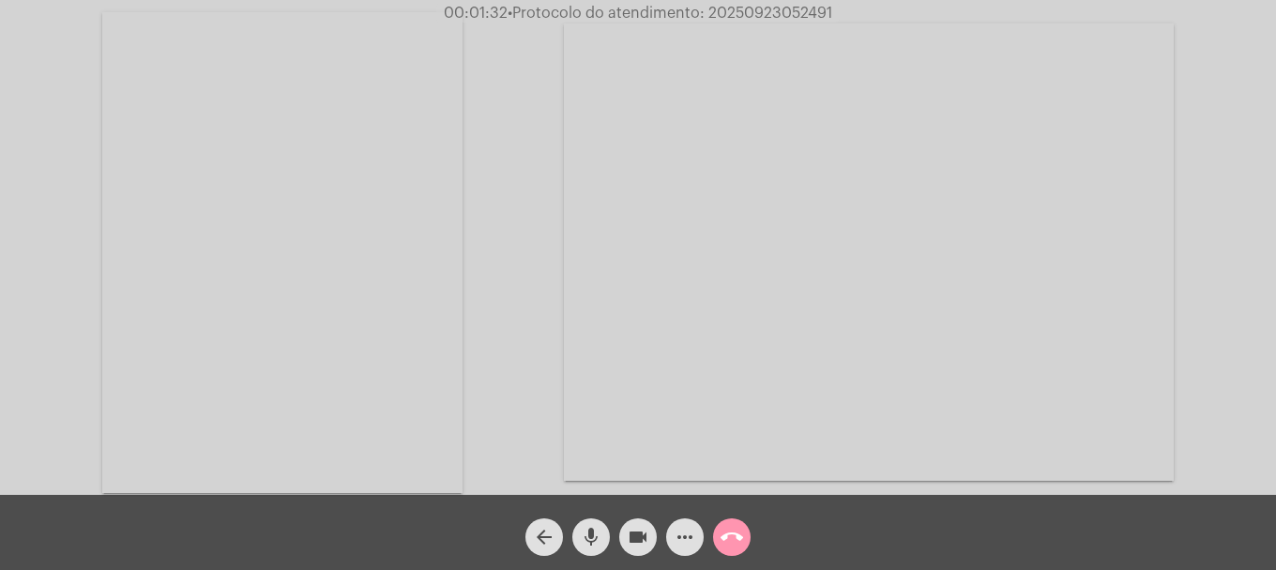
click at [860, 385] on video at bounding box center [869, 251] width 610 height 457
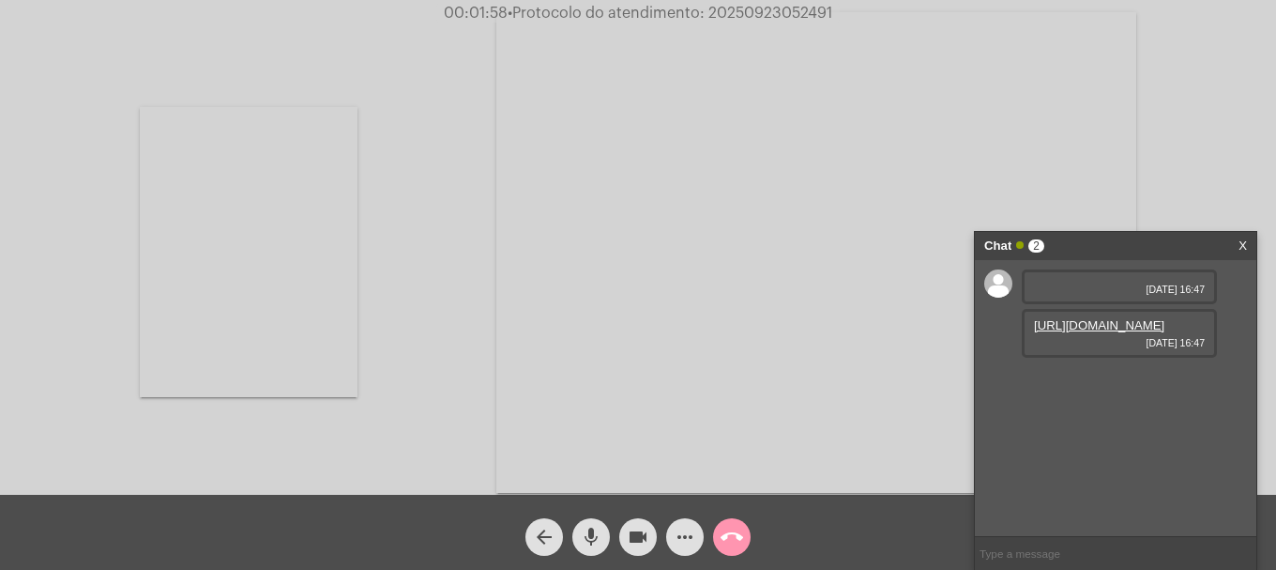
click at [1066, 332] on link "[URL][DOMAIN_NAME]" at bounding box center [1099, 325] width 130 height 14
click at [752, 3] on div "Acessando Câmera e Microfone..." at bounding box center [638, 250] width 1273 height 495
click at [751, 3] on div "Acessando Câmera e Microfone..." at bounding box center [638, 250] width 1273 height 495
click at [748, 8] on span "• Protocolo do atendimento: 20250923052491" at bounding box center [673, 13] width 325 height 15
click at [748, 8] on span "• Protocolo do atendimento: 20250923052491" at bounding box center [672, 13] width 325 height 15
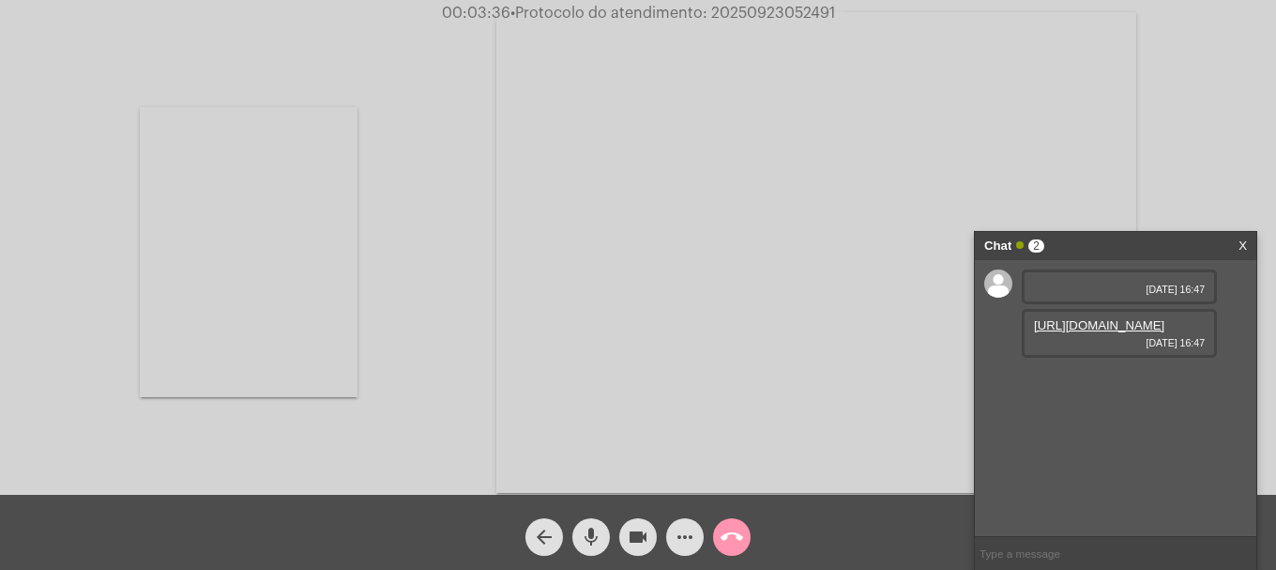
copy span "20250923052491"
drag, startPoint x: 1035, startPoint y: 543, endPoint x: 1022, endPoint y: 549, distance: 14.3
click at [1035, 544] on input "text" at bounding box center [1116, 553] width 282 height 33
paste input "20250923052491"
type input "20250923052491"
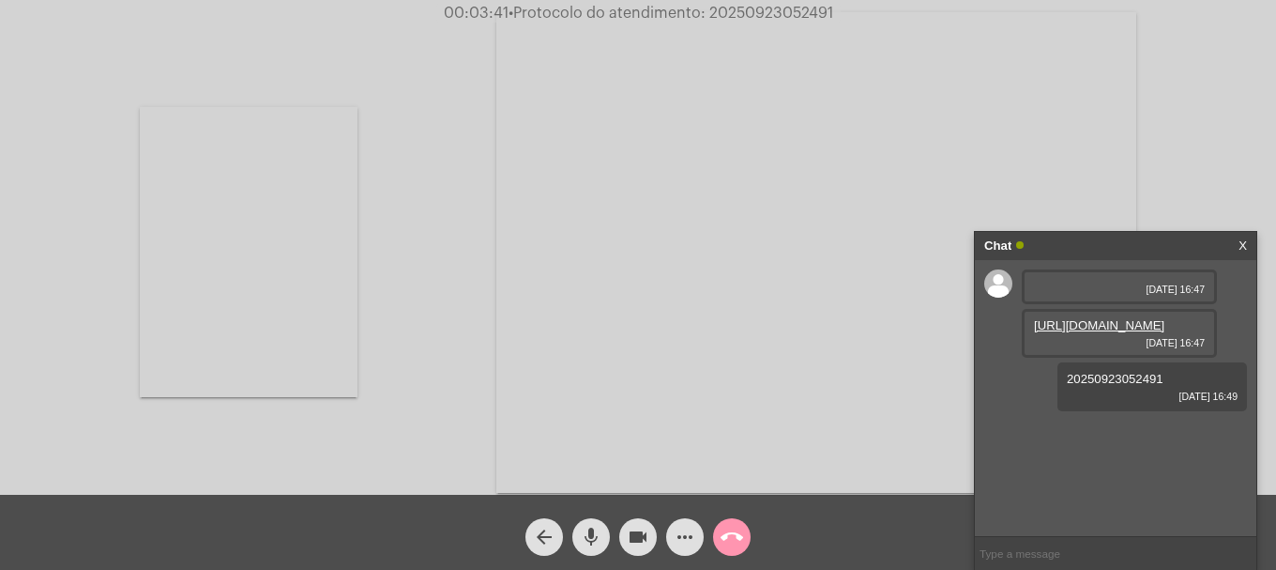
click at [724, 532] on mat-icon "call_end" at bounding box center [732, 537] width 23 height 23
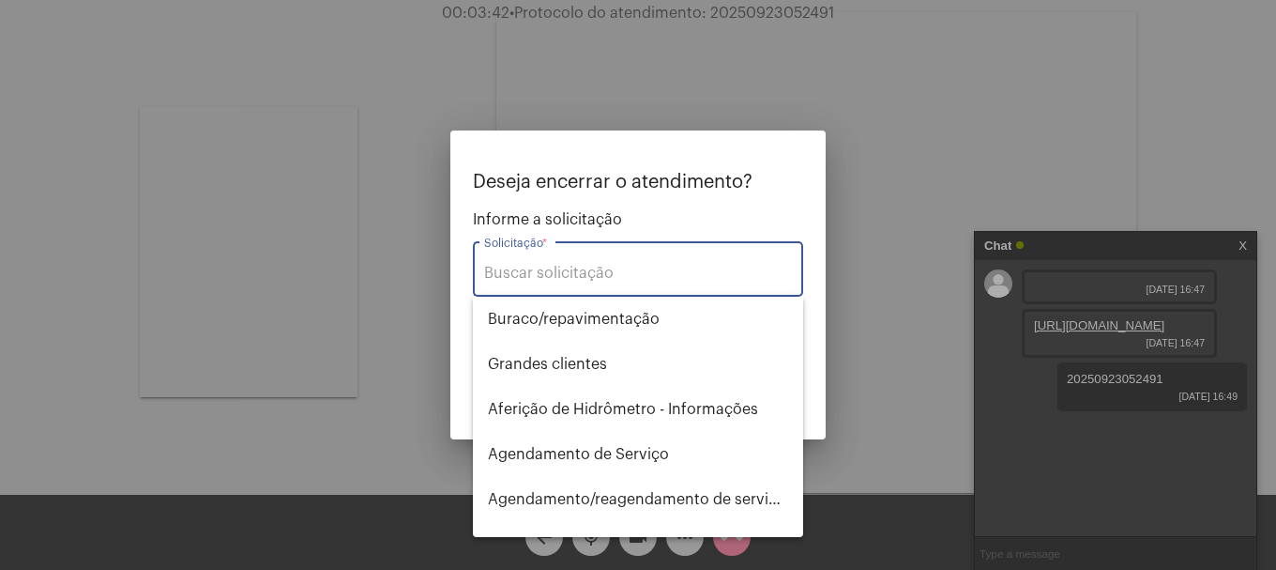
click at [712, 268] on input "Solicitação *" at bounding box center [638, 273] width 308 height 17
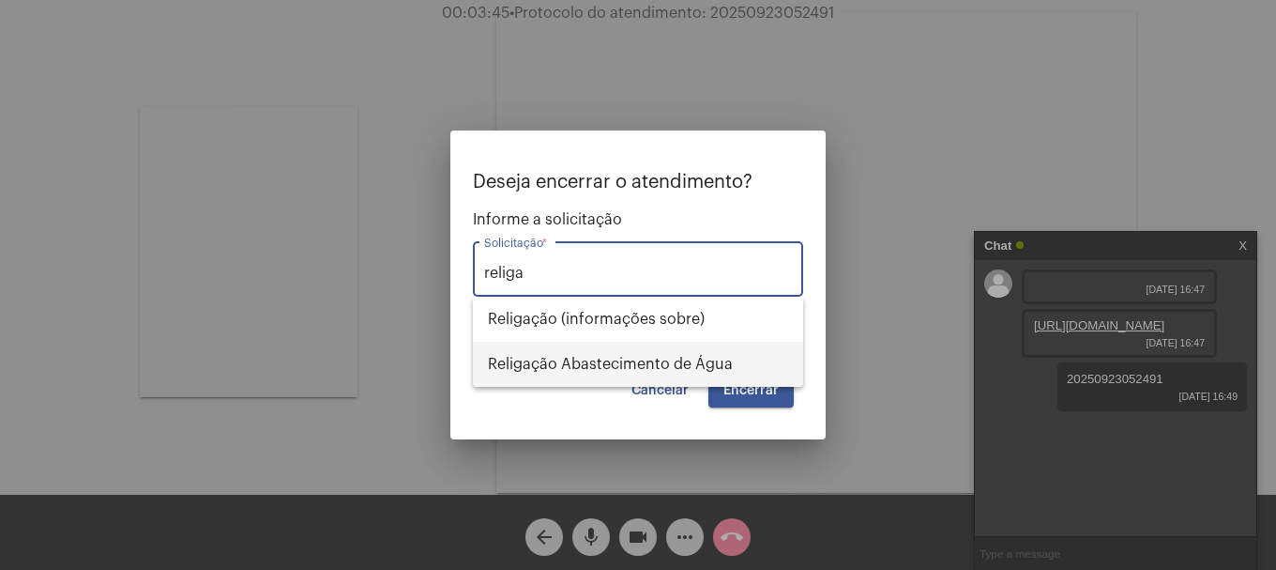
click at [677, 353] on span "Religação Abastecimento de Água" at bounding box center [638, 364] width 300 height 45
type input "Religação Abastecimento de Água"
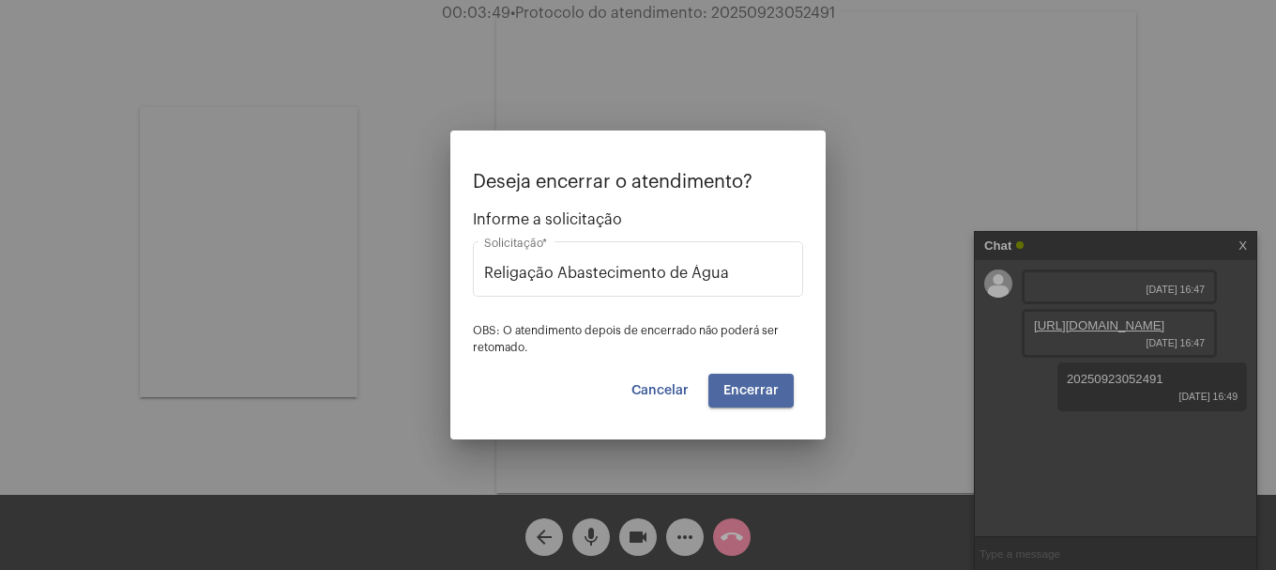
click at [740, 384] on span "Encerrar" at bounding box center [751, 390] width 55 height 13
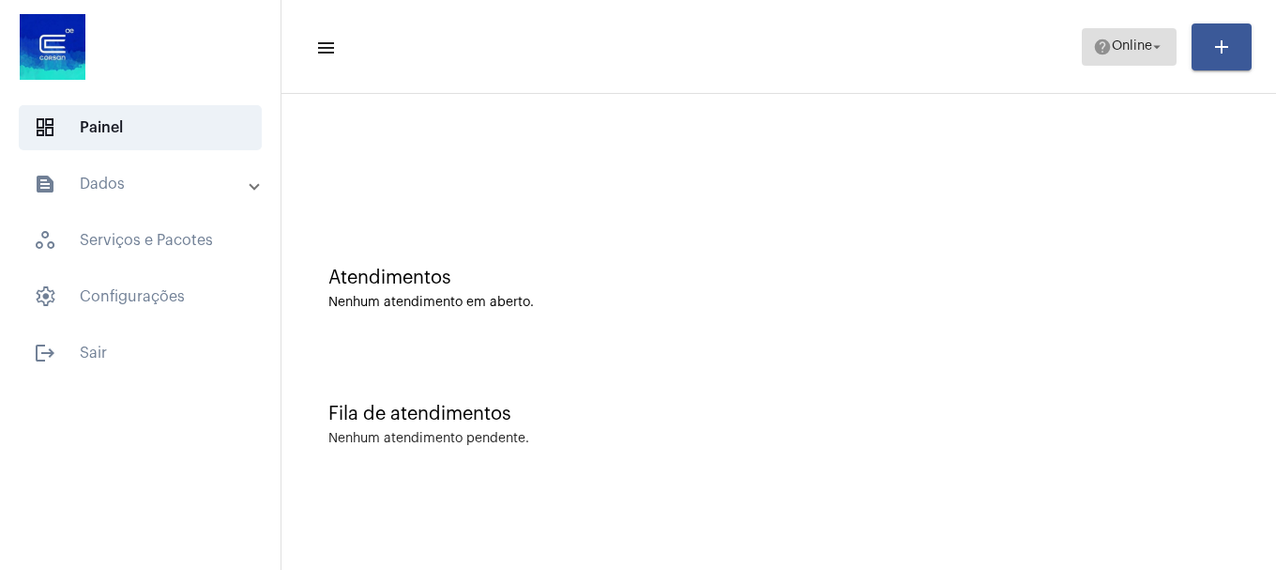
click at [1112, 52] on span "Online" at bounding box center [1132, 46] width 40 height 13
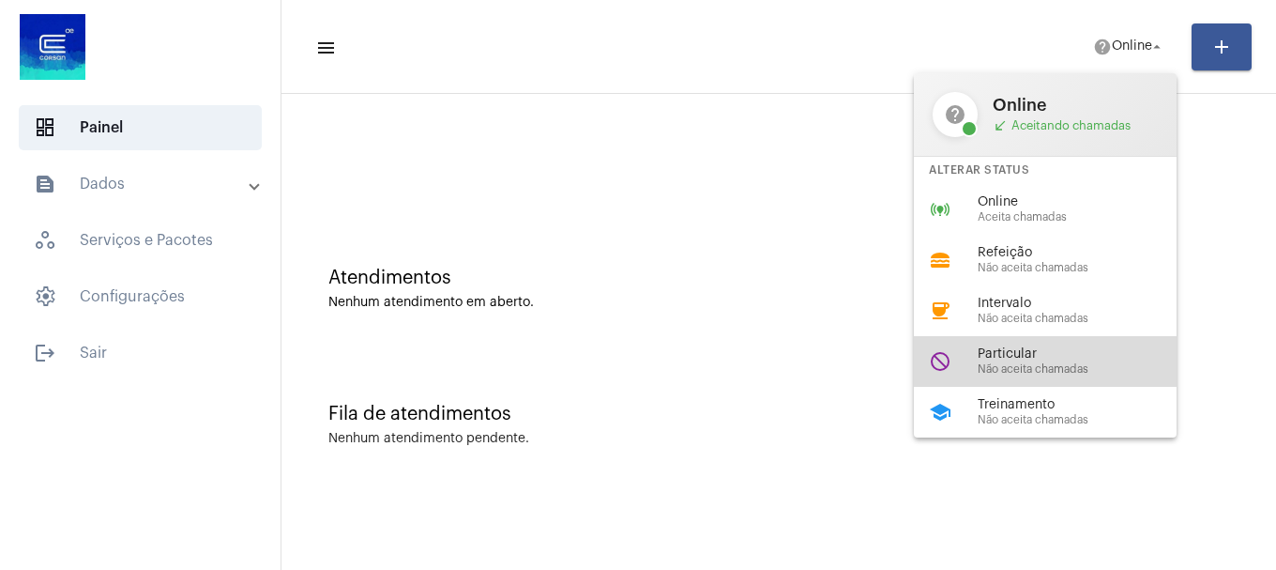
click at [1054, 361] on div "Particular Não aceita chamadas" at bounding box center [1085, 361] width 214 height 28
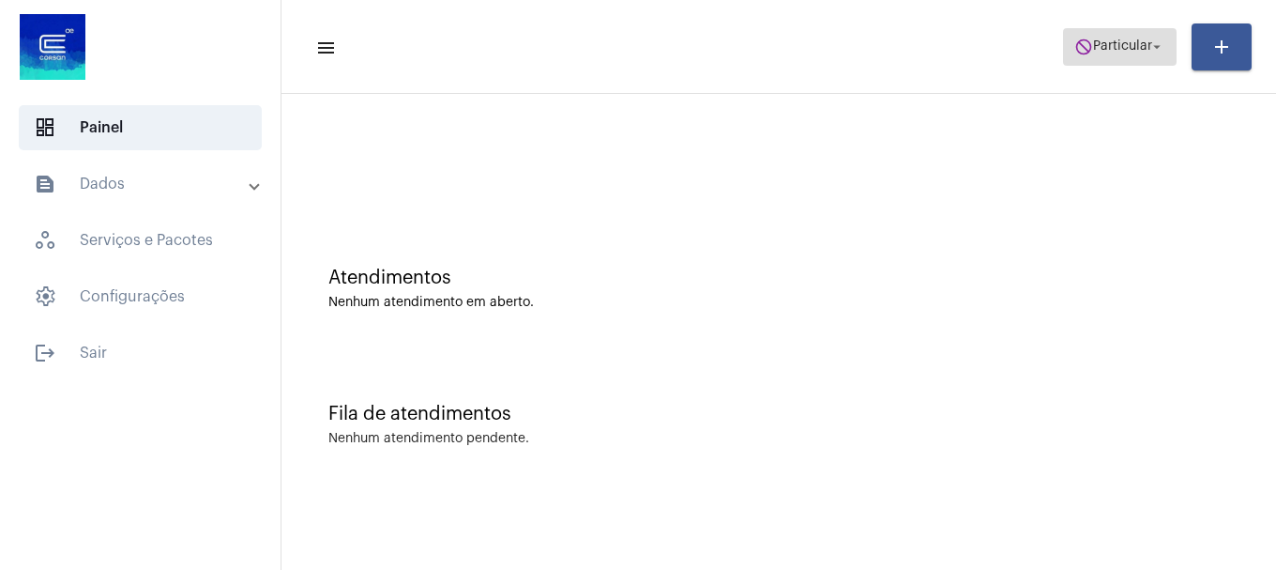
click at [1096, 47] on span "Particular" at bounding box center [1122, 46] width 59 height 13
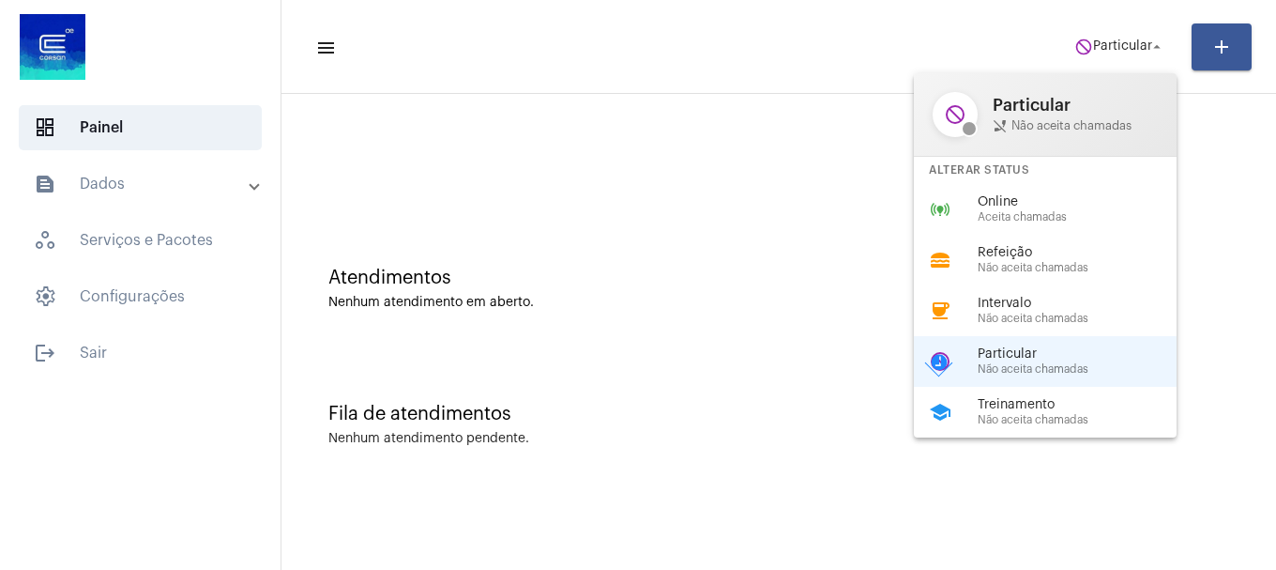
click at [1076, 206] on span "Online" at bounding box center [1085, 202] width 214 height 14
